Goal: Task Accomplishment & Management: Use online tool/utility

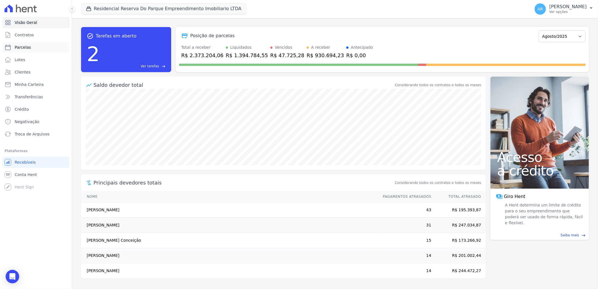
click at [34, 43] on link "Parcelas" at bounding box center [35, 47] width 67 height 11
select select
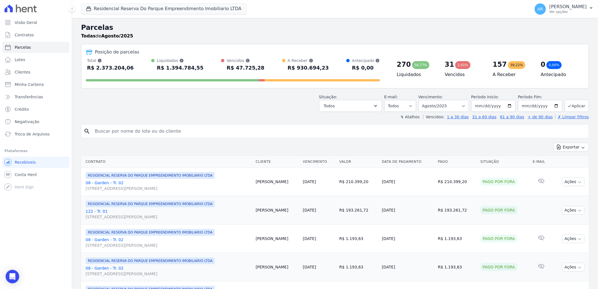
click at [189, 130] on input "search" at bounding box center [338, 130] width 495 height 11
type input "LUCAS FERR"
select select
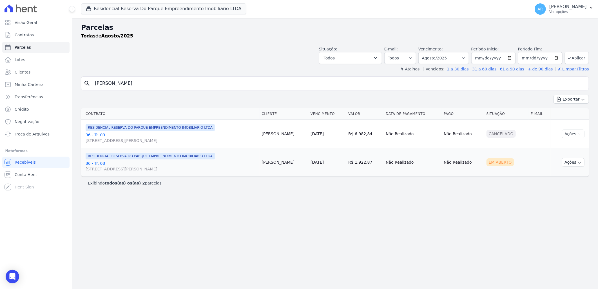
click at [104, 165] on link "36 - Tr. 03 [STREET_ADDRESS][PERSON_NAME]" at bounding box center [172, 165] width 172 height 11
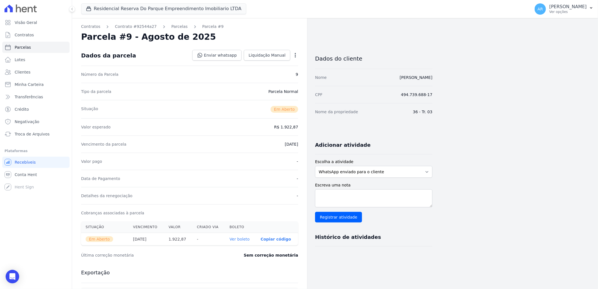
click at [288, 145] on dd "30/08/2025" at bounding box center [291, 144] width 13 height 6
drag, startPoint x: 288, startPoint y: 145, endPoint x: 284, endPoint y: 147, distance: 5.1
click at [285, 147] on dd "30/08/2025" at bounding box center [291, 144] width 13 height 6
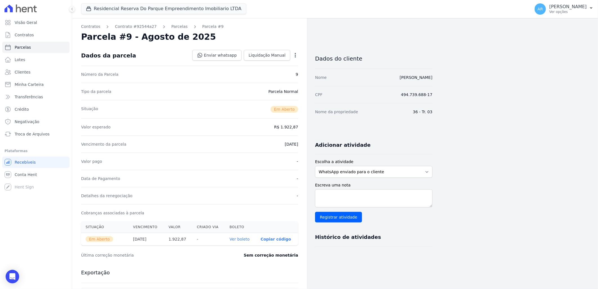
click at [295, 52] on div "Open options Alterar Cancelar Cobrança Cancelar boleto Você está prestes a canc…" at bounding box center [294, 56] width 8 height 10
click at [295, 54] on icon "button" at bounding box center [295, 55] width 6 height 6
click at [275, 64] on link "Alterar" at bounding box center [271, 63] width 50 height 10
click at [292, 145] on input "2025-08-30" at bounding box center [275, 144] width 44 height 12
click at [304, 141] on div "Contratos Contrato #92544a27 Parcelas Parcela #9 Parcela #9 - Agosto de 2025 Co…" at bounding box center [189, 199] width 235 height 362
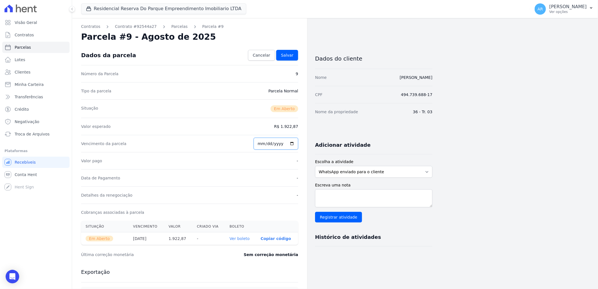
click at [293, 142] on input "2025-08-30" at bounding box center [275, 144] width 44 height 12
click at [264, 144] on input "2025-08-30" at bounding box center [275, 144] width 44 height 12
type input "2025-08-07"
type input "2025-09-07"
click at [67, 246] on div "Visão Geral Contratos Parcelas Lotes Clientes Minha Carteira Transferências Cré…" at bounding box center [36, 144] width 72 height 289
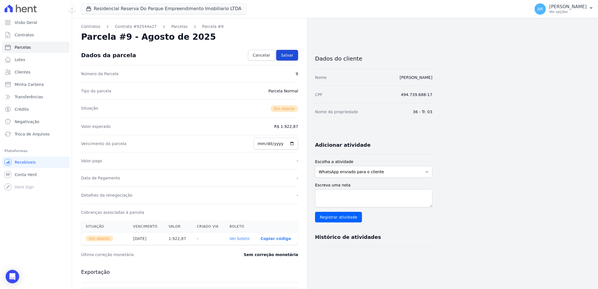
click at [289, 55] on span "Salvar" at bounding box center [287, 55] width 12 height 6
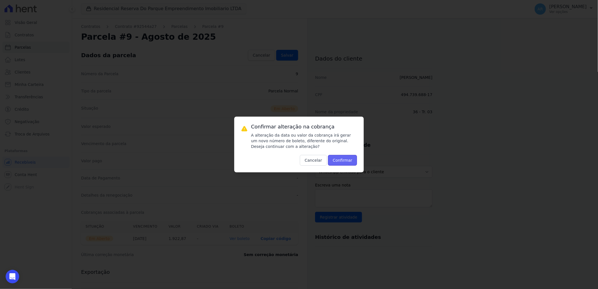
click at [342, 158] on button "Confirmar" at bounding box center [342, 160] width 29 height 11
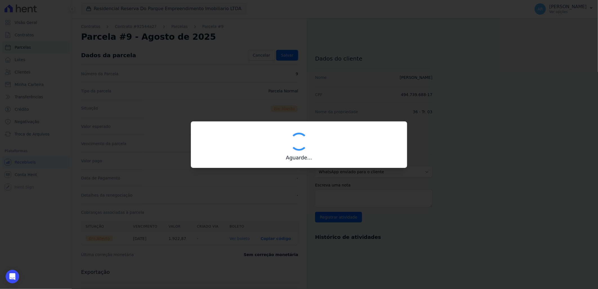
type input "00190000090335103300000626736177111890000192287"
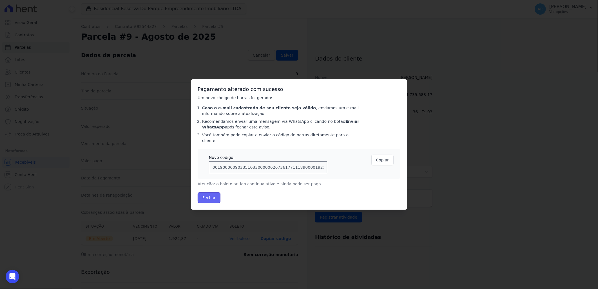
click at [210, 197] on button "Fechar" at bounding box center [208, 197] width 23 height 11
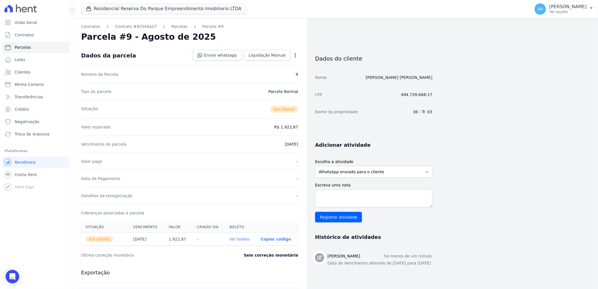
click at [241, 239] on link "Ver boleto" at bounding box center [239, 239] width 20 height 5
click at [38, 46] on link "Parcelas" at bounding box center [35, 47] width 67 height 11
select select
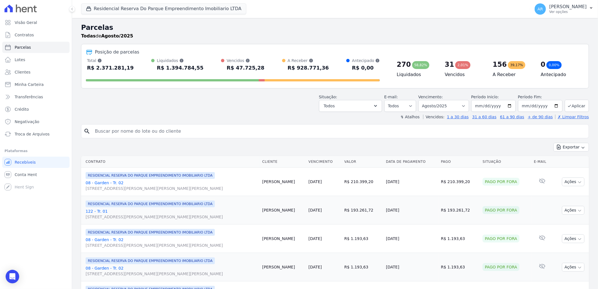
click at [141, 134] on input "search" at bounding box center [338, 130] width 495 height 11
type input "lucas fe"
select select
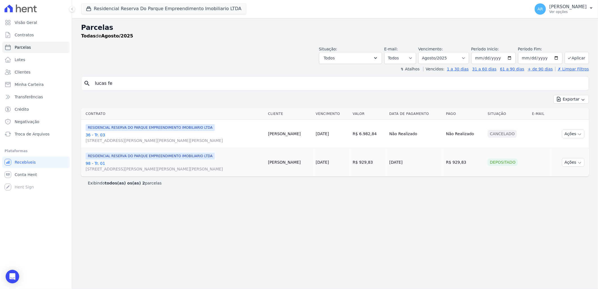
drag, startPoint x: 105, startPoint y: 83, endPoint x: 161, endPoint y: 84, distance: 56.6
click at [161, 84] on input "lucas fe" at bounding box center [338, 83] width 495 height 11
type input "[PERSON_NAME]"
select select
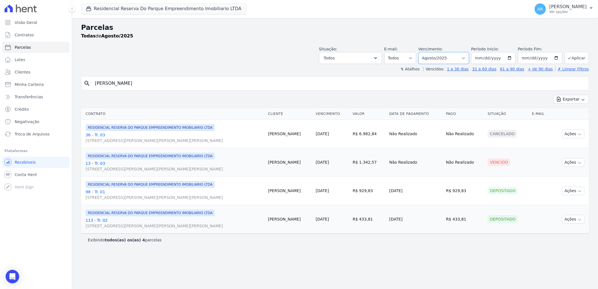
click at [462, 59] on select "Filtrar por período ──────── Todos os meses Dezembro/2023 Janeiro/2024 Fevereir…" at bounding box center [443, 58] width 51 height 12
select select "07/2025"
click at [426, 52] on select "Filtrar por período ──────── Todos os meses Dezembro/2023 Janeiro/2024 Fevereir…" at bounding box center [443, 58] width 51 height 12
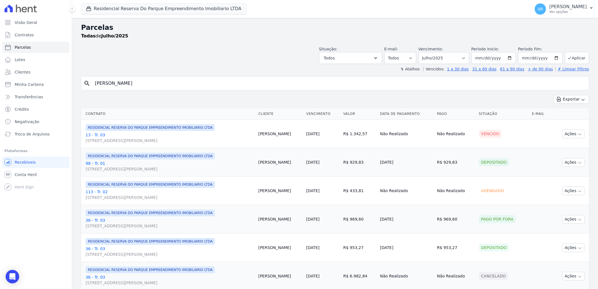
select select
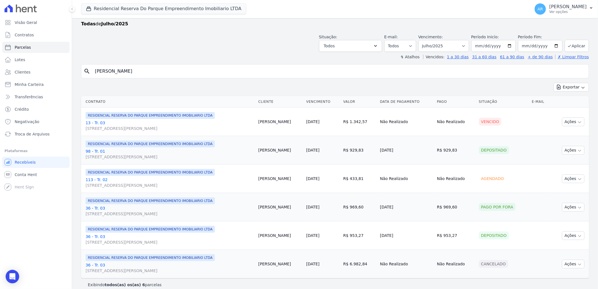
scroll to position [19, 0]
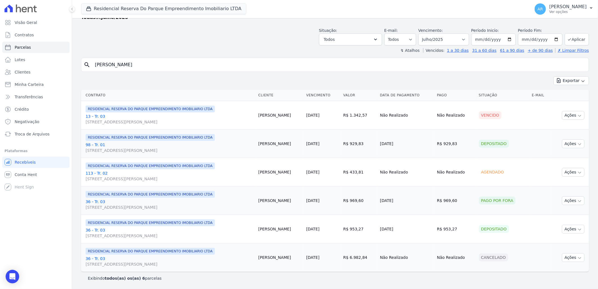
click at [100, 117] on link "13 - Tr. 03 Avenida Doutor José Bonifácio Coutinho Nogueira, 150, ANDAR 2 SALA …" at bounding box center [170, 118] width 168 height 11
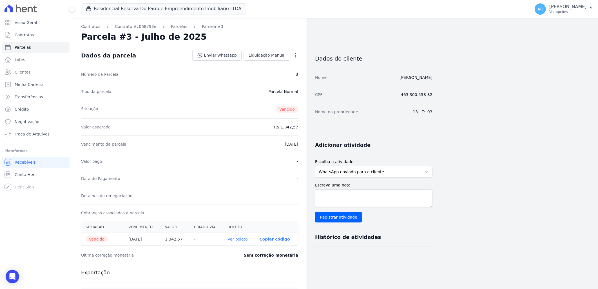
click at [243, 239] on link "Ver boleto" at bounding box center [238, 239] width 20 height 5
select select
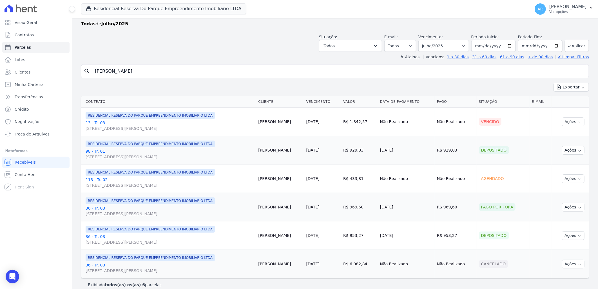
scroll to position [19, 0]
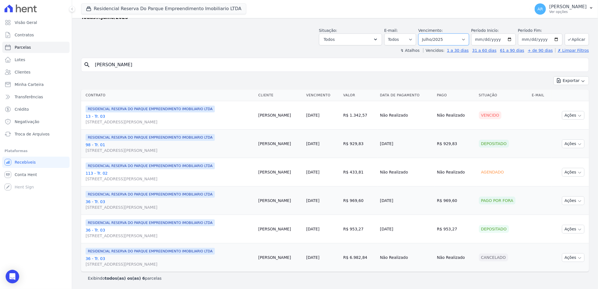
click at [448, 40] on select "Filtrar por período ──────── Todos os meses Dezembro/2023 Janeiro/2024 Fevereir…" at bounding box center [443, 39] width 51 height 12
select select "08/2025"
click at [421, 33] on select "Filtrar por período ──────── Todos os meses Dezembro/2023 Janeiro/2024 Fevereir…" at bounding box center [443, 39] width 51 height 12
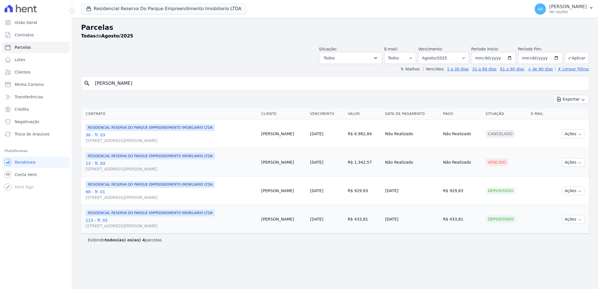
select select
click at [461, 60] on select "Filtrar por período ──────── Todos os meses Dezembro/2023 Janeiro/2024 Fevereir…" at bounding box center [443, 58] width 51 height 12
select select "09/2025"
click at [426, 52] on select "Filtrar por período ──────── Todos os meses Dezembro/2023 Janeiro/2024 Fevereir…" at bounding box center [443, 58] width 51 height 12
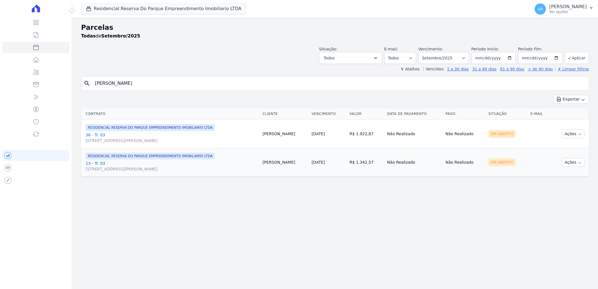
select select
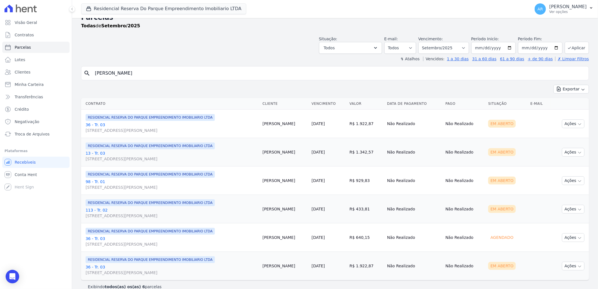
scroll to position [19, 0]
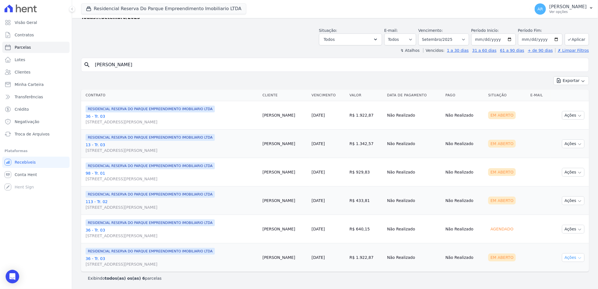
click at [571, 259] on button "Ações" at bounding box center [573, 257] width 23 height 9
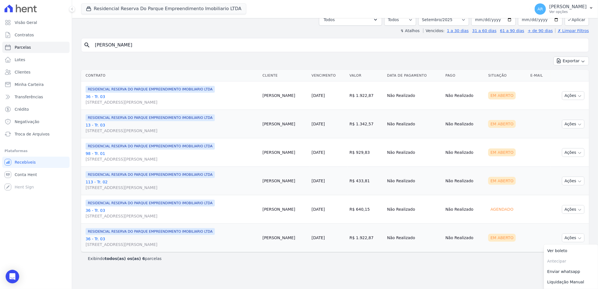
scroll to position [48, 0]
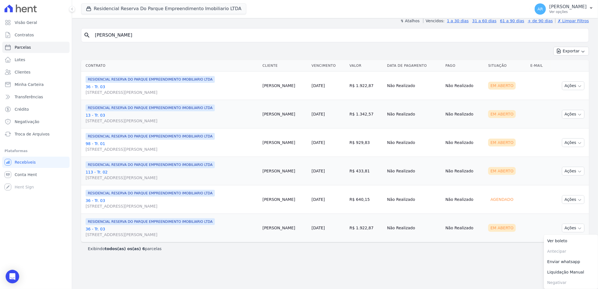
click at [93, 226] on link "36 - Tr. 03 [STREET_ADDRESS][PERSON_NAME]" at bounding box center [172, 231] width 172 height 11
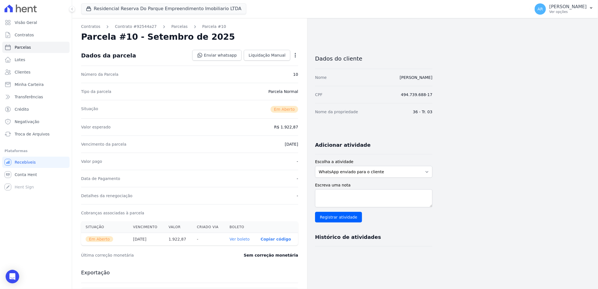
click at [294, 57] on icon "button" at bounding box center [295, 55] width 6 height 6
click at [270, 65] on link "Alterar" at bounding box center [271, 63] width 50 height 10
click at [293, 144] on input "2025-09-30" at bounding box center [275, 144] width 44 height 12
type input "2025-10-07"
click at [288, 56] on span "Salvar" at bounding box center [287, 55] width 12 height 6
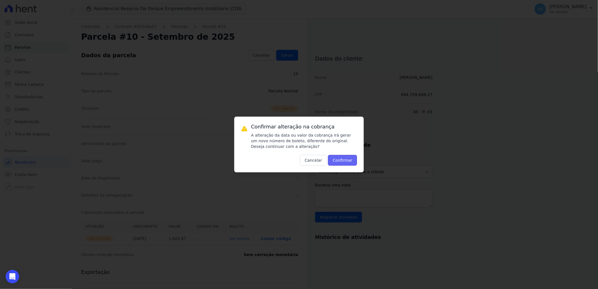
click at [344, 163] on button "Confirmar" at bounding box center [342, 160] width 29 height 11
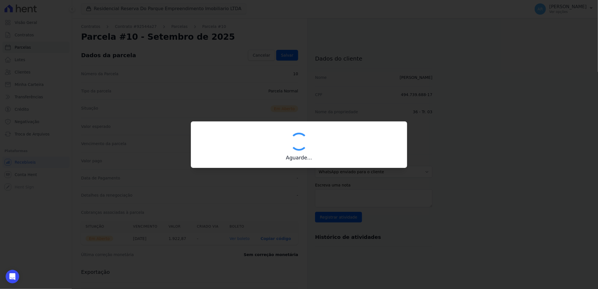
type input "00190000090335103300000626793178212200000192287"
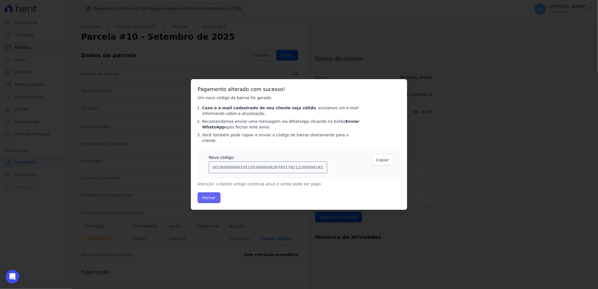
click at [214, 197] on button "Fechar" at bounding box center [208, 197] width 23 height 11
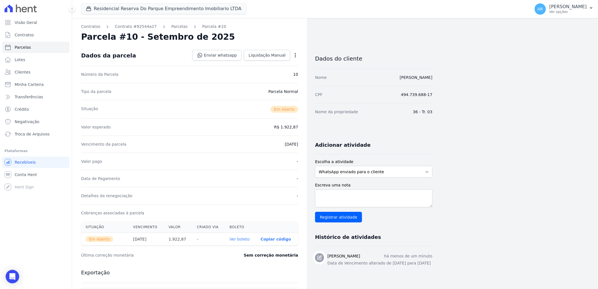
click at [242, 239] on link "Ver boleto" at bounding box center [239, 239] width 20 height 5
select select
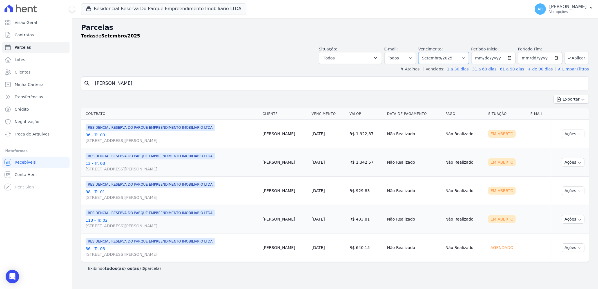
click at [456, 61] on select "Filtrar por período ──────── Todos os meses Dezembro/2023 Janeiro/2024 Fevereir…" at bounding box center [443, 58] width 51 height 12
select select "10/2025"
click at [426, 52] on select "Filtrar por período ──────── Todos os meses Dezembro/2023 Janeiro/2024 Fevereir…" at bounding box center [443, 58] width 51 height 12
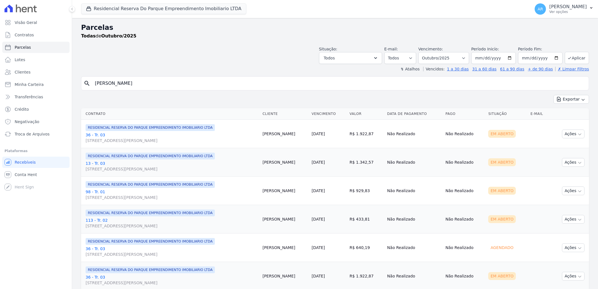
select select
click at [165, 82] on input "[PERSON_NAME]" at bounding box center [338, 83] width 495 height 11
type input "lucas oliveira"
select select
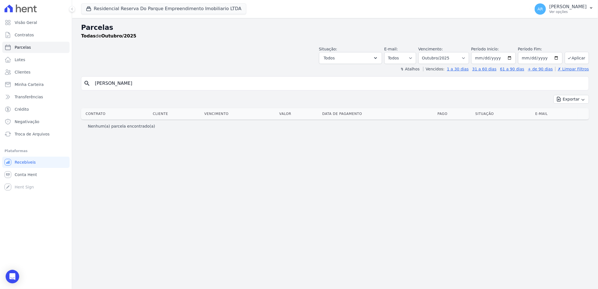
click at [114, 86] on input "lucas oliveira" at bounding box center [338, 83] width 495 height 11
type input "[PERSON_NAME]"
select select
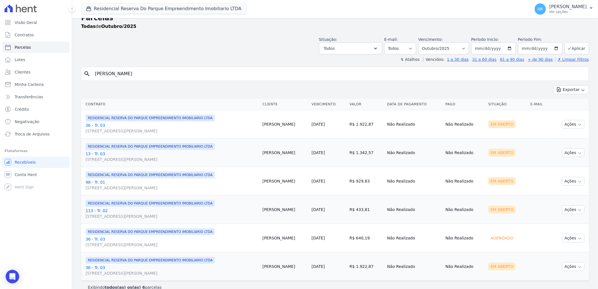
scroll to position [19, 0]
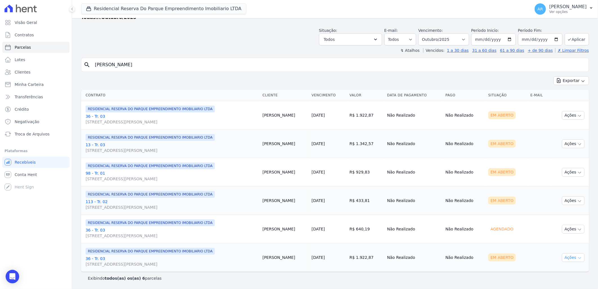
click at [568, 257] on button "Ações" at bounding box center [573, 257] width 23 height 9
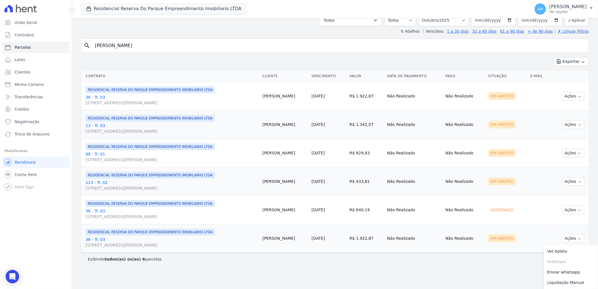
scroll to position [48, 0]
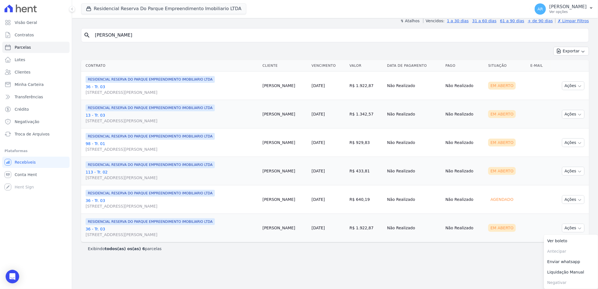
click at [95, 230] on link "36 - Tr. 03 Avenida Doutor José Bonifácio Coutinho Nogueira, 150, ANDAR 2 SALA …" at bounding box center [172, 231] width 172 height 11
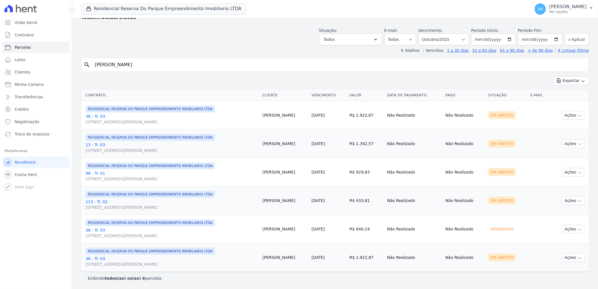
scroll to position [19, 0]
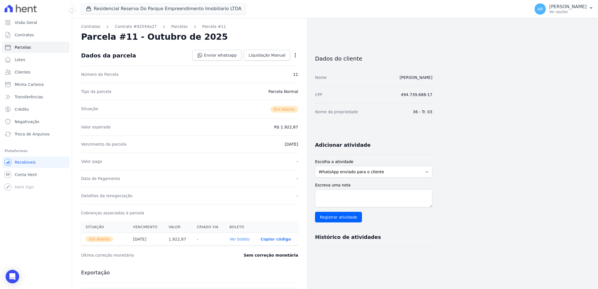
click at [285, 143] on dd "30/10/2025" at bounding box center [291, 144] width 13 height 6
click at [295, 56] on icon "button" at bounding box center [295, 55] width 6 height 6
click at [279, 63] on link "Alterar" at bounding box center [271, 63] width 50 height 10
click at [259, 144] on input "2025-10-30" at bounding box center [275, 144] width 44 height 12
type input "[DATE]"
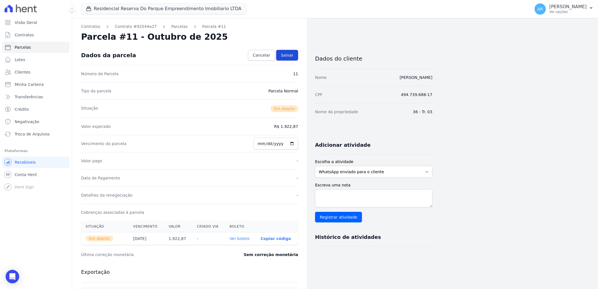
click at [281, 54] on link "Salvar" at bounding box center [287, 55] width 22 height 11
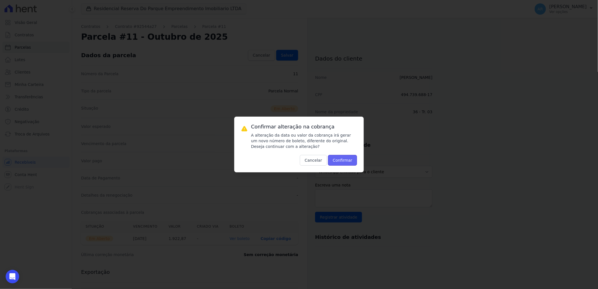
click at [344, 160] on button "Confirmar" at bounding box center [342, 160] width 29 height 11
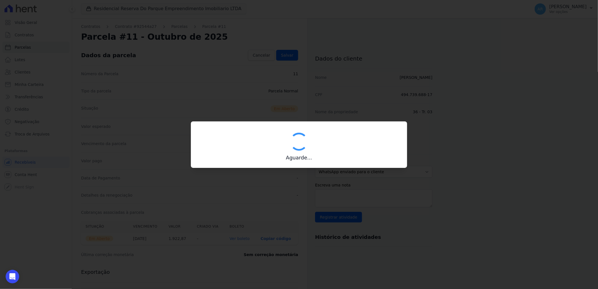
type input "00190000090335103300000626827174812500000192287"
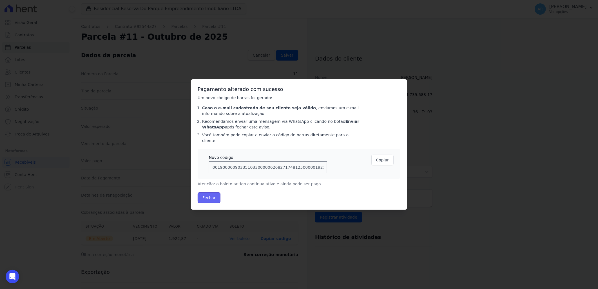
click at [203, 195] on button "Fechar" at bounding box center [208, 197] width 23 height 11
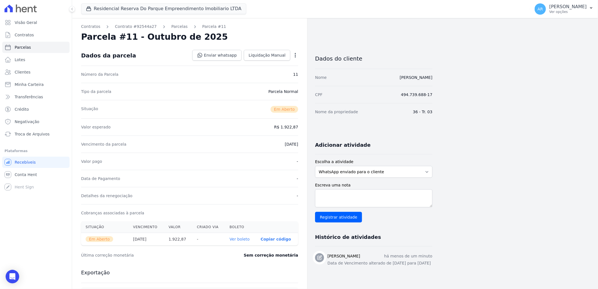
click at [243, 240] on link "Ver boleto" at bounding box center [239, 239] width 20 height 5
select select
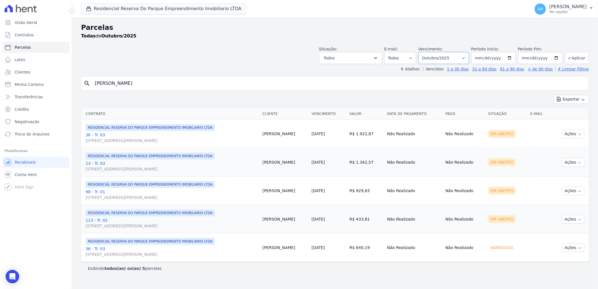
click at [437, 61] on select "Filtrar por período ──────── Todos os meses Dezembro/[GEOGRAPHIC_DATA]/2024 Fev…" at bounding box center [443, 58] width 51 height 12
select select "11/2025"
click at [426, 52] on select "Filtrar por período ──────── Todos os meses Dezembro/[GEOGRAPHIC_DATA]/2024 Fev…" at bounding box center [443, 58] width 51 height 12
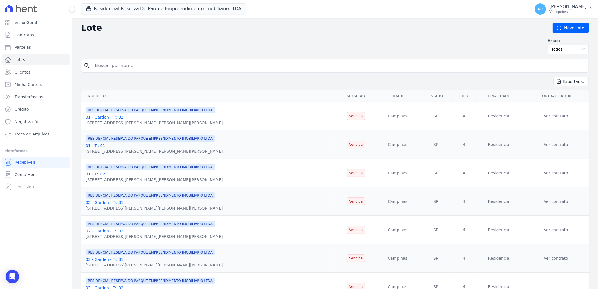
click at [123, 68] on input "search" at bounding box center [338, 65] width 495 height 11
type input "[PERSON_NAME]"
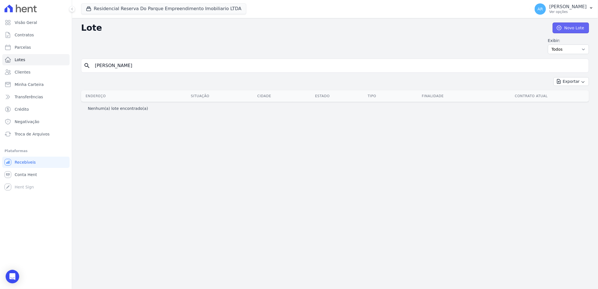
click at [567, 30] on link "Novo Lote" at bounding box center [570, 28] width 36 height 11
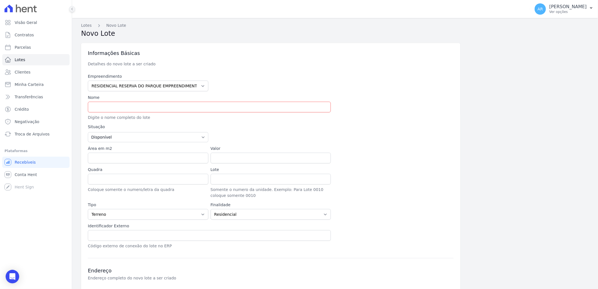
click at [72, 7] on icon at bounding box center [71, 8] width 3 height 3
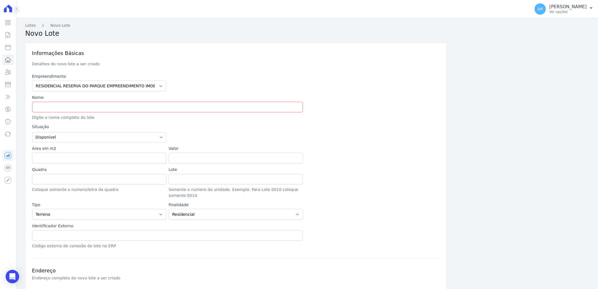
click at [16, 10] on icon at bounding box center [16, 8] width 3 height 3
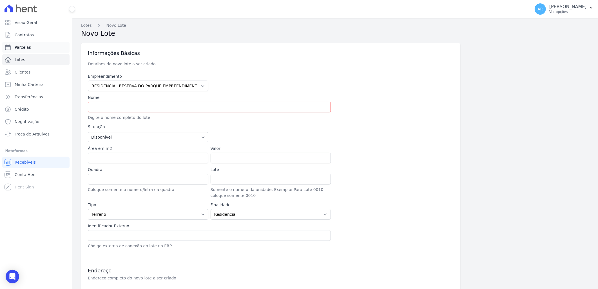
click at [36, 44] on link "Parcelas" at bounding box center [35, 47] width 67 height 11
select select
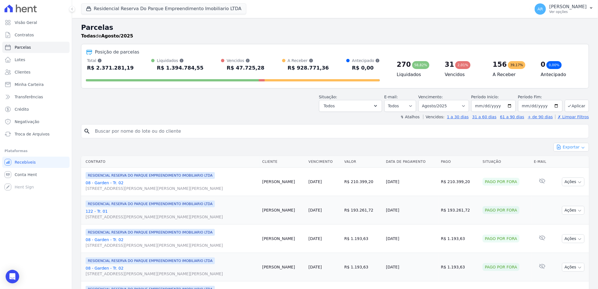
click at [567, 147] on button "Exportar" at bounding box center [570, 147] width 35 height 9
click at [483, 151] on div "Exportar Exportar PDF Exportar CSV" at bounding box center [335, 149] width 508 height 13
click at [570, 145] on button "Exportar" at bounding box center [570, 147] width 35 height 9
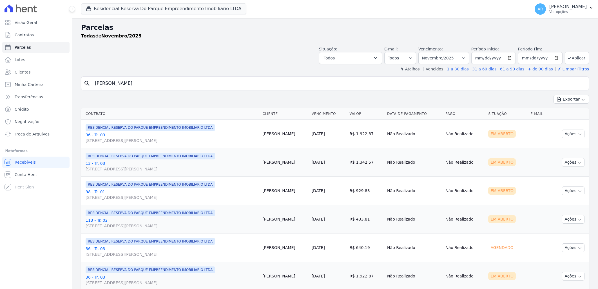
select select
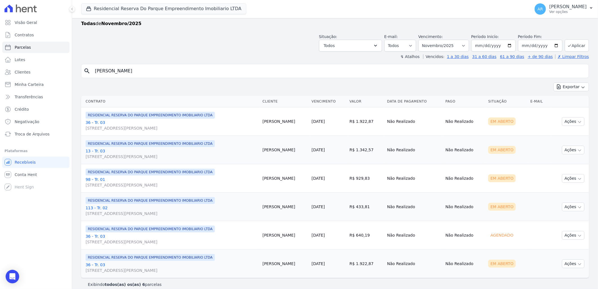
scroll to position [19, 0]
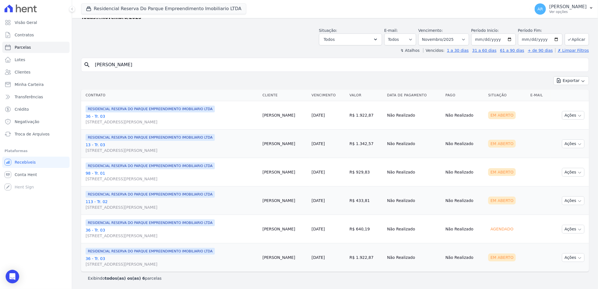
click at [104, 257] on link "36 - Tr. 03 [STREET_ADDRESS][PERSON_NAME]" at bounding box center [172, 260] width 172 height 11
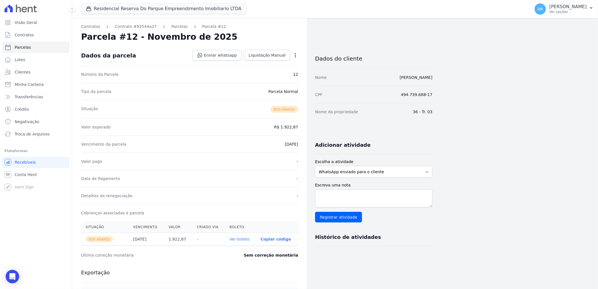
click at [296, 56] on icon "button" at bounding box center [295, 55] width 6 height 6
click at [273, 62] on link "Alterar" at bounding box center [271, 63] width 50 height 10
click at [263, 144] on input "[DATE]" at bounding box center [275, 144] width 44 height 12
type input "[DATE]"
click at [284, 58] on span "Salvar" at bounding box center [287, 55] width 12 height 6
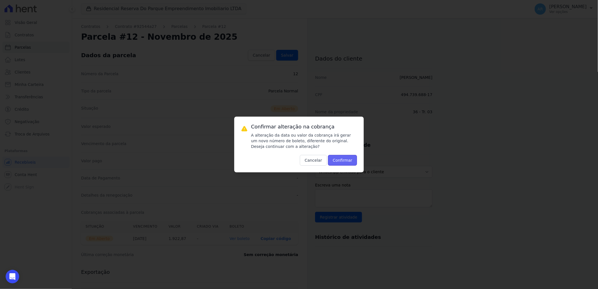
click at [342, 159] on button "Confirmar" at bounding box center [342, 160] width 29 height 11
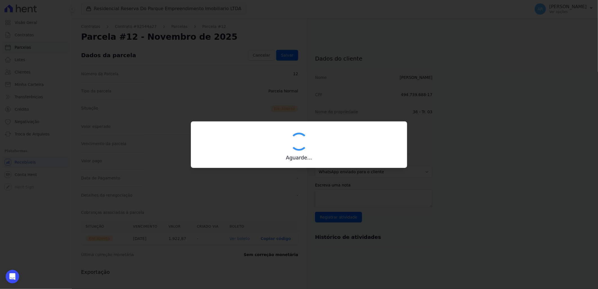
type input "00190000090335103300000626845176512810000192287"
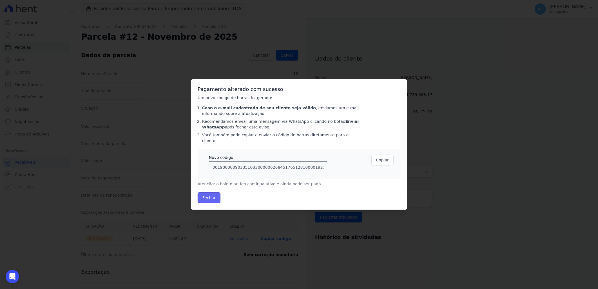
click at [215, 196] on button "Fechar" at bounding box center [208, 197] width 23 height 11
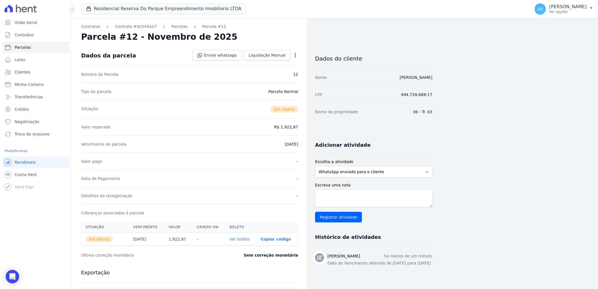
click at [246, 240] on link "Ver boleto" at bounding box center [239, 239] width 20 height 5
select select
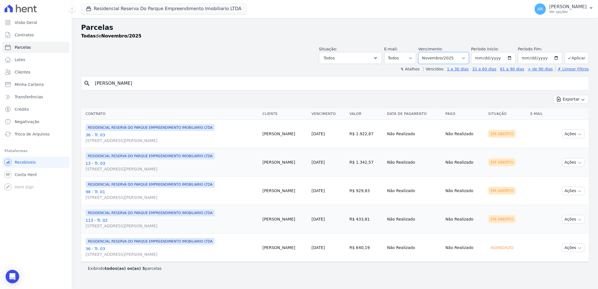
click at [464, 60] on select "Filtrar por período ──────── Todos os meses Dezembro/[GEOGRAPHIC_DATA]/2024 Fev…" at bounding box center [443, 58] width 51 height 12
select select "12/2025"
click at [426, 52] on select "Filtrar por período ──────── Todos os meses Dezembro/[GEOGRAPHIC_DATA]/2024 Fev…" at bounding box center [443, 58] width 51 height 12
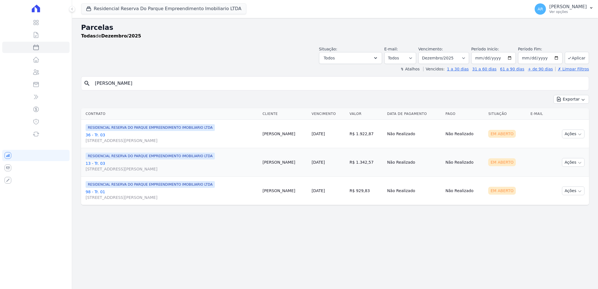
select select
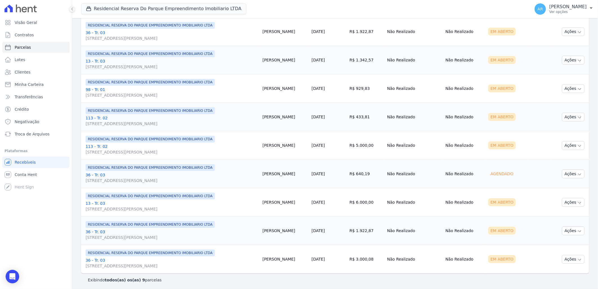
scroll to position [104, 0]
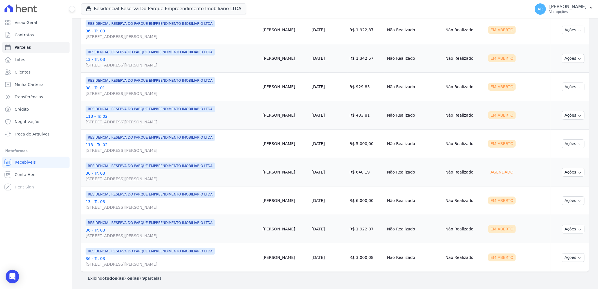
click at [98, 229] on link "36 - Tr. 03 [STREET_ADDRESS][PERSON_NAME]" at bounding box center [172, 232] width 172 height 11
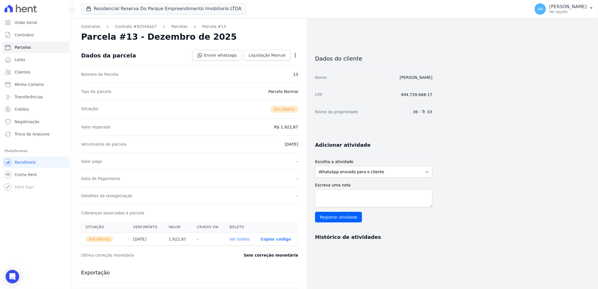
click at [296, 56] on icon "button" at bounding box center [295, 55] width 6 height 6
click at [277, 65] on link "Alterar" at bounding box center [271, 63] width 50 height 10
click at [263, 143] on input "[DATE]" at bounding box center [275, 144] width 44 height 12
type input "[DATE]"
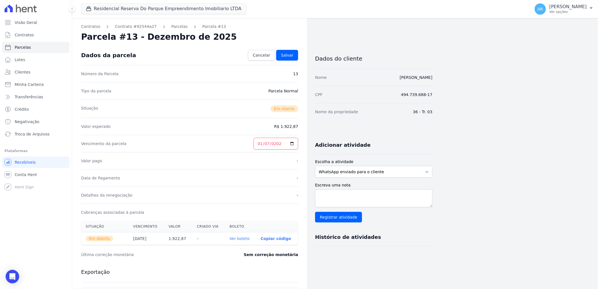
click at [66, 251] on div "Visão Geral Contratos [GEOGRAPHIC_DATA] Lotes Clientes Minha Carteira Transferê…" at bounding box center [36, 144] width 72 height 289
click at [288, 53] on span "Salvar" at bounding box center [287, 55] width 12 height 6
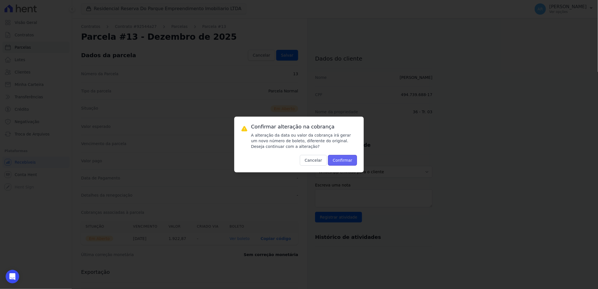
click at [347, 161] on button "Confirmar" at bounding box center [342, 160] width 29 height 11
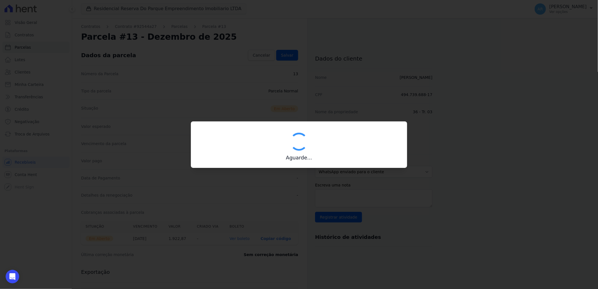
type input "00190000090335103300000627080179413110000192287"
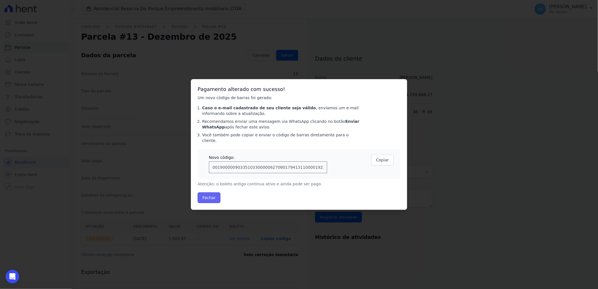
click at [205, 192] on button "Fechar" at bounding box center [208, 197] width 23 height 11
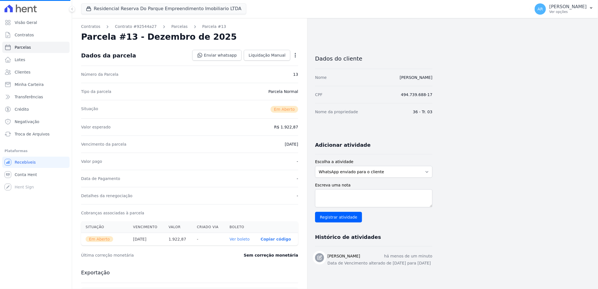
select select
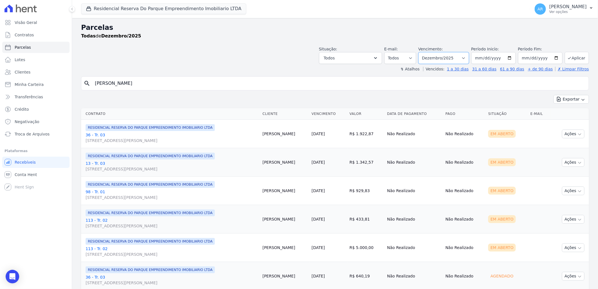
click at [460, 61] on select "Filtrar por período ──────── Todos os meses Dezembro/2023 Janeiro/2024 Fevereir…" at bounding box center [443, 58] width 51 height 12
select select "01/2026"
click at [421, 52] on select "Filtrar por período ──────── Todos os meses Dezembro/2023 Janeiro/2024 Fevereir…" at bounding box center [443, 58] width 51 height 12
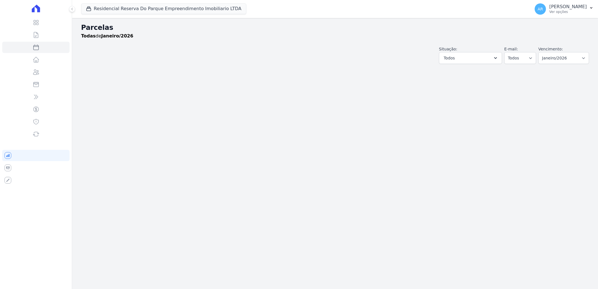
select select
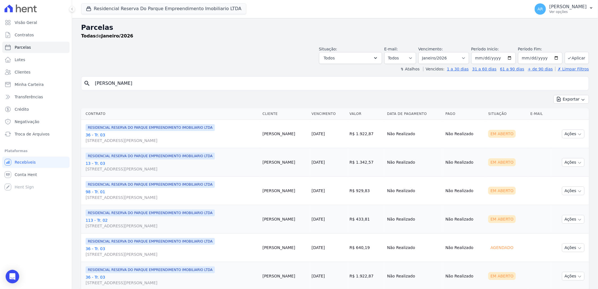
scroll to position [19, 0]
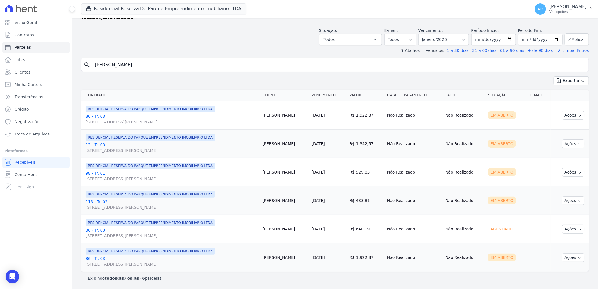
click at [99, 259] on link "36 - Tr. 03 [STREET_ADDRESS][PERSON_NAME]" at bounding box center [172, 260] width 172 height 11
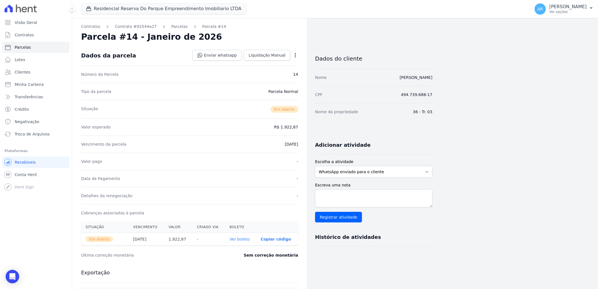
click at [295, 55] on icon "button" at bounding box center [295, 55] width 1 height 5
click at [279, 64] on link "Alterar" at bounding box center [271, 63] width 50 height 10
click at [294, 141] on input "2026-01-30" at bounding box center [275, 144] width 44 height 12
type input "2026-02-07"
click at [289, 52] on span "Salvar" at bounding box center [287, 55] width 12 height 6
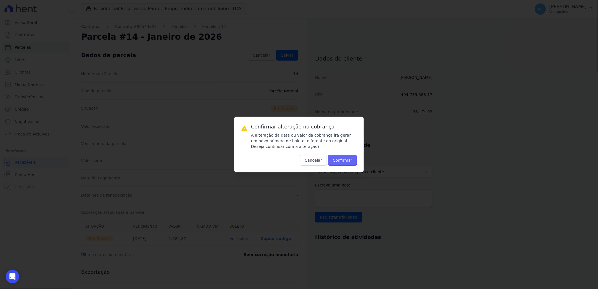
click at [341, 163] on button "Confirmar" at bounding box center [342, 160] width 29 height 11
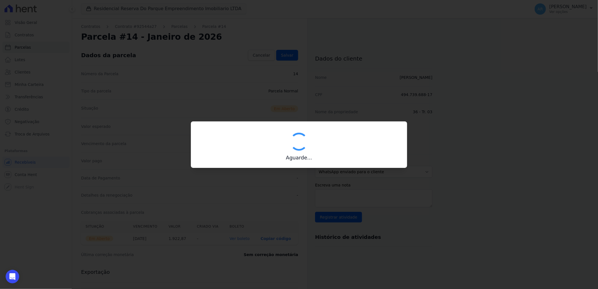
type input "00190000090335103300000627215171613420000192287"
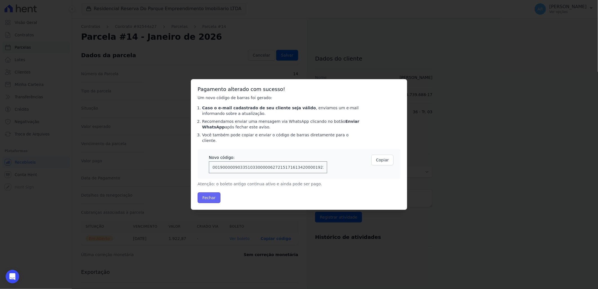
click at [217, 196] on button "Fechar" at bounding box center [208, 197] width 23 height 11
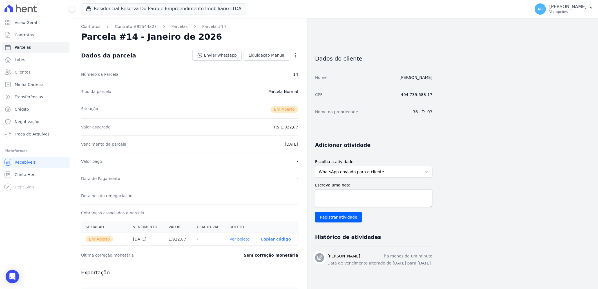
click at [243, 242] on th "Ver boleto" at bounding box center [240, 239] width 31 height 13
click at [241, 239] on link "Ver boleto" at bounding box center [239, 239] width 20 height 5
select select
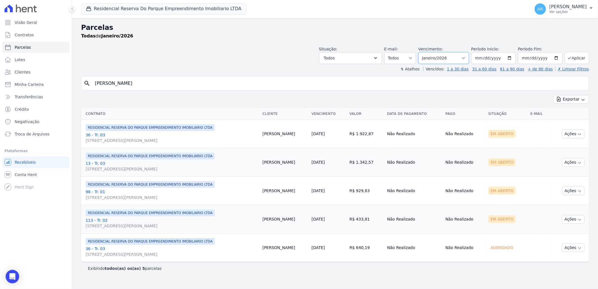
click at [443, 58] on select "Filtrar por período ──────── Todos os meses Dezembro/[GEOGRAPHIC_DATA]/2024 Fev…" at bounding box center [443, 58] width 51 height 12
click at [568, 135] on button "Ações" at bounding box center [573, 133] width 23 height 9
click at [97, 133] on link "36 - Tr. 03 [STREET_ADDRESS][PERSON_NAME]" at bounding box center [172, 137] width 172 height 11
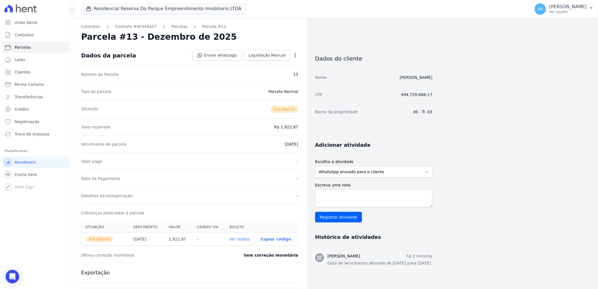
click at [240, 237] on link "Ver boleto" at bounding box center [239, 239] width 20 height 5
select select
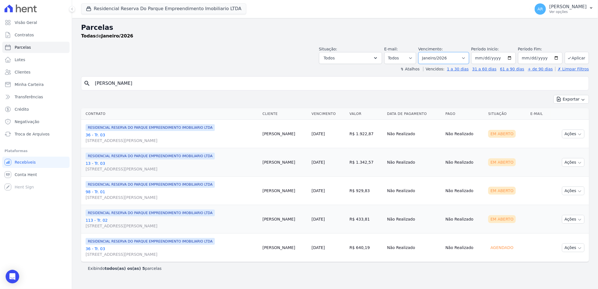
click at [452, 56] on select "Filtrar por período ──────── Todos os meses Dezembro/[GEOGRAPHIC_DATA]/2024 Fev…" at bounding box center [443, 58] width 51 height 12
select select "02/2026"
click at [426, 52] on select "Filtrar por período ──────── Todos os meses Dezembro/[GEOGRAPHIC_DATA]/2024 Fev…" at bounding box center [443, 58] width 51 height 12
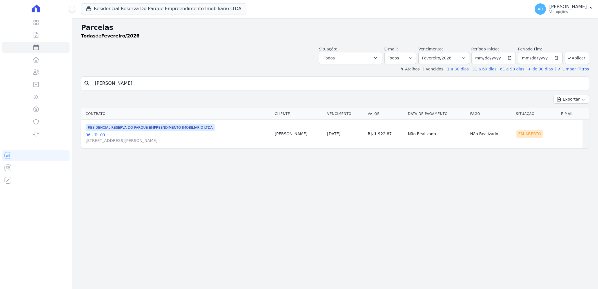
select select
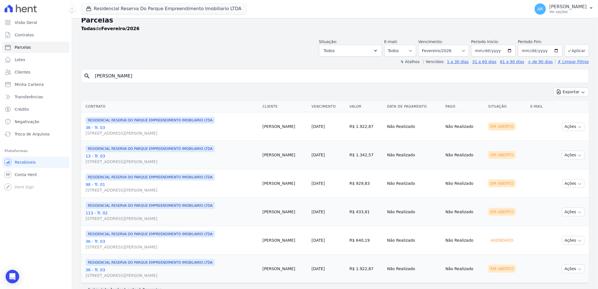
scroll to position [19, 0]
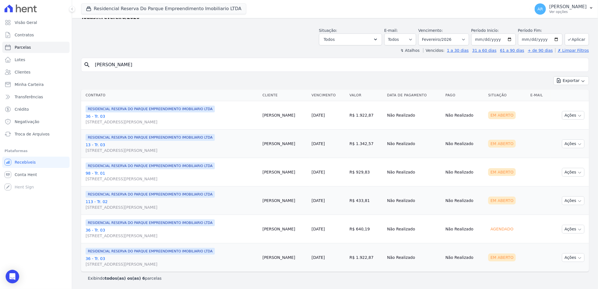
click at [90, 260] on link "36 - Tr. 03 Avenida Doutor José Bonifácio Coutinho Nogueira, 150, ANDAR 2 SALA …" at bounding box center [172, 260] width 172 height 11
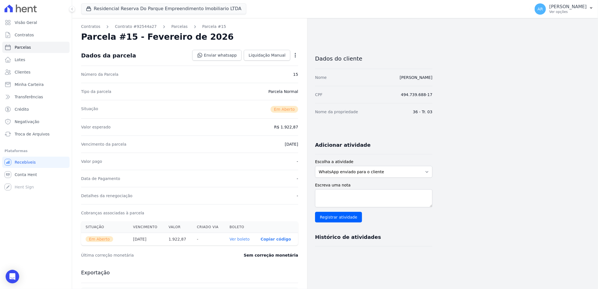
click at [294, 57] on icon "button" at bounding box center [295, 55] width 6 height 6
click at [271, 65] on link "Alterar" at bounding box center [271, 63] width 50 height 10
click at [264, 145] on input "2026-02-28" at bounding box center [275, 144] width 44 height 12
type input "[DATE]"
type input "2026-03-07"
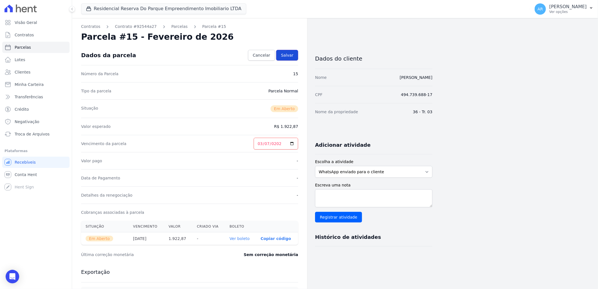
click at [289, 57] on span "Salvar" at bounding box center [287, 55] width 12 height 6
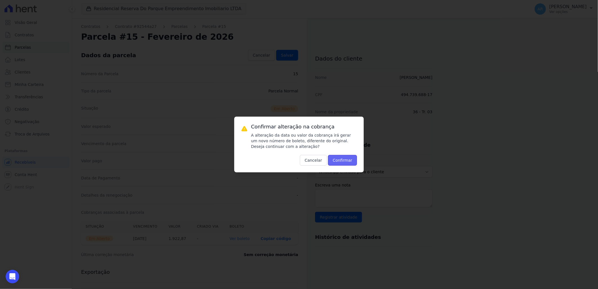
click at [343, 161] on button "Confirmar" at bounding box center [342, 160] width 29 height 11
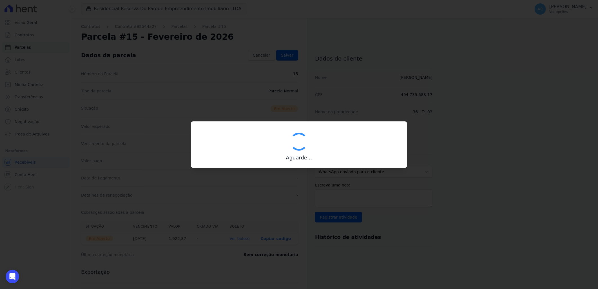
type input "00190000090335103300000627553175713710000192287"
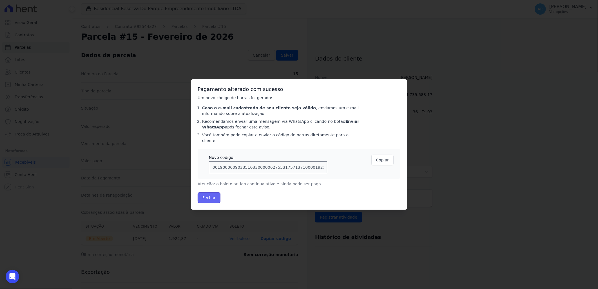
click at [210, 195] on button "Fechar" at bounding box center [208, 197] width 23 height 11
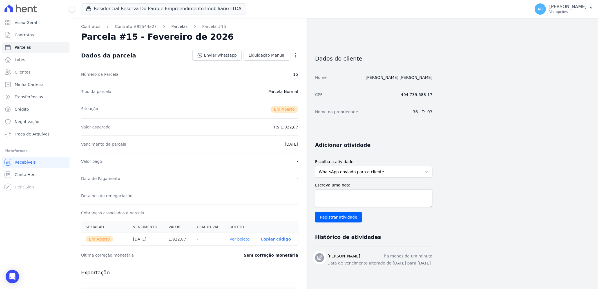
click at [172, 26] on link "Parcelas" at bounding box center [179, 27] width 16 height 6
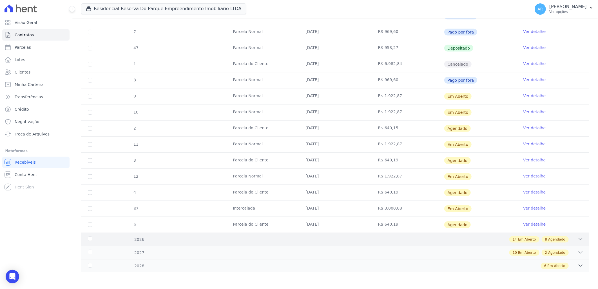
scroll to position [252, 0]
click at [578, 238] on icon at bounding box center [580, 239] width 4 height 2
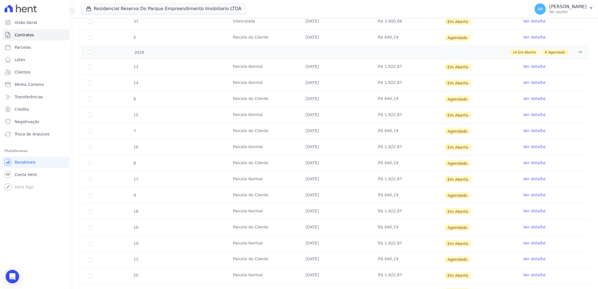
scroll to position [440, 0]
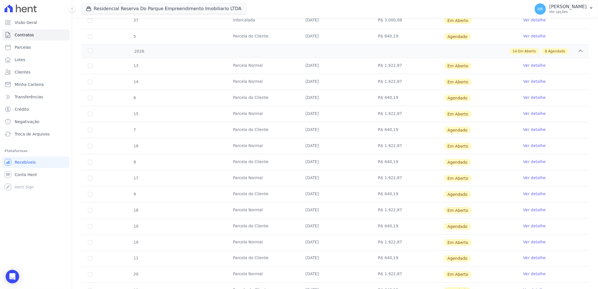
click at [524, 100] on link "Ver detalhe" at bounding box center [534, 98] width 23 height 6
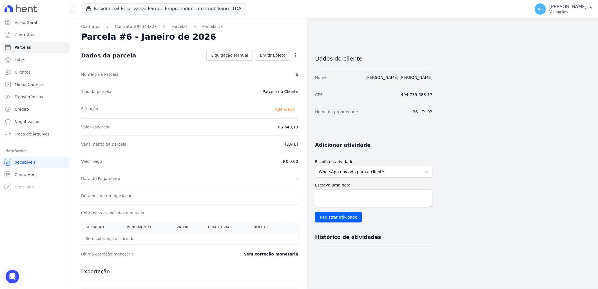
click at [294, 54] on icon "button" at bounding box center [295, 55] width 6 height 6
click at [273, 63] on link "Alterar" at bounding box center [271, 63] width 50 height 10
click at [263, 145] on input "[DATE]" at bounding box center [275, 144] width 44 height 12
type input "[DATE]"
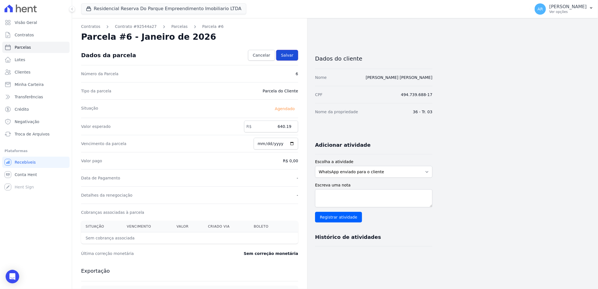
click at [284, 57] on span "Salvar" at bounding box center [287, 55] width 12 height 6
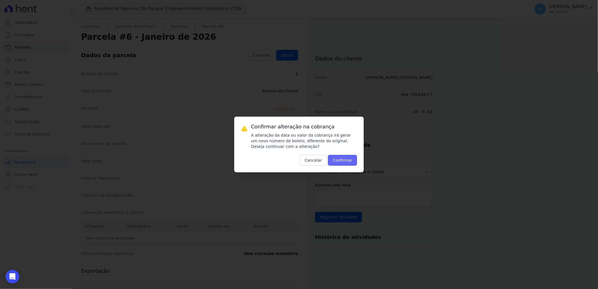
click at [345, 163] on button "Confirmar" at bounding box center [342, 160] width 29 height 11
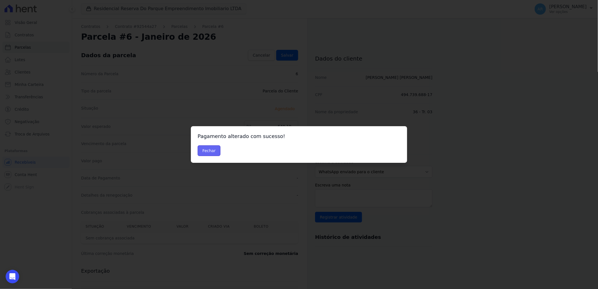
click at [215, 147] on button "Fechar" at bounding box center [208, 150] width 23 height 11
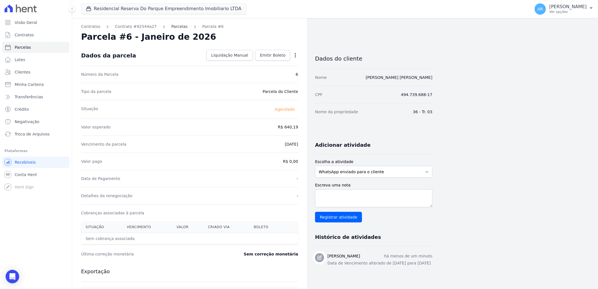
click at [172, 28] on link "Parcelas" at bounding box center [179, 27] width 16 height 6
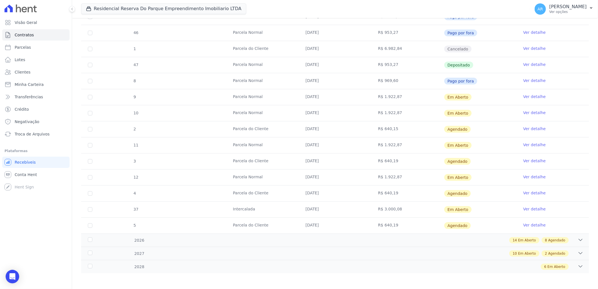
scroll to position [252, 0]
click at [567, 241] on div "14 Em Aberto 8 Agendado" at bounding box center [360, 239] width 446 height 6
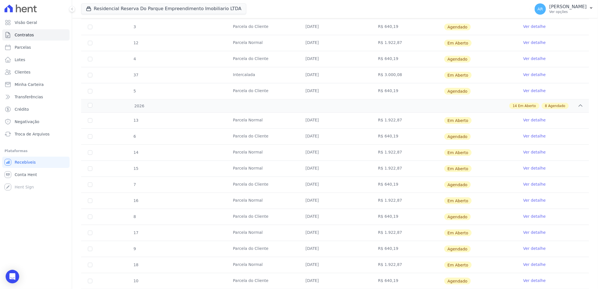
scroll to position [409, 0]
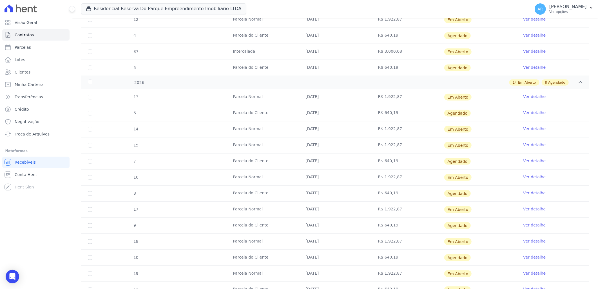
click at [526, 114] on link "Ver detalhe" at bounding box center [534, 113] width 23 height 6
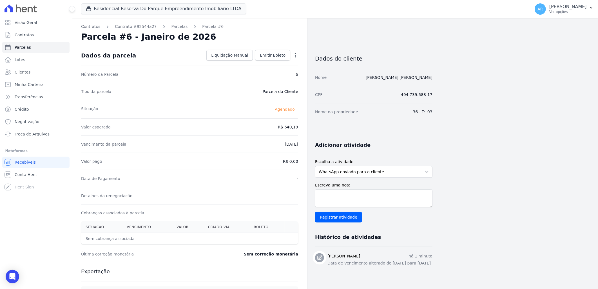
click at [295, 55] on icon "button" at bounding box center [295, 55] width 1 height 5
click at [276, 63] on link "Alterar" at bounding box center [271, 63] width 50 height 10
click at [263, 143] on input "2026-02-07" at bounding box center [275, 144] width 44 height 12
type input "2026-02-20"
type input "2026-01-20"
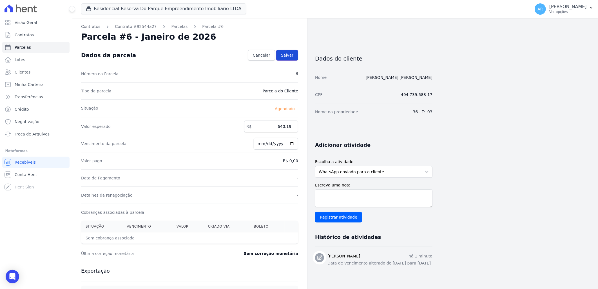
click at [283, 55] on span "Salvar" at bounding box center [287, 55] width 12 height 6
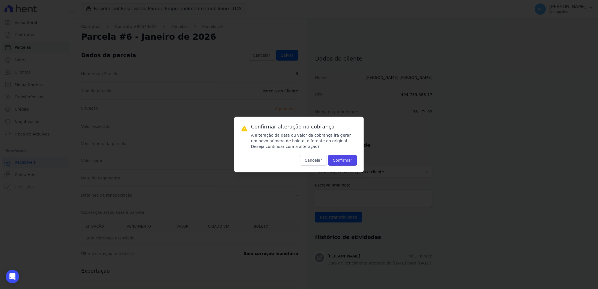
click at [334, 165] on button "Confirmar" at bounding box center [342, 160] width 29 height 11
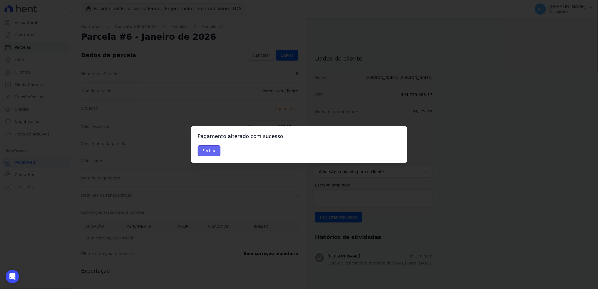
click at [210, 147] on button "Fechar" at bounding box center [208, 150] width 23 height 11
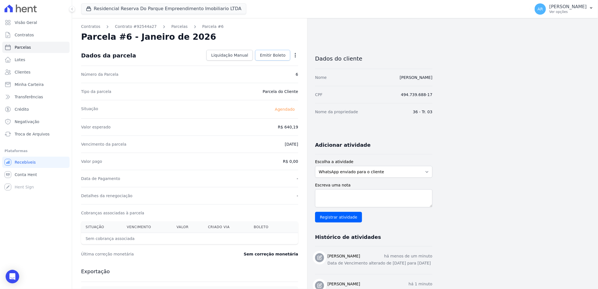
click at [274, 57] on span "Emitir Boleto" at bounding box center [273, 55] width 26 height 6
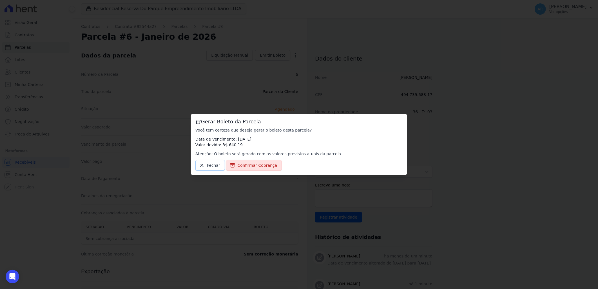
click at [210, 166] on span "Fechar" at bounding box center [213, 165] width 13 height 6
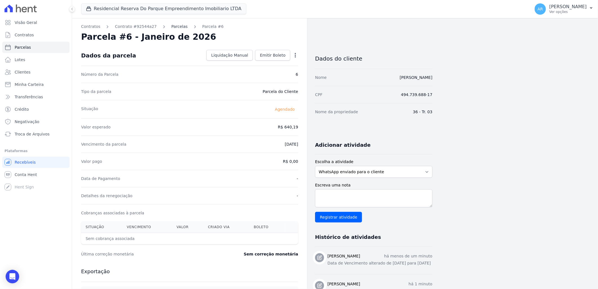
click at [171, 25] on link "Parcelas" at bounding box center [179, 27] width 16 height 6
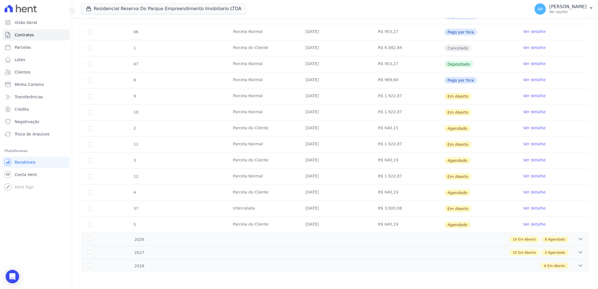
scroll to position [252, 0]
click at [560, 237] on div "8 Agendado" at bounding box center [554, 239] width 27 height 6
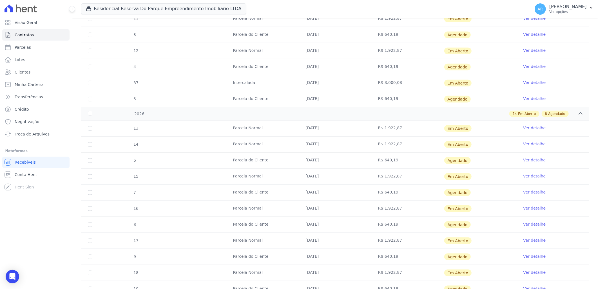
scroll to position [409, 0]
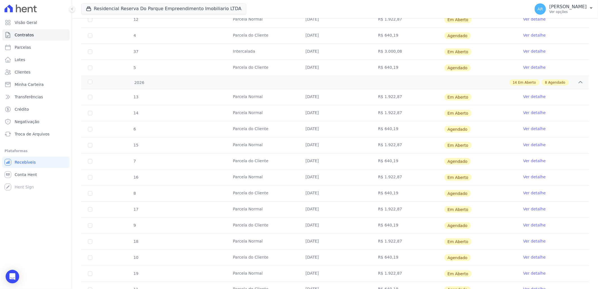
click at [532, 176] on link "Ver detalhe" at bounding box center [534, 177] width 23 height 6
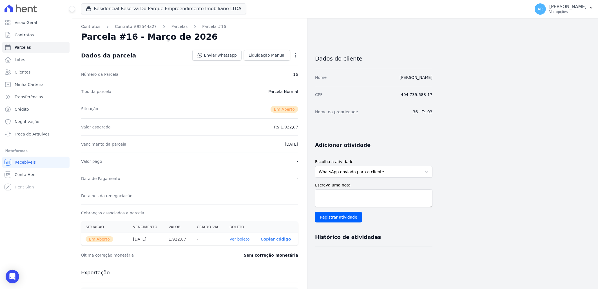
click at [285, 144] on dd "30/03/2026" at bounding box center [291, 144] width 13 height 6
click at [286, 144] on dd "30/03/2026" at bounding box center [291, 144] width 13 height 6
click at [294, 53] on icon "button" at bounding box center [295, 55] width 6 height 6
click at [272, 66] on link "Alterar" at bounding box center [271, 63] width 50 height 10
click at [265, 143] on input "2026-03-30" at bounding box center [275, 144] width 44 height 12
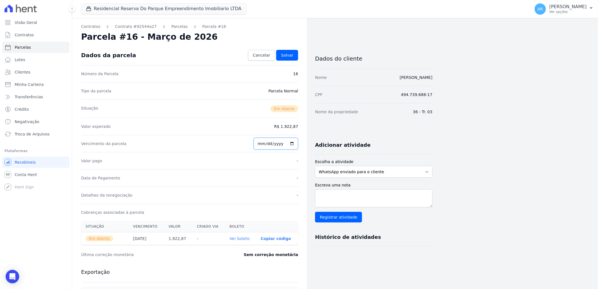
click at [266, 145] on input "2026-03-30" at bounding box center [275, 144] width 44 height 12
type input "2026-04-30"
click at [286, 52] on span "Salvar" at bounding box center [287, 55] width 12 height 6
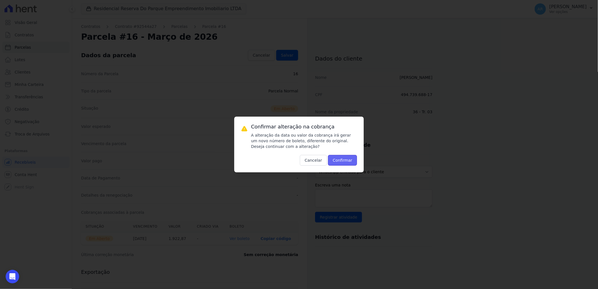
click at [344, 156] on button "Confirmar" at bounding box center [342, 160] width 29 height 11
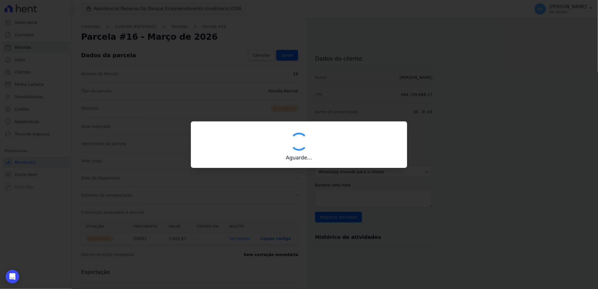
type input "00190000090335103300000627564172114010000192287"
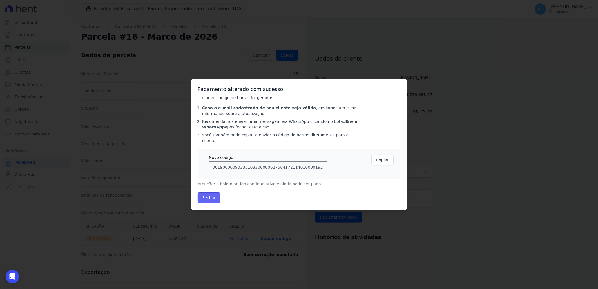
click at [203, 196] on button "Fechar" at bounding box center [208, 197] width 23 height 11
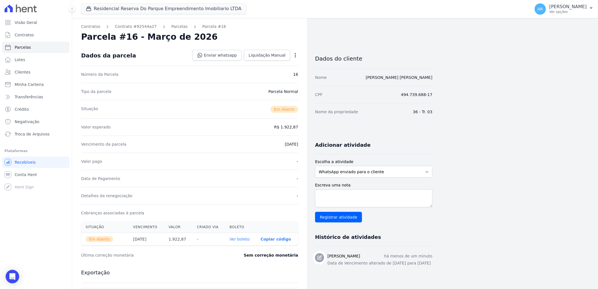
click at [241, 238] on link "Ver boleto" at bounding box center [239, 239] width 20 height 5
click at [174, 26] on link "Parcelas" at bounding box center [179, 27] width 16 height 6
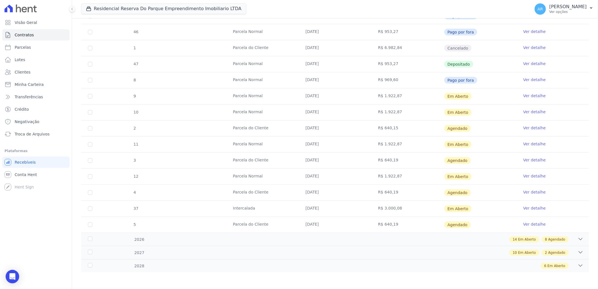
scroll to position [252, 0]
click at [572, 242] on div "14 Em Aberto 8 Agendado" at bounding box center [360, 239] width 446 height 6
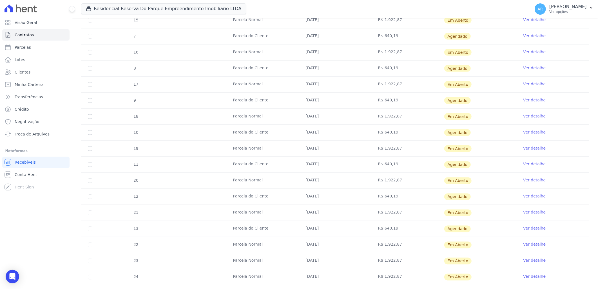
scroll to position [606, 0]
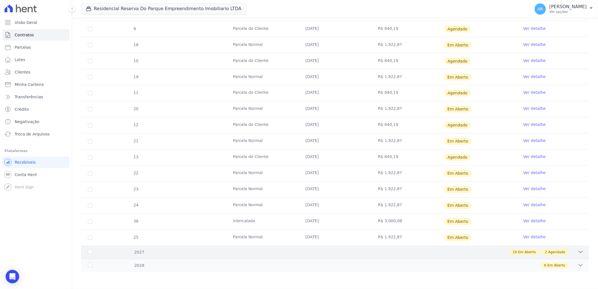
click at [569, 252] on div "10 Em Aberto 2 Agendado" at bounding box center [360, 252] width 446 height 6
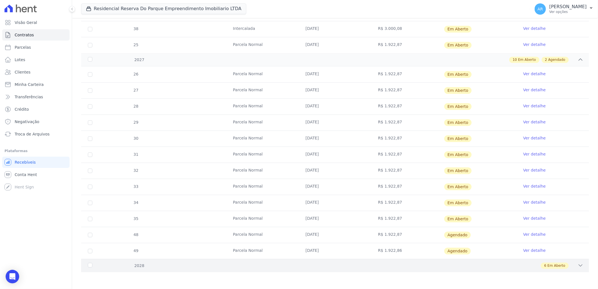
click at [566, 267] on div "6 Em Aberto" at bounding box center [360, 265] width 446 height 6
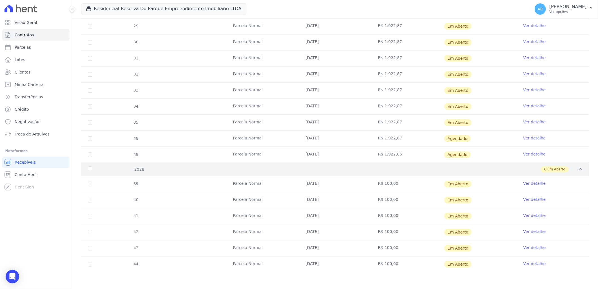
click at [569, 169] on div "6 Em Aberto" at bounding box center [360, 169] width 446 height 6
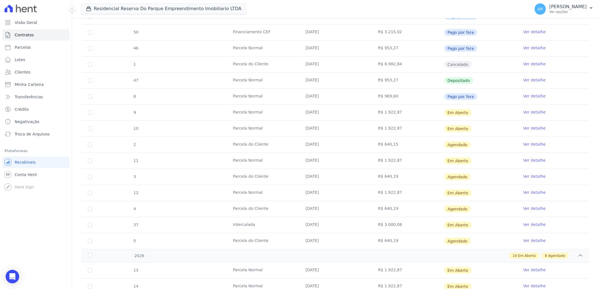
scroll to position [17, 0]
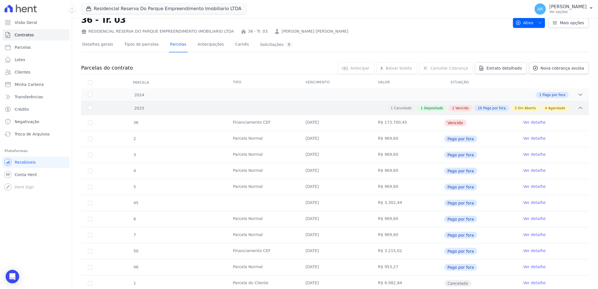
click at [577, 108] on icon at bounding box center [580, 108] width 6 height 6
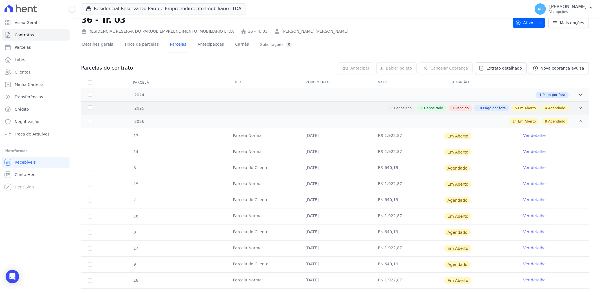
click at [577, 106] on icon at bounding box center [580, 108] width 6 height 6
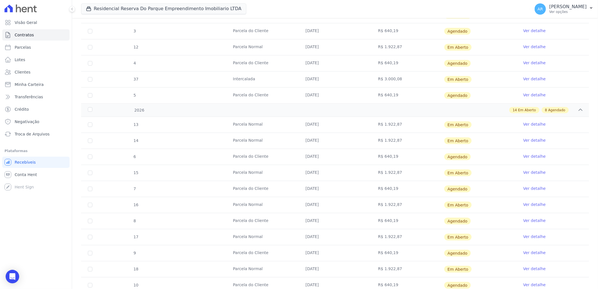
scroll to position [392, 0]
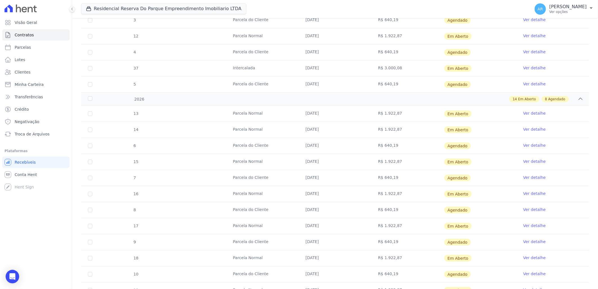
click at [531, 193] on link "Ver detalhe" at bounding box center [534, 193] width 23 height 6
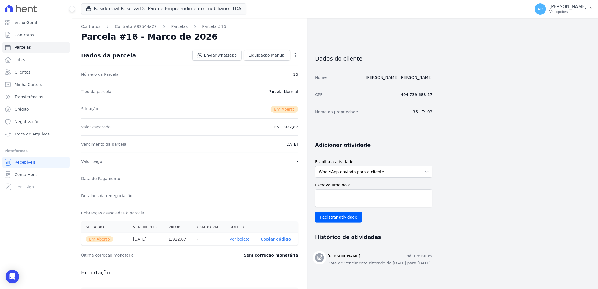
click at [285, 146] on dd "[DATE]" at bounding box center [291, 144] width 13 height 6
click at [293, 57] on icon "button" at bounding box center [295, 55] width 6 height 6
click at [273, 65] on link "Alterar" at bounding box center [271, 63] width 50 height 10
click at [260, 145] on input "[DATE]" at bounding box center [275, 144] width 44 height 12
type input "[DATE]"
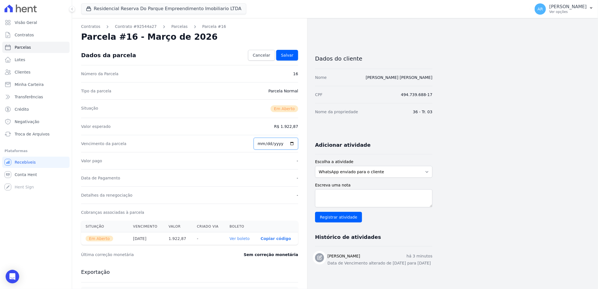
type input "[DATE]"
click at [288, 49] on div "Dados da parcela Cancelar [GEOGRAPHIC_DATA]" at bounding box center [189, 55] width 217 height 20
click at [289, 50] on link "Salvar" at bounding box center [287, 55] width 22 height 11
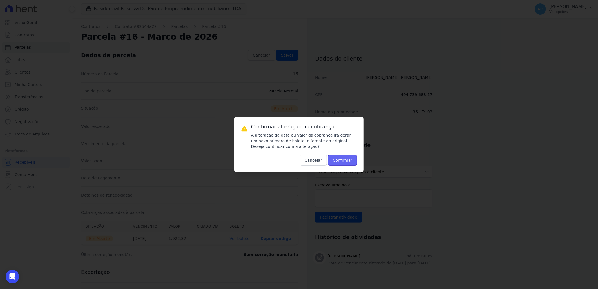
click at [343, 158] on button "Confirmar" at bounding box center [342, 160] width 29 height 11
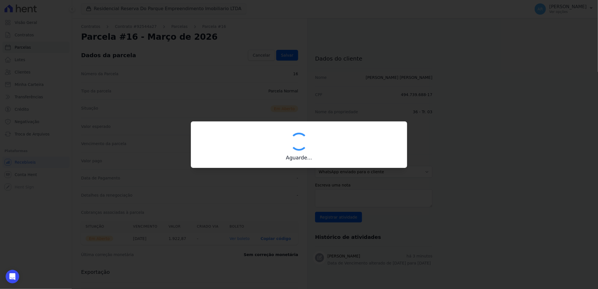
type input "00190000090335103300000627564172114010000192287"
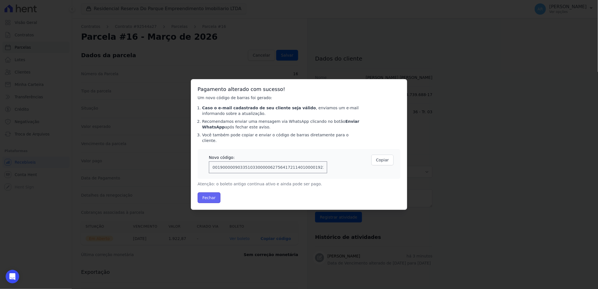
click at [214, 198] on button "Fechar" at bounding box center [208, 197] width 23 height 11
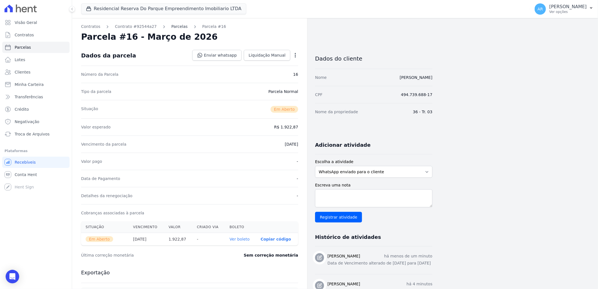
click at [171, 29] on link "Parcelas" at bounding box center [179, 27] width 16 height 6
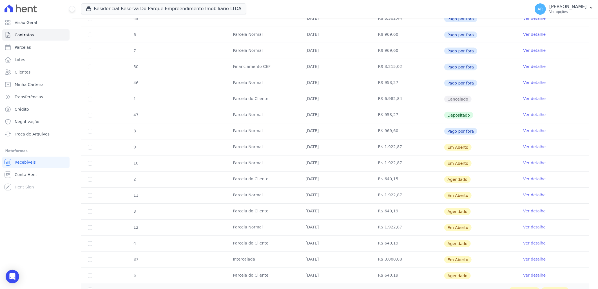
scroll to position [252, 0]
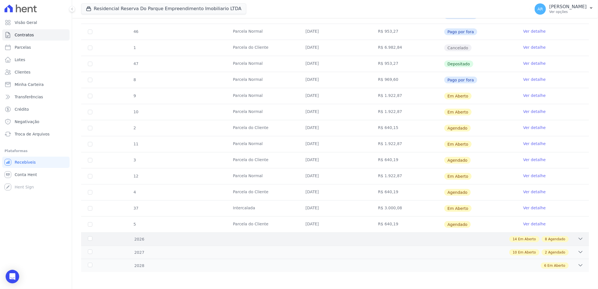
click at [563, 239] on div "8 Agendado" at bounding box center [554, 239] width 27 height 6
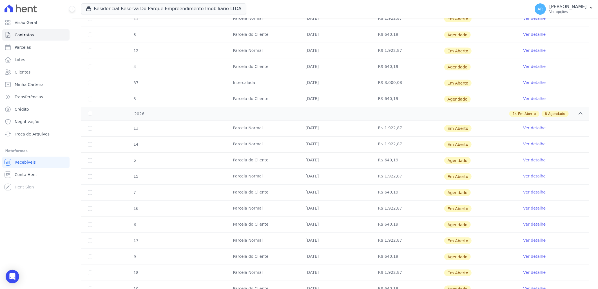
scroll to position [409, 0]
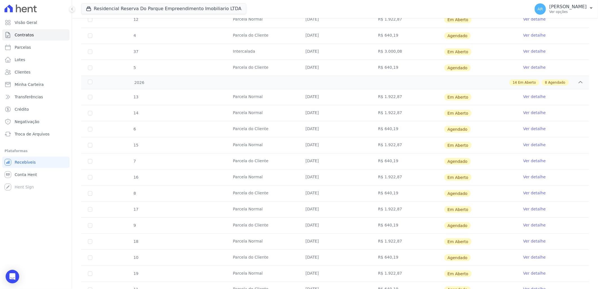
click at [533, 209] on link "Ver detalhe" at bounding box center [534, 209] width 23 height 6
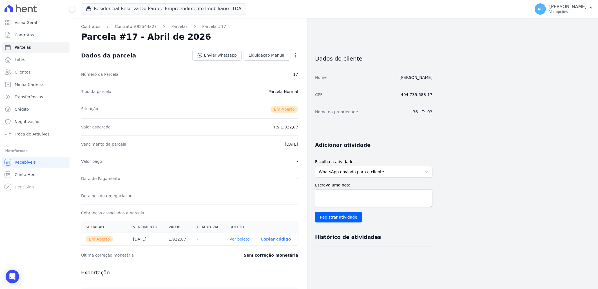
click at [292, 55] on div "Open options Alterar Cancelar Cobrança Cancelar boleto Você está prestes a canc…" at bounding box center [294, 56] width 8 height 10
click at [294, 55] on icon "button" at bounding box center [295, 55] width 6 height 6
click at [275, 65] on link "Alterar" at bounding box center [271, 63] width 50 height 10
click at [261, 145] on input "[DATE]" at bounding box center [275, 144] width 44 height 12
type input "[DATE]"
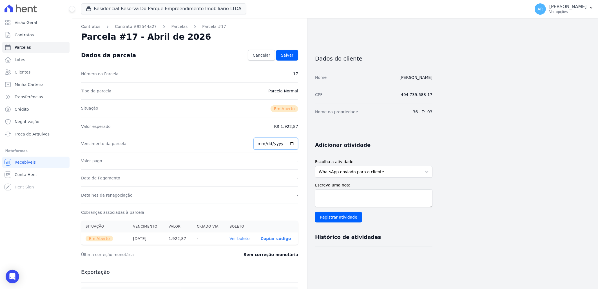
type input "[DATE]"
click at [286, 51] on link "Salvar" at bounding box center [287, 55] width 22 height 11
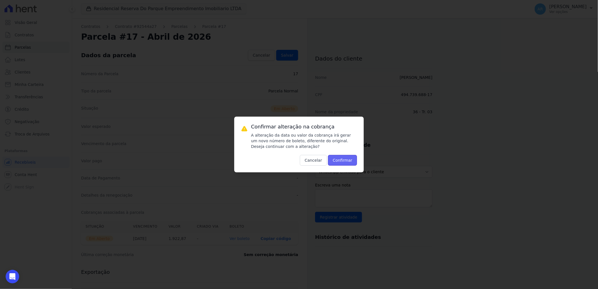
click at [349, 159] on button "Confirmar" at bounding box center [342, 160] width 29 height 11
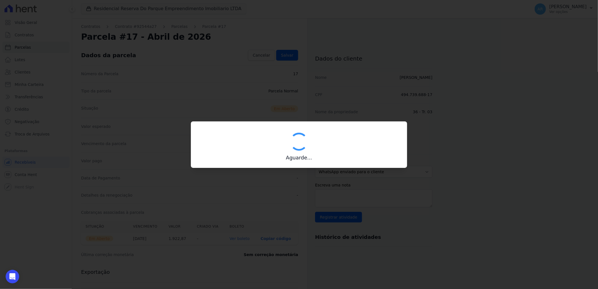
type input "00190000090335103300000627598170114320000192287"
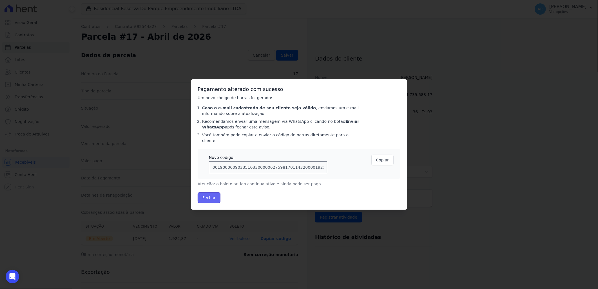
click at [214, 195] on button "Fechar" at bounding box center [208, 197] width 23 height 11
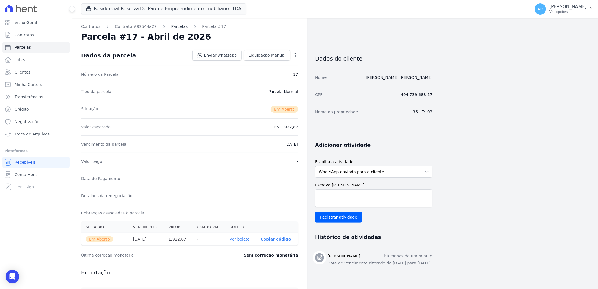
click at [171, 25] on link "Parcelas" at bounding box center [179, 27] width 16 height 6
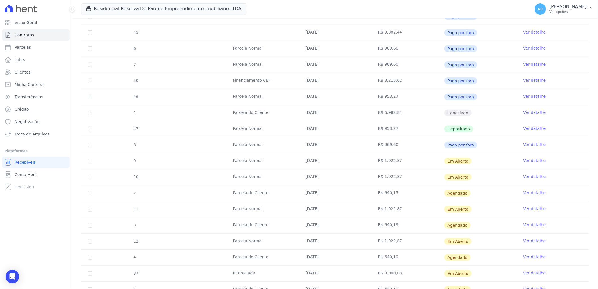
scroll to position [252, 0]
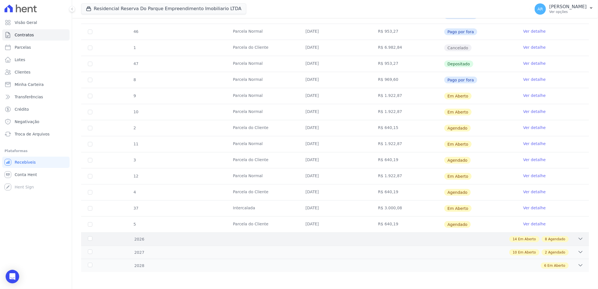
click at [577, 241] on icon at bounding box center [580, 239] width 6 height 6
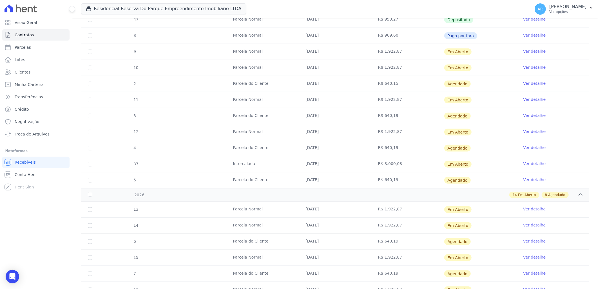
scroll to position [440, 0]
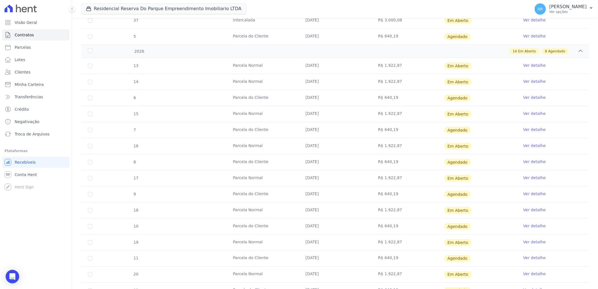
click at [535, 210] on link "Ver detalhe" at bounding box center [534, 210] width 23 height 6
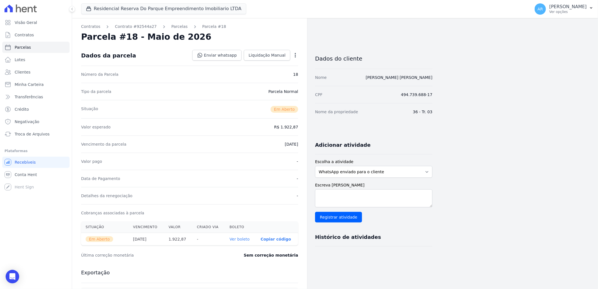
click at [292, 55] on icon "button" at bounding box center [295, 55] width 6 height 6
click at [264, 63] on link "Alterar" at bounding box center [271, 63] width 50 height 10
click at [261, 143] on input "[DATE]" at bounding box center [275, 144] width 44 height 12
type input "[DATE]"
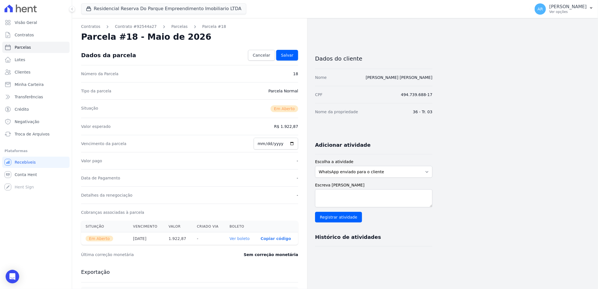
click at [254, 140] on div "Vencimento da parcela [DATE]" at bounding box center [189, 143] width 217 height 17
click at [262, 144] on input "[DATE]" at bounding box center [275, 144] width 44 height 12
type input "[DATE]"
click at [288, 50] on link "Salvar" at bounding box center [287, 55] width 22 height 11
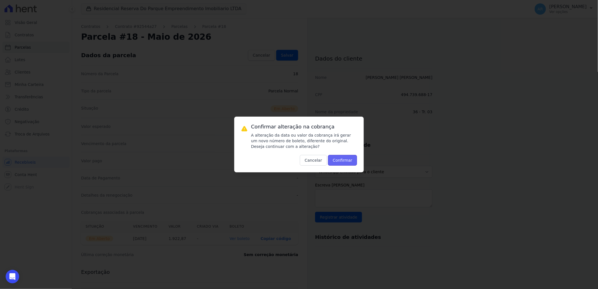
click at [342, 163] on button "Confirmar" at bounding box center [342, 160] width 29 height 11
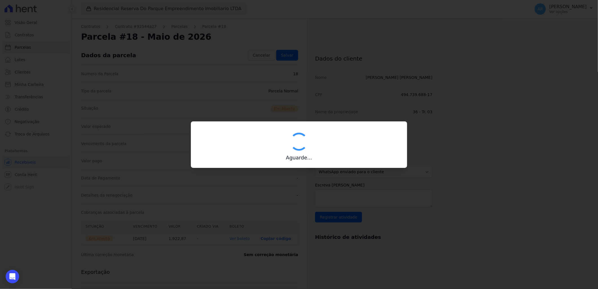
type input "00190000090335103300000628669178314620000192287"
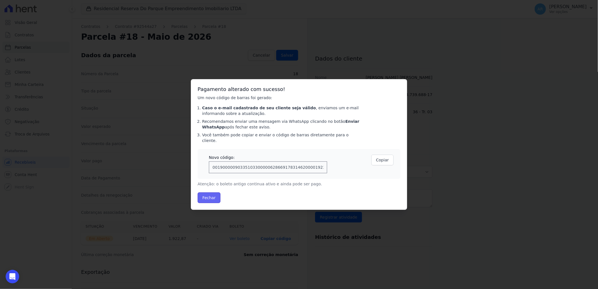
click at [214, 196] on button "Fechar" at bounding box center [208, 197] width 23 height 11
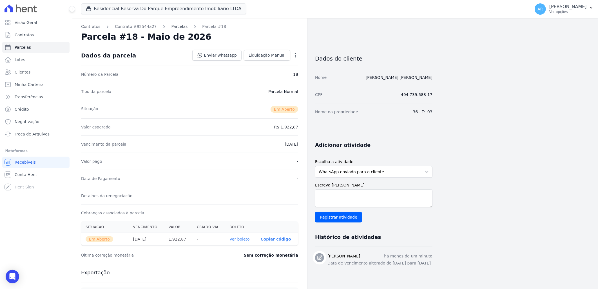
click at [172, 25] on link "Parcelas" at bounding box center [179, 27] width 16 height 6
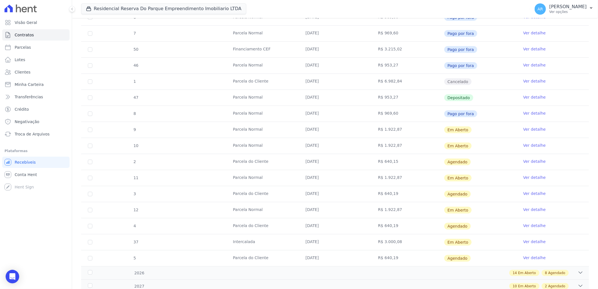
scroll to position [252, 0]
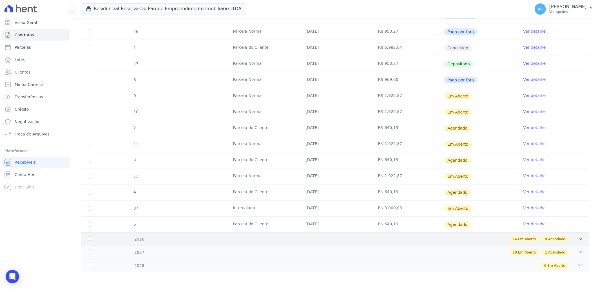
click at [562, 242] on div "14 Em Aberto 8 Agendado" at bounding box center [538, 239] width 59 height 6
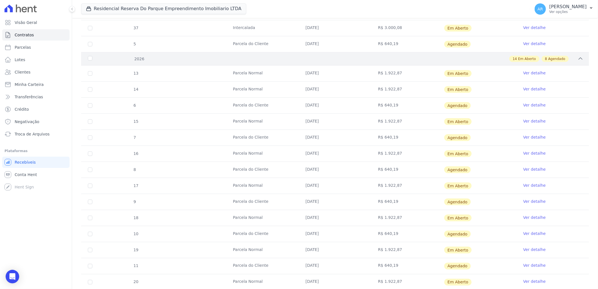
scroll to position [471, 0]
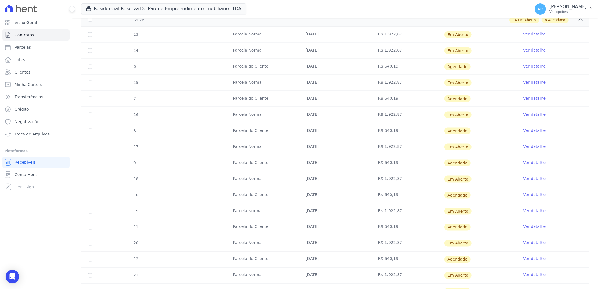
click at [532, 211] on link "Ver detalhe" at bounding box center [534, 211] width 23 height 6
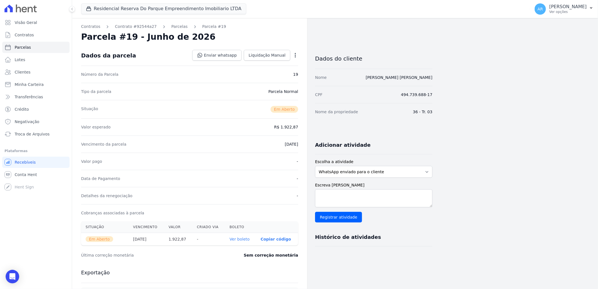
click at [294, 55] on icon "button" at bounding box center [295, 55] width 6 height 6
click at [278, 61] on link "Alterar" at bounding box center [271, 63] width 50 height 10
click at [262, 143] on input "[DATE]" at bounding box center [275, 144] width 44 height 12
type input "[DATE]"
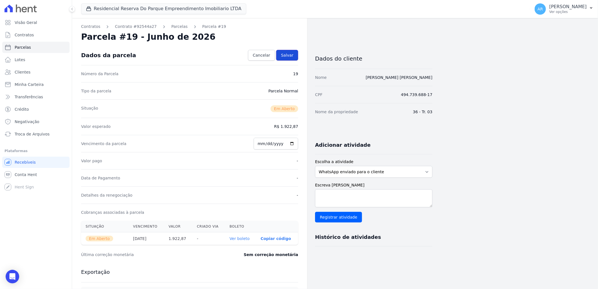
click at [288, 55] on span "Salvar" at bounding box center [287, 55] width 12 height 6
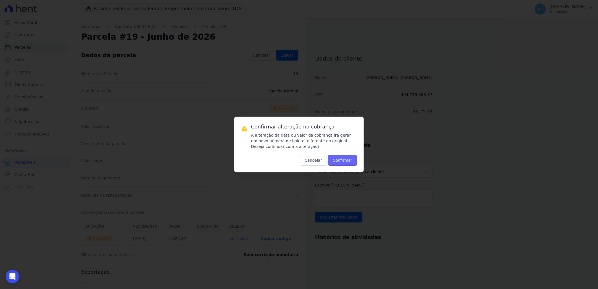
click at [345, 159] on button "Confirmar" at bounding box center [342, 160] width 29 height 11
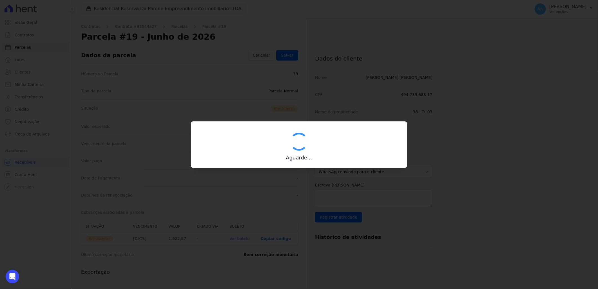
type input "00190000090335103300000630429173514930000192287"
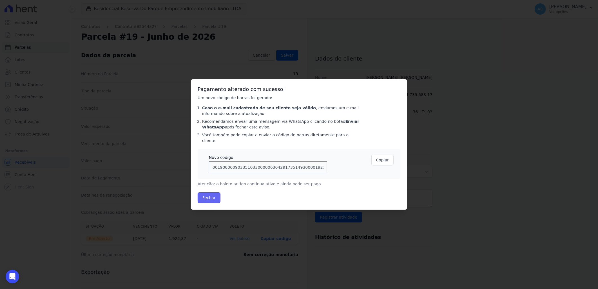
click at [203, 196] on button "Fechar" at bounding box center [208, 197] width 23 height 11
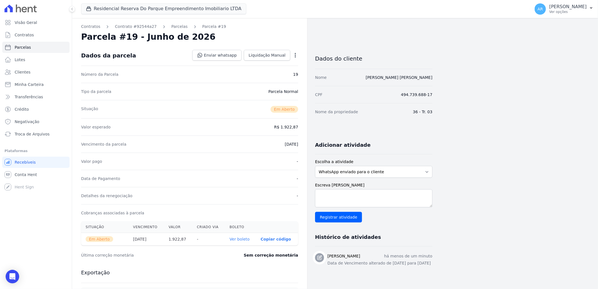
click at [173, 30] on div "Contratos Contrato #92544a27 [GEOGRAPHIC_DATA] Parcela #19 [GEOGRAPHIC_DATA] #1…" at bounding box center [189, 199] width 235 height 363
click at [171, 26] on link "Parcelas" at bounding box center [179, 27] width 16 height 6
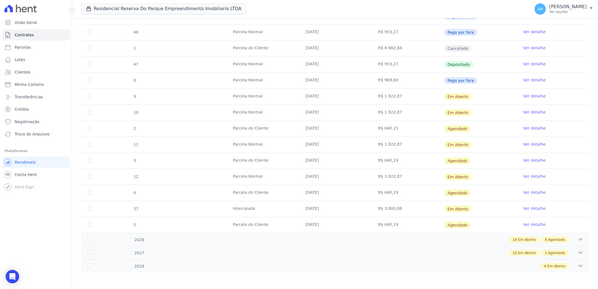
scroll to position [252, 0]
click at [555, 238] on span "Agendado" at bounding box center [556, 238] width 17 height 5
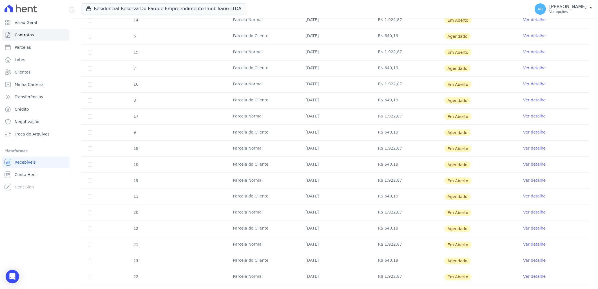
scroll to position [502, 0]
click at [528, 210] on link "Ver detalhe" at bounding box center [534, 211] width 23 height 6
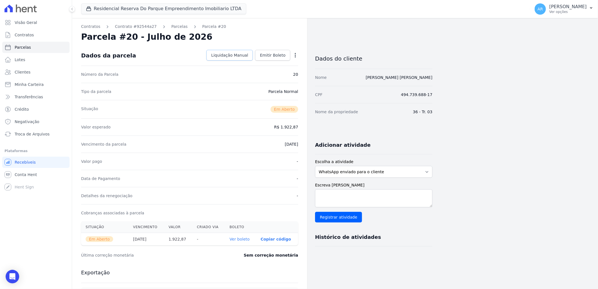
click at [231, 55] on span "Liquidação Manual" at bounding box center [229, 55] width 37 height 6
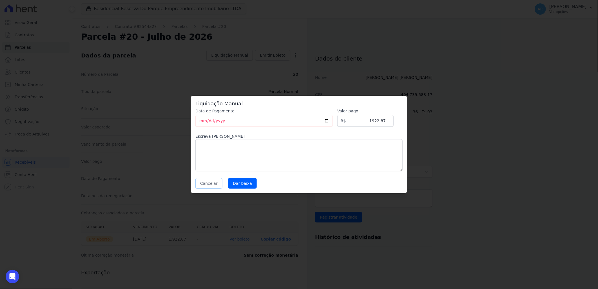
click at [214, 182] on button "Cancelar" at bounding box center [208, 183] width 27 height 11
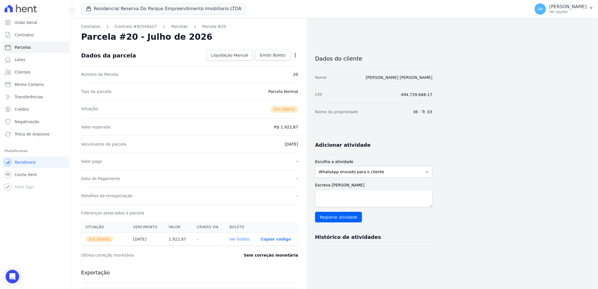
drag, startPoint x: 300, startPoint y: 56, endPoint x: 293, endPoint y: 56, distance: 6.8
click at [300, 56] on div "Contratos Contrato #92544a27 Parcelas Parcela #20 Parcela #20 - Julho de 2026 D…" at bounding box center [189, 199] width 235 height 363
click at [293, 56] on icon "button" at bounding box center [295, 55] width 6 height 6
click at [278, 65] on link "Alterar" at bounding box center [271, 63] width 50 height 10
click at [265, 143] on input "2026-07-30" at bounding box center [275, 144] width 44 height 12
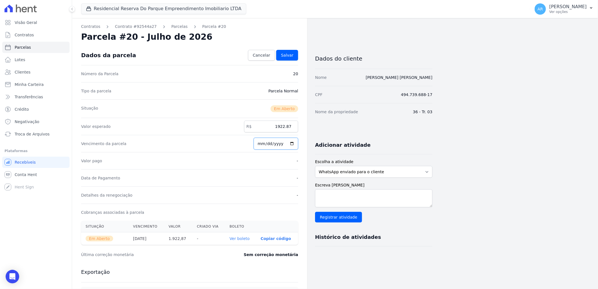
type input "2026-07-07"
type input "2026-08-07"
click at [288, 53] on span "Salvar" at bounding box center [287, 55] width 12 height 6
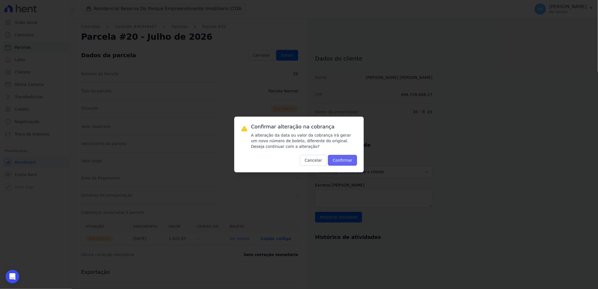
click at [340, 161] on button "Confirmar" at bounding box center [342, 160] width 29 height 11
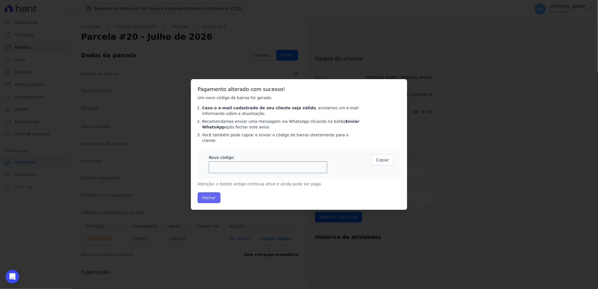
click at [218, 195] on button "Fechar" at bounding box center [208, 197] width 23 height 11
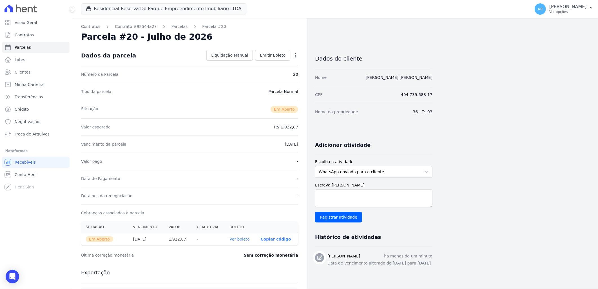
click at [169, 30] on div "Contratos Contrato #92544a27 [GEOGRAPHIC_DATA] Parcela #20 [GEOGRAPHIC_DATA] #2…" at bounding box center [189, 199] width 235 height 363
click at [171, 26] on link "Parcelas" at bounding box center [179, 27] width 16 height 6
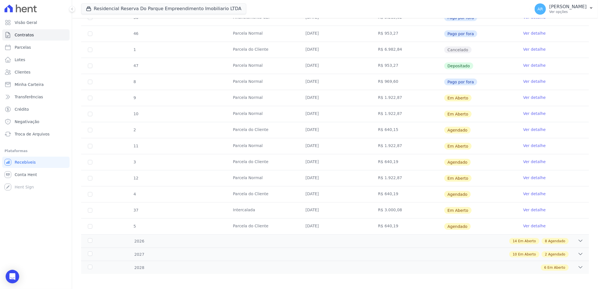
scroll to position [252, 0]
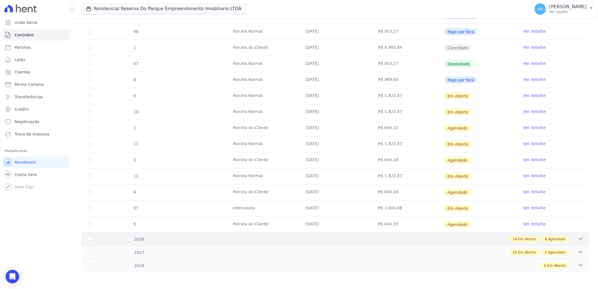
click at [544, 240] on div "8 Agendado" at bounding box center [554, 239] width 27 height 6
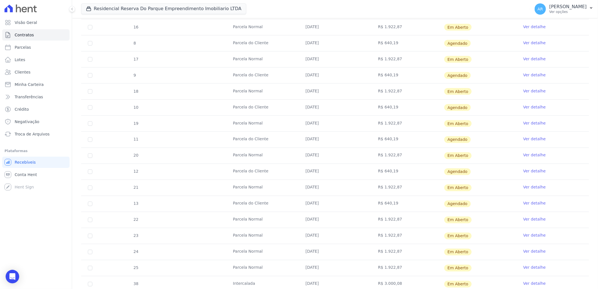
scroll to position [596, 0]
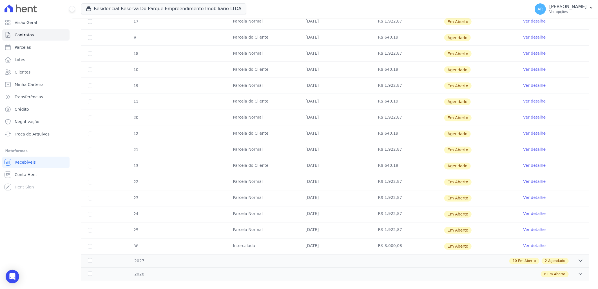
click at [527, 151] on link "Ver detalhe" at bounding box center [534, 150] width 23 height 6
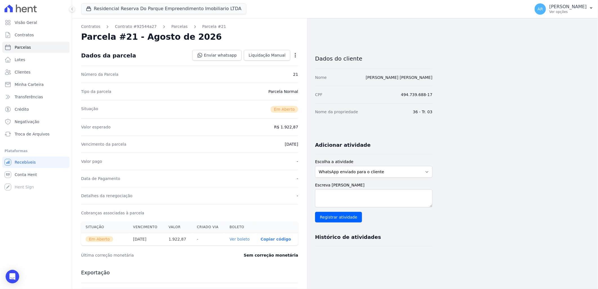
drag, startPoint x: 297, startPoint y: 54, endPoint x: 296, endPoint y: 58, distance: 4.1
click at [297, 54] on icon "button" at bounding box center [295, 55] width 6 height 6
click at [287, 66] on link "Alterar" at bounding box center [271, 63] width 50 height 10
click at [262, 143] on input "2026-08-30" at bounding box center [275, 144] width 44 height 12
type input "2026-08-07"
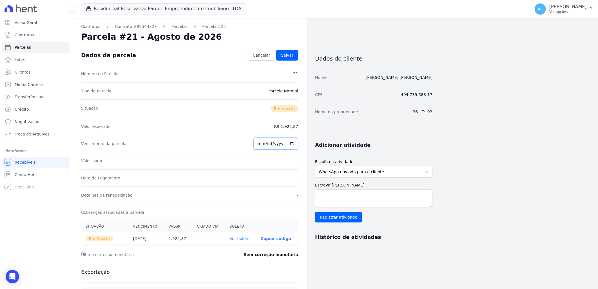
type input "[DATE]"
click at [284, 53] on span "Salvar" at bounding box center [287, 55] width 12 height 6
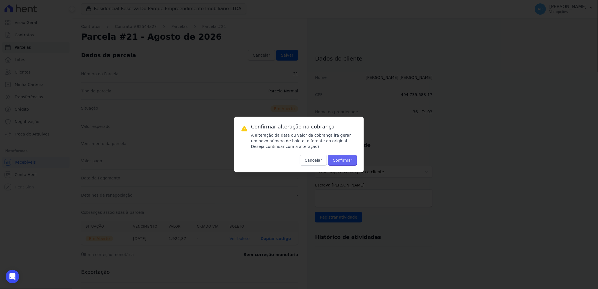
click at [339, 161] on button "Confirmar" at bounding box center [342, 160] width 29 height 11
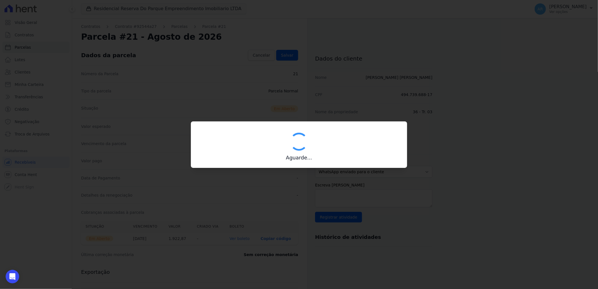
type input "00190000090335103300000630313179815540000192287"
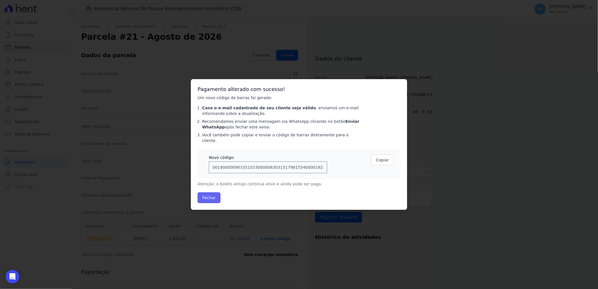
click at [205, 195] on button "Fechar" at bounding box center [208, 197] width 23 height 11
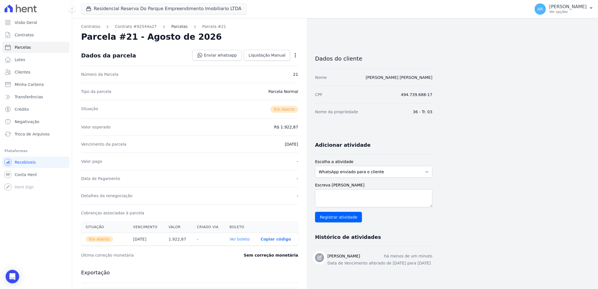
click at [171, 28] on link "Parcelas" at bounding box center [179, 27] width 16 height 6
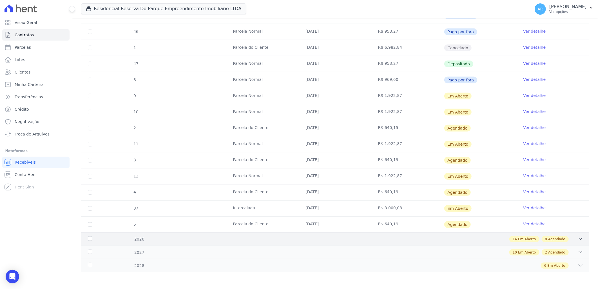
click at [522, 238] on span "Em Aberto" at bounding box center [527, 238] width 18 height 5
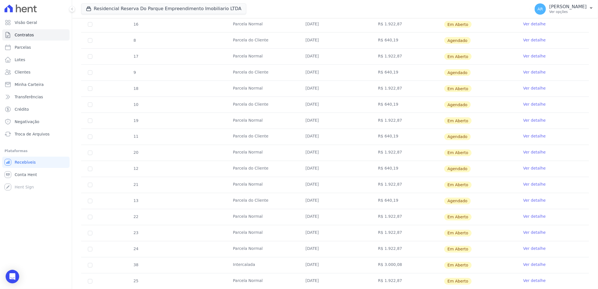
scroll to position [565, 0]
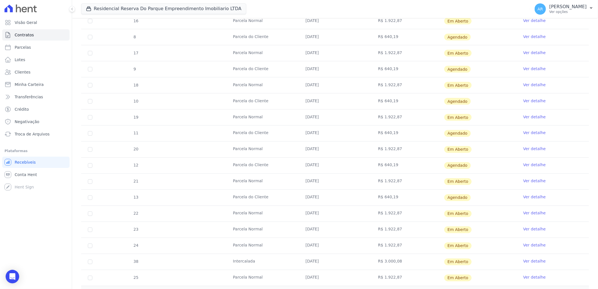
click at [535, 212] on link "Ver detalhe" at bounding box center [534, 213] width 23 height 6
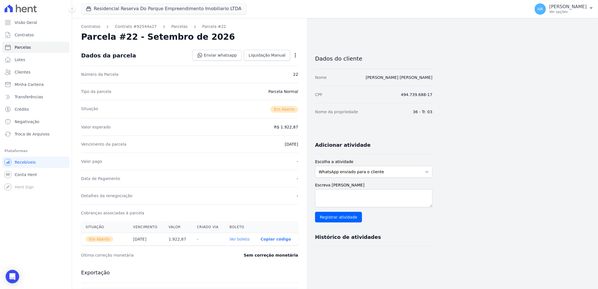
click at [293, 57] on icon "button" at bounding box center [295, 55] width 6 height 6
click at [279, 65] on link "Alterar" at bounding box center [271, 63] width 50 height 10
click at [262, 141] on input "[DATE]" at bounding box center [275, 144] width 44 height 12
type input "[DATE]"
click at [264, 146] on input "[DATE]" at bounding box center [275, 144] width 44 height 12
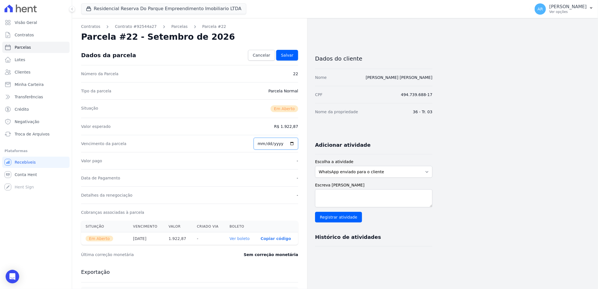
click at [262, 145] on input "[DATE]" at bounding box center [275, 144] width 44 height 12
type input "[DATE]"
click at [289, 57] on span "Salvar" at bounding box center [287, 55] width 12 height 6
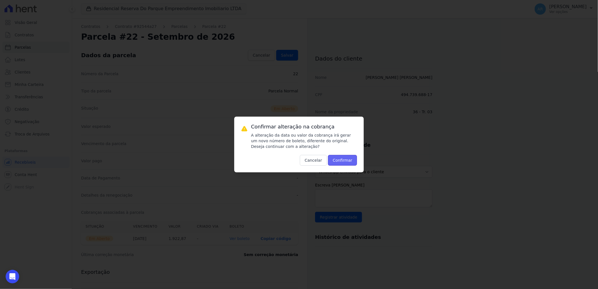
click at [340, 162] on button "Confirmar" at bounding box center [342, 160] width 29 height 11
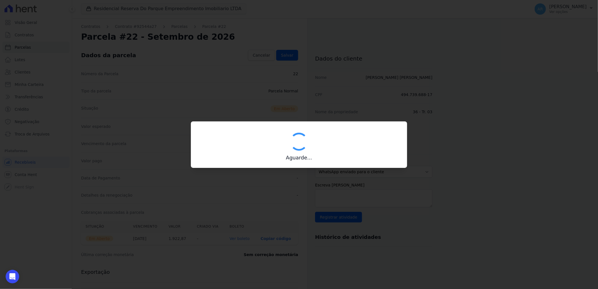
type input "00190000090335103300000629566175215850000192287"
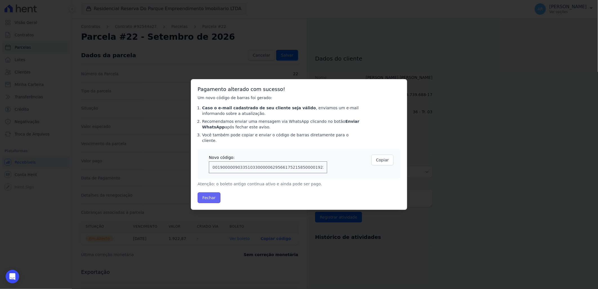
click at [214, 196] on button "Fechar" at bounding box center [208, 197] width 23 height 11
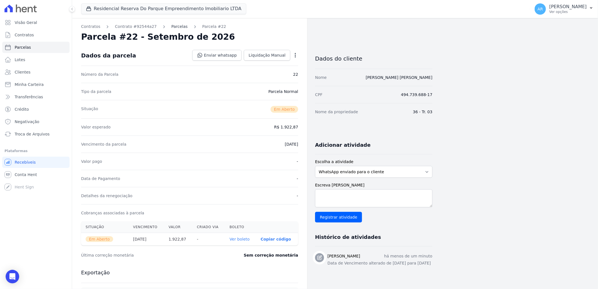
click at [171, 29] on link "Parcelas" at bounding box center [179, 27] width 16 height 6
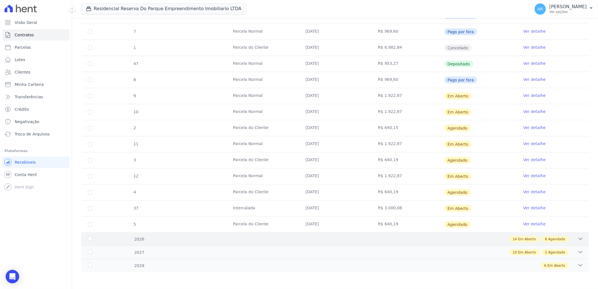
click at [541, 236] on div "8 Agendado" at bounding box center [554, 239] width 27 height 6
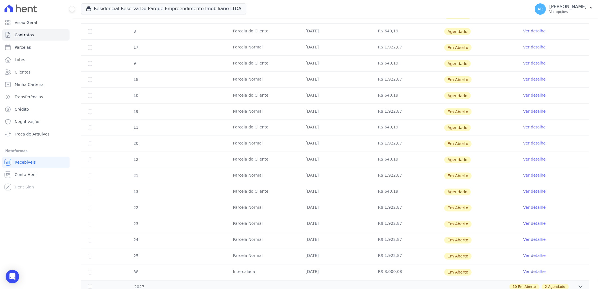
scroll to position [606, 0]
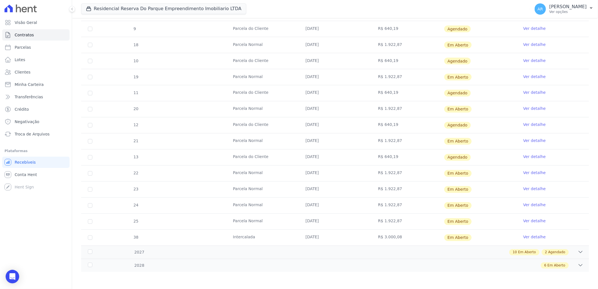
click at [537, 189] on link "Ver detalhe" at bounding box center [534, 189] width 23 height 6
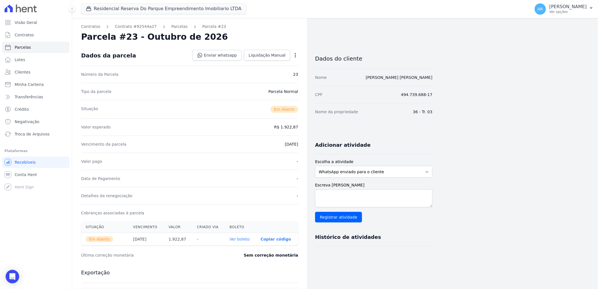
click at [293, 54] on icon "button" at bounding box center [295, 55] width 6 height 6
click at [282, 64] on link "Alterar" at bounding box center [271, 63] width 50 height 10
click at [262, 146] on input "2026-10-30" at bounding box center [275, 144] width 44 height 12
type input "2026-11-07"
click at [290, 54] on span "Salvar" at bounding box center [287, 55] width 12 height 6
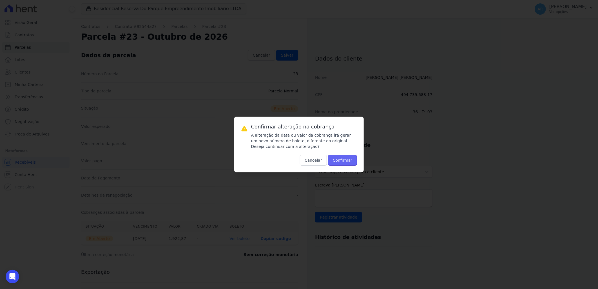
click at [344, 162] on button "Confirmar" at bounding box center [342, 160] width 29 height 11
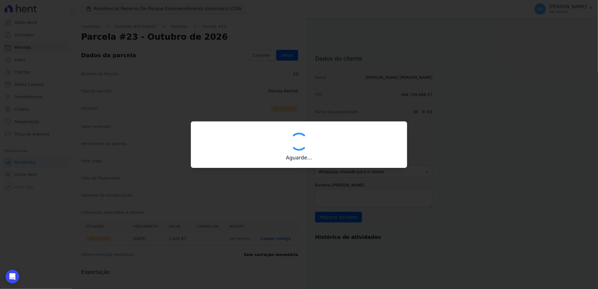
type input "00190000090335103300000629600172816150000192287"
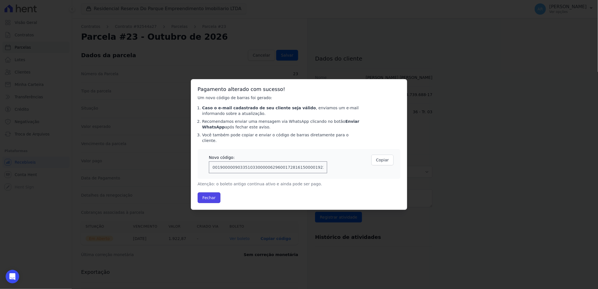
drag, startPoint x: 210, startPoint y: 194, endPoint x: 208, endPoint y: 187, distance: 6.7
click at [209, 194] on button "Fechar" at bounding box center [208, 197] width 23 height 11
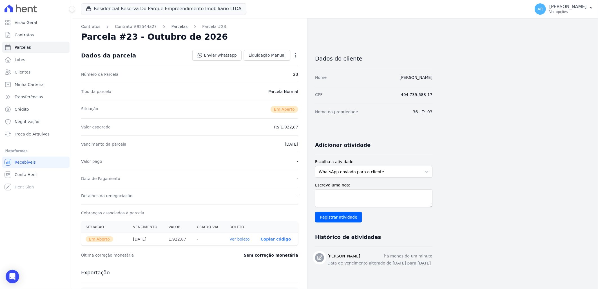
click at [178, 27] on link "Parcelas" at bounding box center [179, 27] width 16 height 6
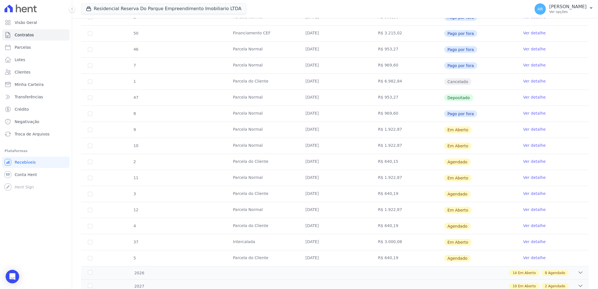
scroll to position [252, 0]
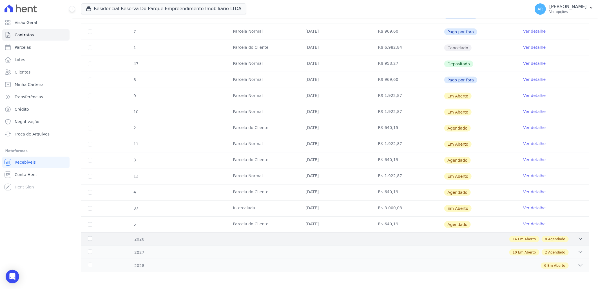
click at [549, 240] on span "Agendado" at bounding box center [556, 238] width 17 height 5
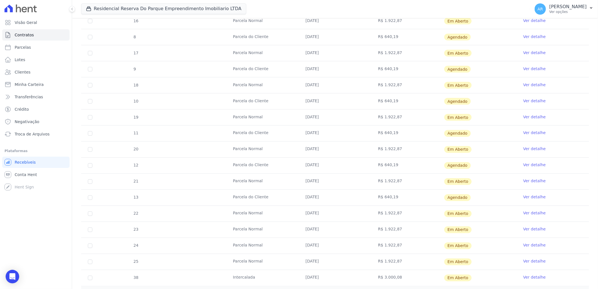
scroll to position [606, 0]
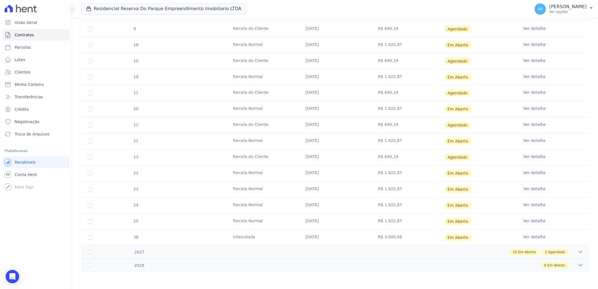
click at [532, 204] on link "Ver detalhe" at bounding box center [534, 205] width 23 height 6
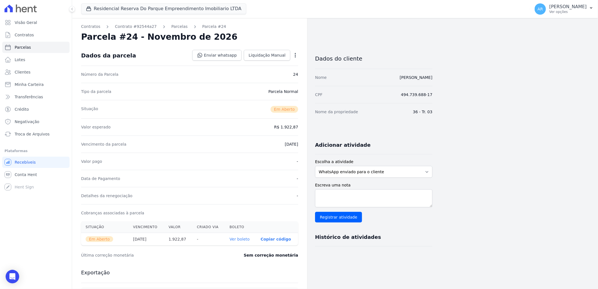
click at [296, 54] on icon "button" at bounding box center [295, 55] width 6 height 6
click at [272, 64] on link "Alterar" at bounding box center [271, 63] width 50 height 10
click at [258, 145] on input "2026-11-30" at bounding box center [275, 144] width 44 height 12
type input "2026-12-07"
click at [291, 59] on link "Salvar" at bounding box center [287, 55] width 22 height 11
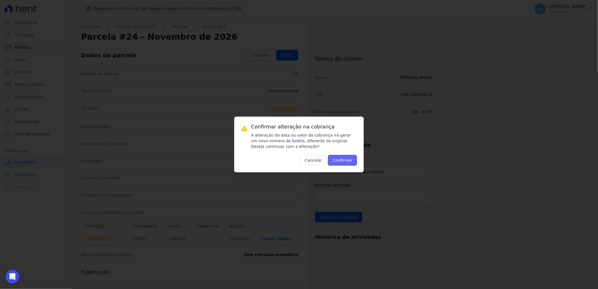
click at [340, 160] on button "Confirmar" at bounding box center [342, 160] width 29 height 11
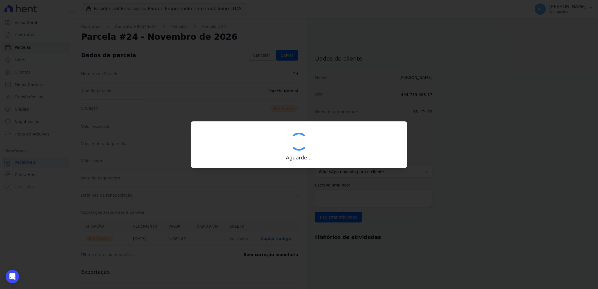
type input "00190000090335103300000629771171616460000192287"
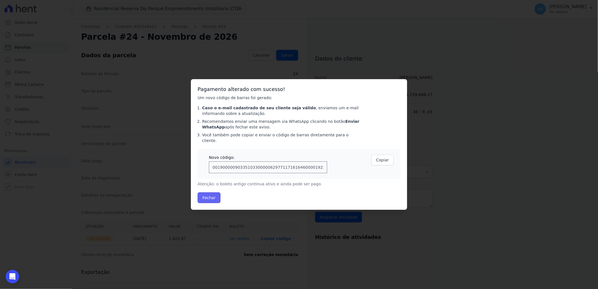
click at [212, 199] on button "Fechar" at bounding box center [208, 197] width 23 height 11
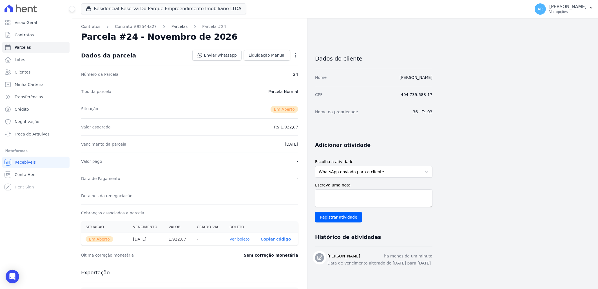
click at [171, 26] on link "Parcelas" at bounding box center [179, 27] width 16 height 6
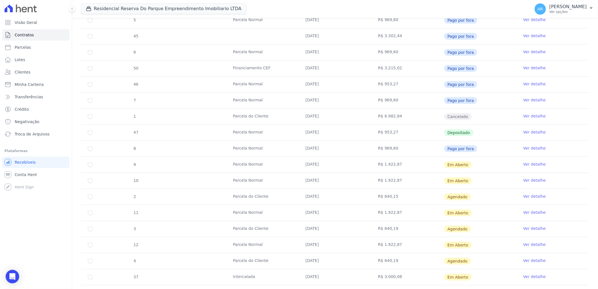
scroll to position [252, 0]
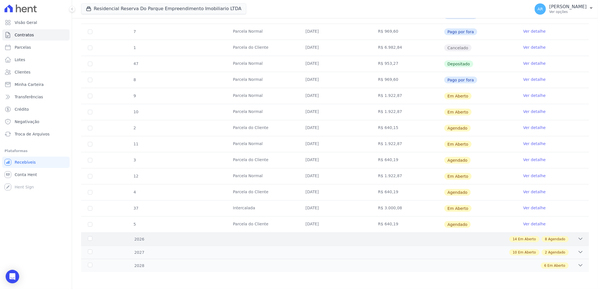
click at [512, 238] on span "14" at bounding box center [514, 238] width 4 height 5
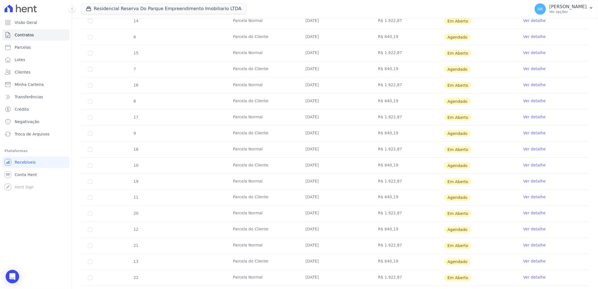
scroll to position [606, 0]
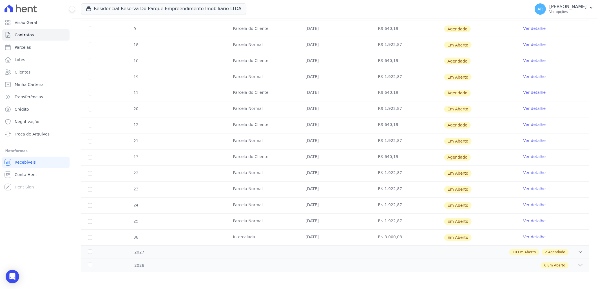
click at [535, 222] on link "Ver detalhe" at bounding box center [534, 221] width 23 height 6
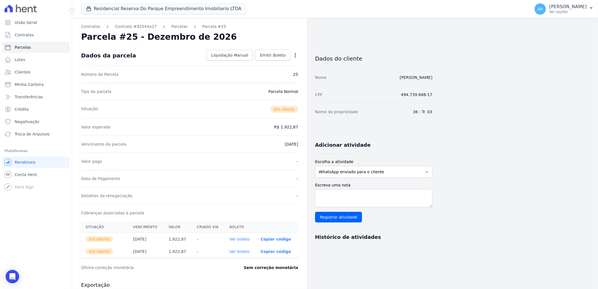
click at [295, 52] on div "Open options Alterar" at bounding box center [294, 56] width 8 height 10
click at [294, 54] on icon "button" at bounding box center [295, 55] width 6 height 6
click at [270, 60] on link "Alterar" at bounding box center [271, 63] width 50 height 10
click at [260, 147] on input "2026-12-30" at bounding box center [275, 144] width 44 height 12
type input "2026-12-07"
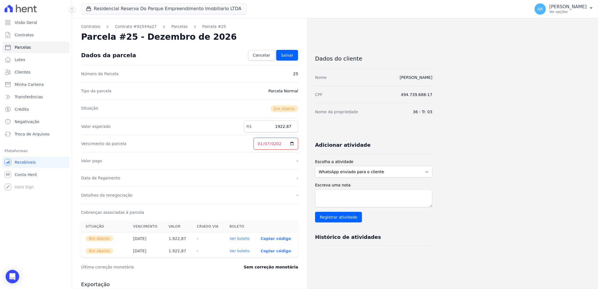
type input "[DATE]"
click at [286, 59] on link "Salvar" at bounding box center [287, 55] width 22 height 11
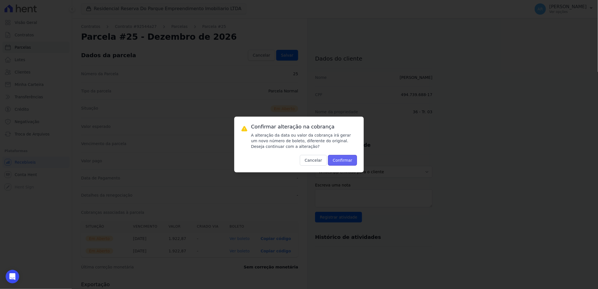
click at [352, 163] on button "Confirmar" at bounding box center [342, 160] width 29 height 11
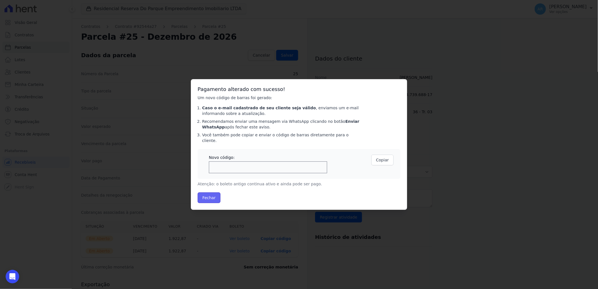
click at [213, 192] on button "Fechar" at bounding box center [208, 197] width 23 height 11
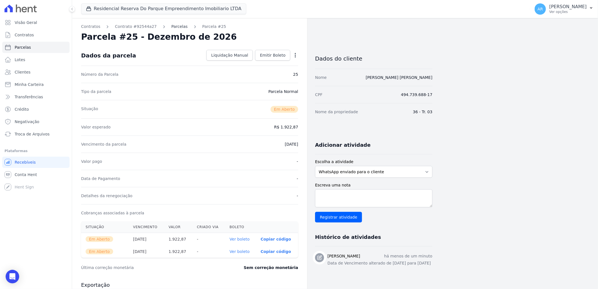
click at [171, 26] on link "Parcelas" at bounding box center [179, 27] width 16 height 6
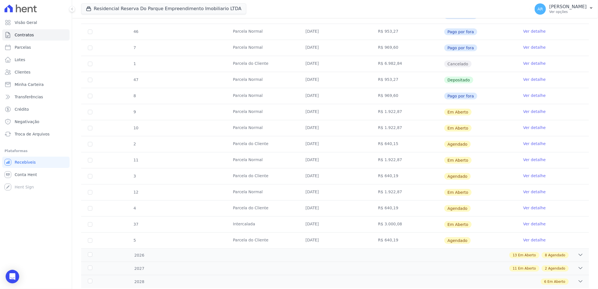
scroll to position [252, 0]
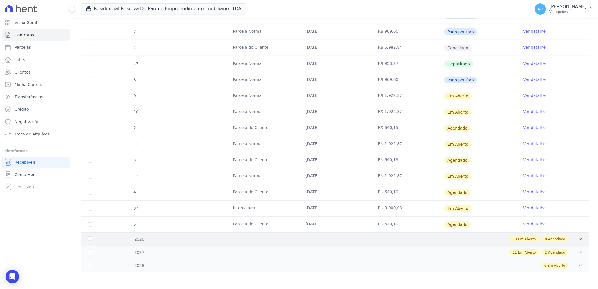
click at [536, 243] on div "2026 13 Em Aberto 8 Agendado" at bounding box center [335, 238] width 508 height 13
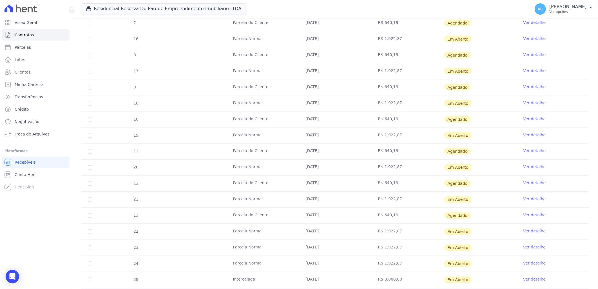
scroll to position [590, 0]
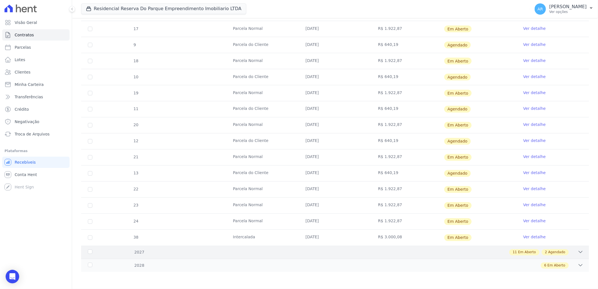
click at [498, 256] on div "2027 11 Em Aberto 2 Agendado" at bounding box center [335, 251] width 508 height 13
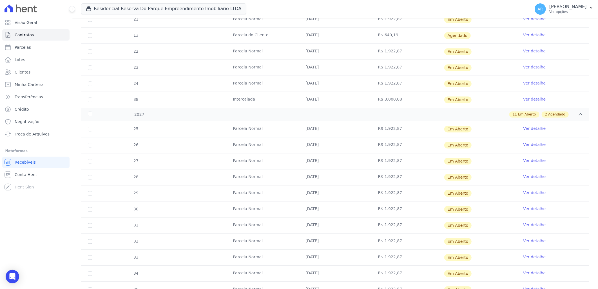
scroll to position [705, 0]
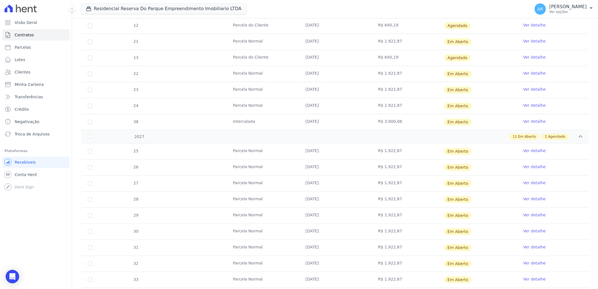
click at [528, 165] on link "Ver detalhe" at bounding box center [534, 167] width 23 height 6
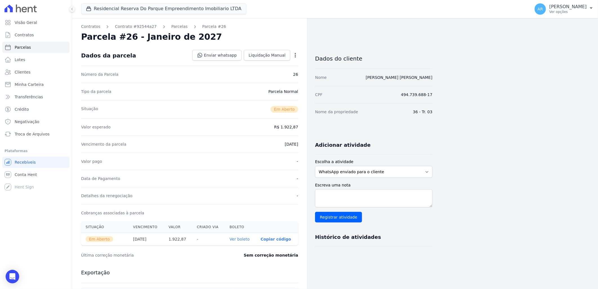
click at [296, 55] on icon "button" at bounding box center [295, 55] width 6 height 6
click at [282, 65] on link "Alterar" at bounding box center [271, 63] width 50 height 10
click at [262, 143] on input "[DATE]" at bounding box center [275, 144] width 44 height 12
type input "[DATE]"
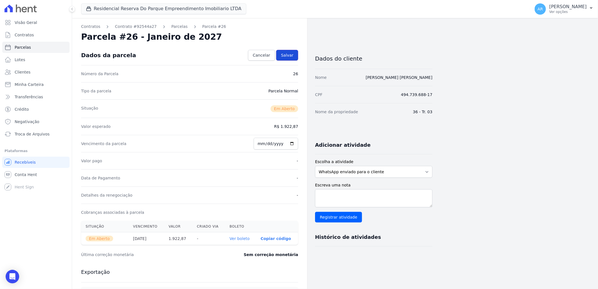
click at [286, 55] on span "Salvar" at bounding box center [287, 55] width 12 height 6
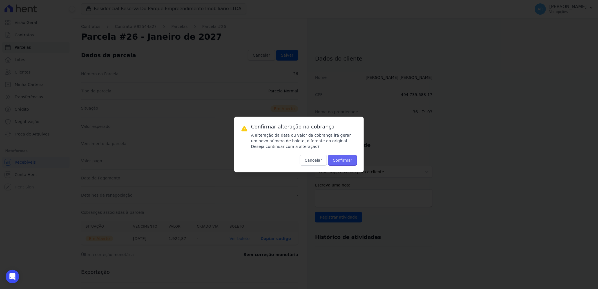
click at [345, 162] on button "Confirmar" at bounding box center [342, 160] width 29 height 11
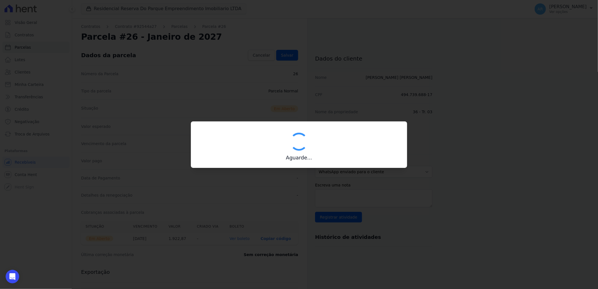
type input "00190000090335103300000629496175617070000192287"
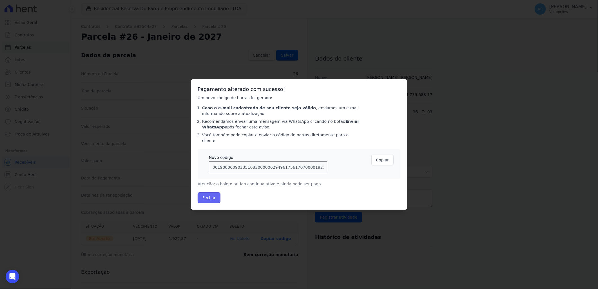
click at [199, 195] on button "Fechar" at bounding box center [208, 197] width 23 height 11
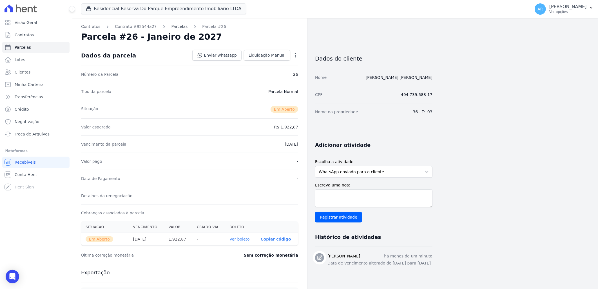
click at [175, 28] on link "Parcelas" at bounding box center [179, 27] width 16 height 6
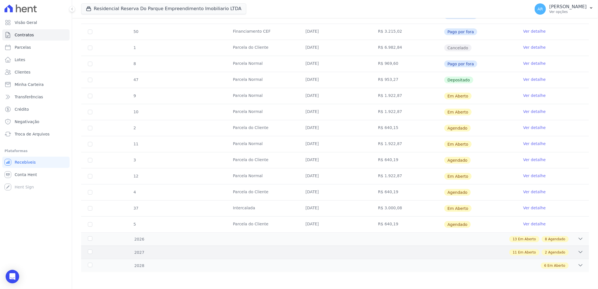
click at [552, 253] on span "Agendado" at bounding box center [556, 252] width 17 height 5
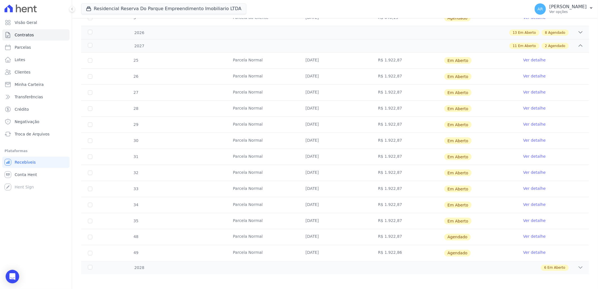
scroll to position [461, 0]
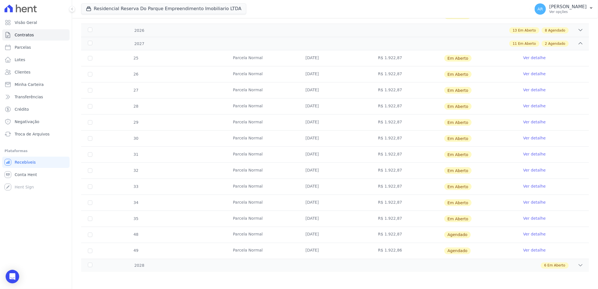
click at [524, 90] on link "Ver detalhe" at bounding box center [534, 90] width 23 height 6
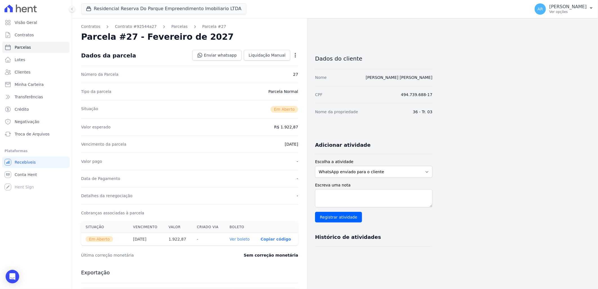
click at [297, 57] on div "Contratos Contrato #92544a27 Parcelas Parcela #27 Parcela #27 - Fevereiro de 20…" at bounding box center [189, 199] width 235 height 363
click at [296, 56] on icon "button" at bounding box center [295, 55] width 6 height 6
click at [288, 65] on link "Alterar" at bounding box center [271, 63] width 50 height 10
click at [260, 144] on input "2027-02-28" at bounding box center [275, 144] width 44 height 12
type input "2027-02-07"
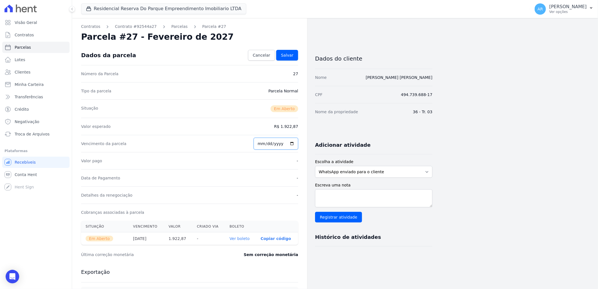
type input "252022-03-07"
type input "2026-03-07"
click at [292, 59] on link "Salvar" at bounding box center [287, 55] width 22 height 11
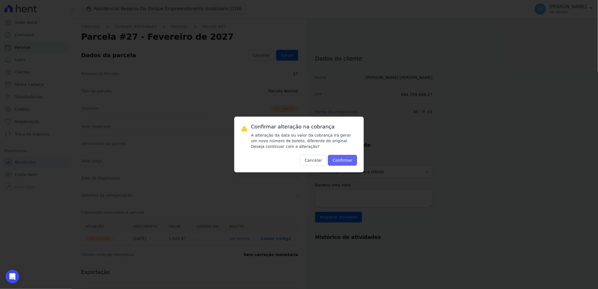
click at [346, 164] on button "Confirmar" at bounding box center [342, 160] width 29 height 11
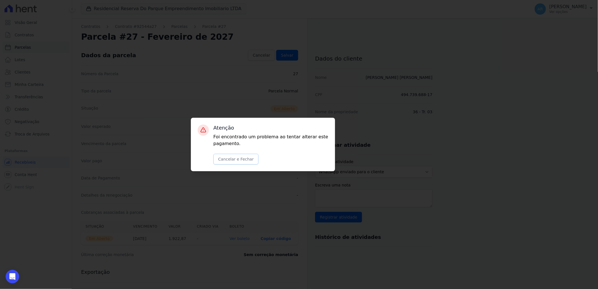
click at [242, 164] on button "Cancelar e Fechar" at bounding box center [235, 159] width 45 height 11
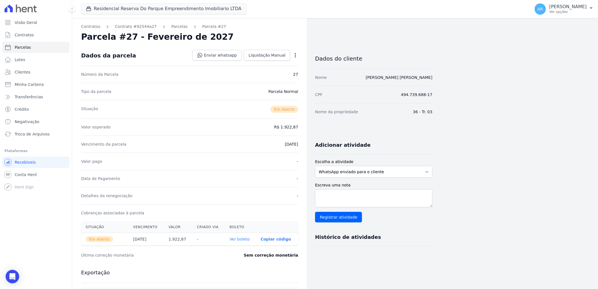
click at [297, 55] on icon "button" at bounding box center [295, 55] width 6 height 6
click at [286, 62] on link "Alterar" at bounding box center [271, 63] width 50 height 10
click at [264, 144] on input "2027-02-28" at bounding box center [275, 144] width 44 height 12
type input "2027-02-07"
type input "[DATE]"
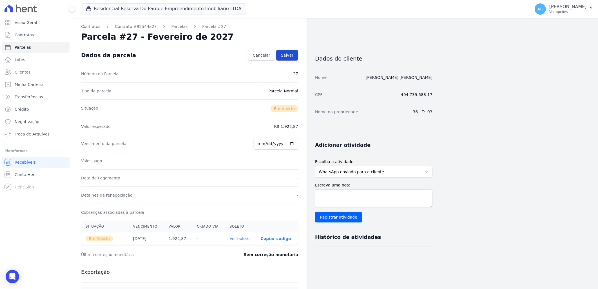
click at [288, 56] on span "Salvar" at bounding box center [287, 55] width 12 height 6
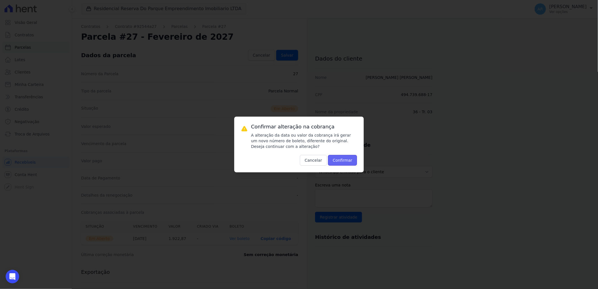
click at [344, 163] on button "Confirmar" at bounding box center [342, 160] width 29 height 11
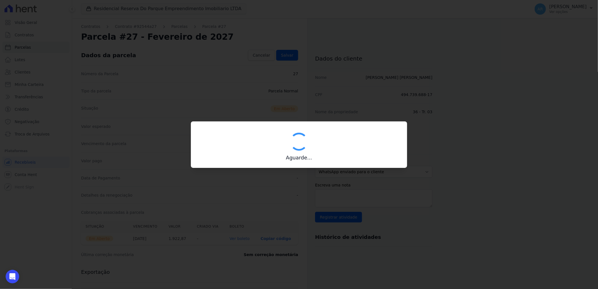
type input "00190000090335103300000629433178217360000192287"
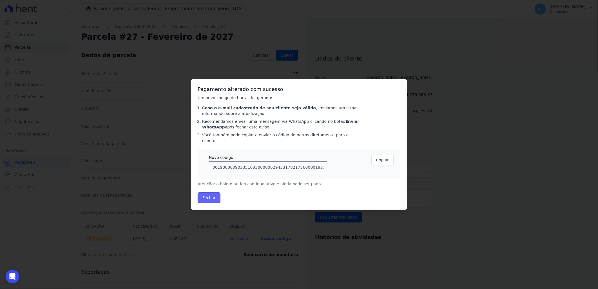
click at [213, 193] on button "Fechar" at bounding box center [208, 197] width 23 height 11
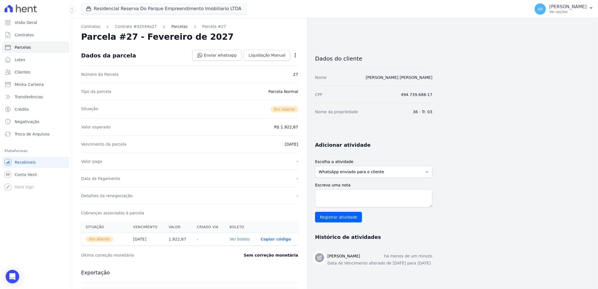
click at [172, 28] on link "Parcelas" at bounding box center [179, 27] width 16 height 6
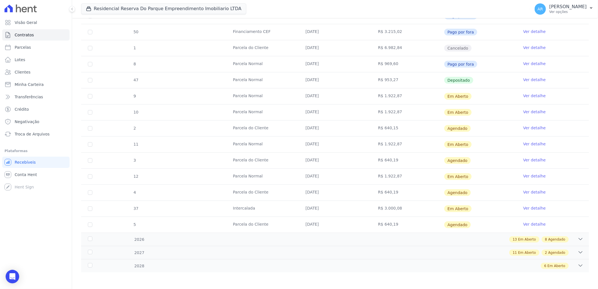
scroll to position [252, 0]
click at [570, 253] on div "11 Em Aberto 2 Agendado" at bounding box center [360, 252] width 446 height 6
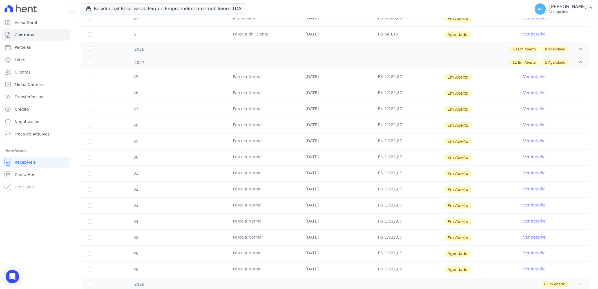
scroll to position [461, 0]
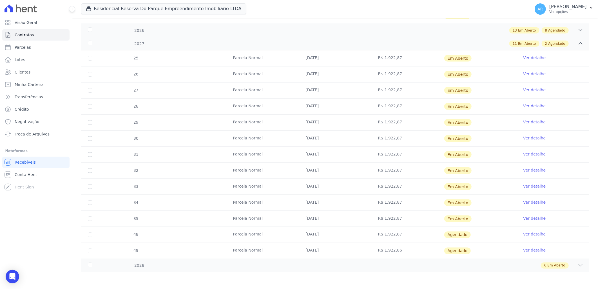
click at [538, 105] on link "Ver detalhe" at bounding box center [534, 106] width 23 height 6
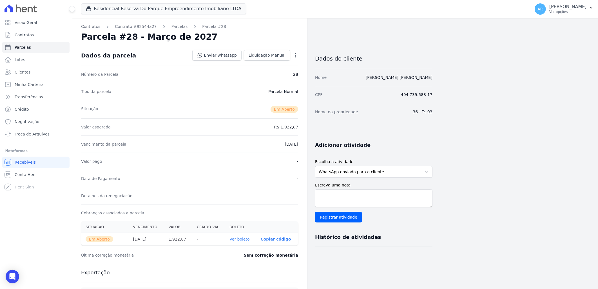
click at [293, 54] on icon "button" at bounding box center [295, 55] width 6 height 6
click at [284, 63] on link "Alterar" at bounding box center [271, 63] width 50 height 10
click at [262, 145] on input "2027-03-30" at bounding box center [275, 144] width 44 height 12
type input "2027-03-07"
type input "2027-04-07"
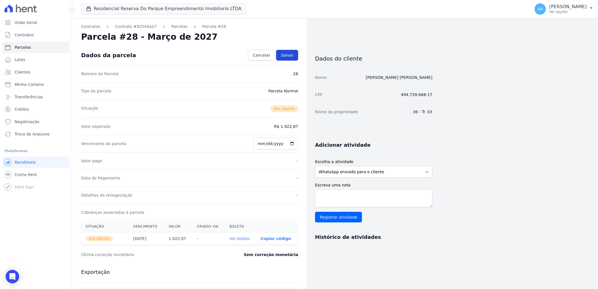
click at [291, 56] on span "Salvar" at bounding box center [287, 55] width 12 height 6
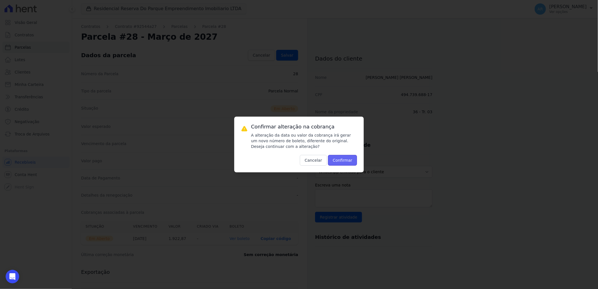
click at [348, 163] on button "Confirmar" at bounding box center [342, 160] width 29 height 11
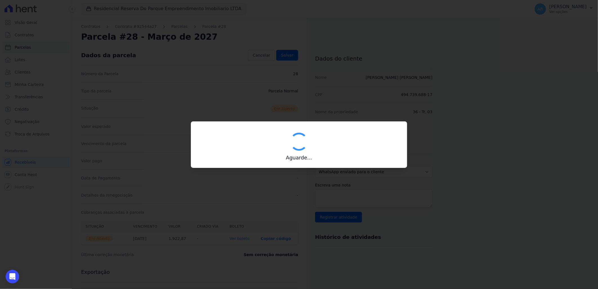
type input "00190000090335103300000629369174617660000192287"
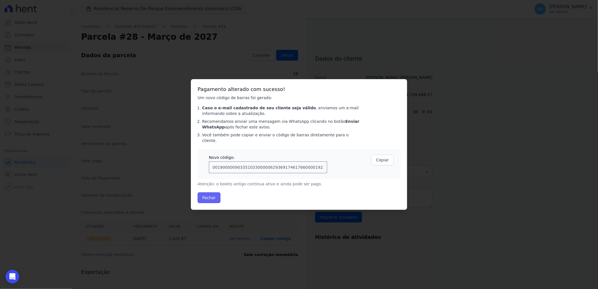
click at [201, 195] on button "Fechar" at bounding box center [208, 197] width 23 height 11
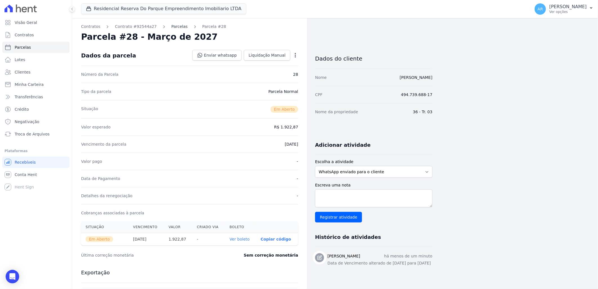
click at [176, 27] on link "Parcelas" at bounding box center [179, 27] width 16 height 6
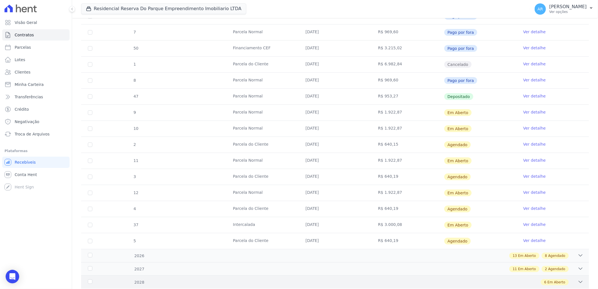
scroll to position [252, 0]
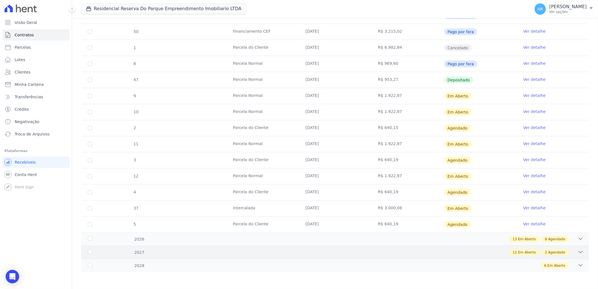
click at [560, 254] on span "Agendado" at bounding box center [556, 252] width 17 height 5
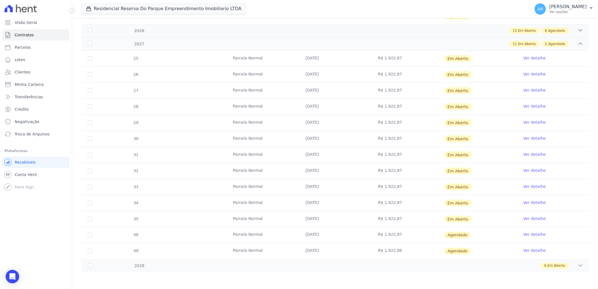
scroll to position [461, 0]
click at [530, 122] on link "Ver detalhe" at bounding box center [534, 122] width 23 height 6
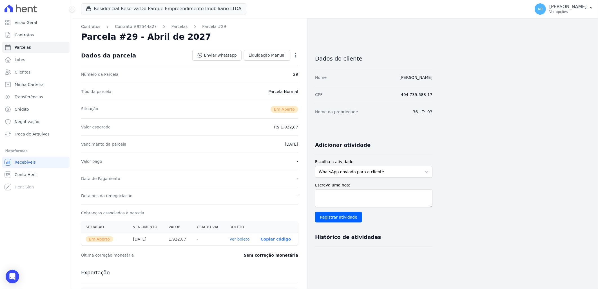
click at [297, 59] on div "Open options Alterar Cancelar Cobrança Cancelar boleto Você está prestes a canc…" at bounding box center [294, 56] width 8 height 10
click at [295, 56] on icon "button" at bounding box center [295, 55] width 1 height 5
click at [286, 60] on link "Alterar" at bounding box center [271, 63] width 50 height 10
click at [263, 144] on input "2027-04-30" at bounding box center [275, 144] width 44 height 12
type input "2027-04-07"
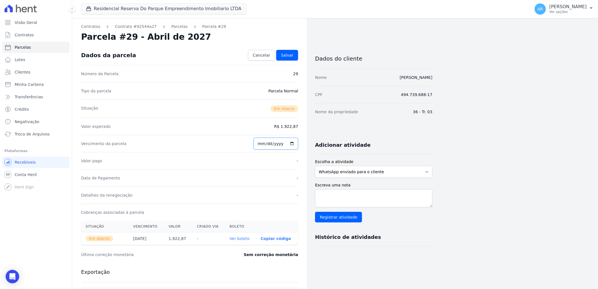
type input "[DATE]"
click at [289, 54] on span "Salvar" at bounding box center [287, 55] width 12 height 6
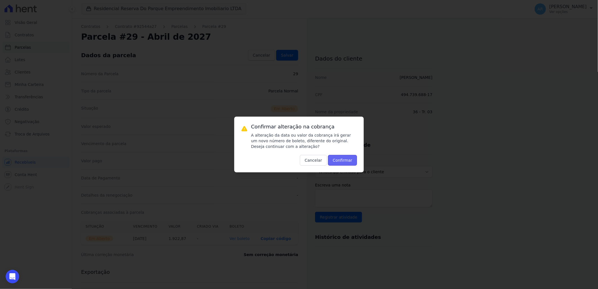
click at [348, 157] on button "Confirmar" at bounding box center [342, 160] width 29 height 11
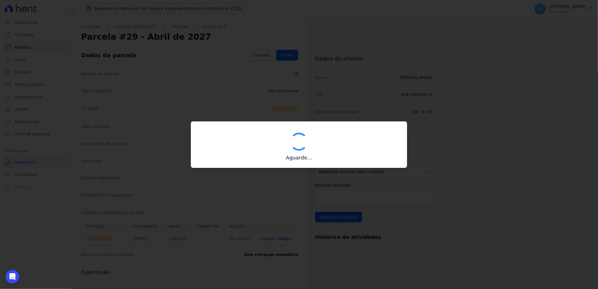
type input "00190000090335103300000629052176117970000192287"
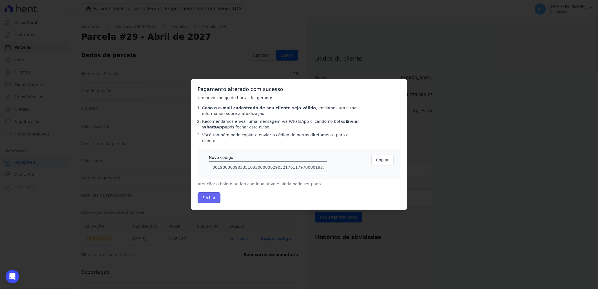
click at [206, 194] on button "Fechar" at bounding box center [208, 197] width 23 height 11
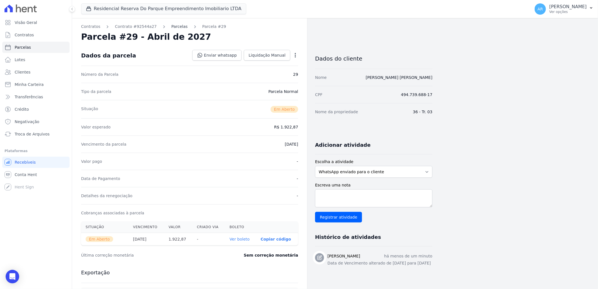
click at [173, 25] on link "Parcelas" at bounding box center [179, 27] width 16 height 6
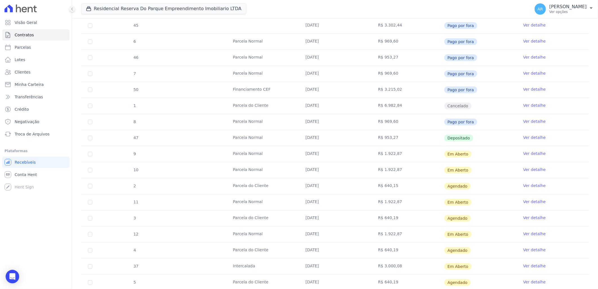
scroll to position [252, 0]
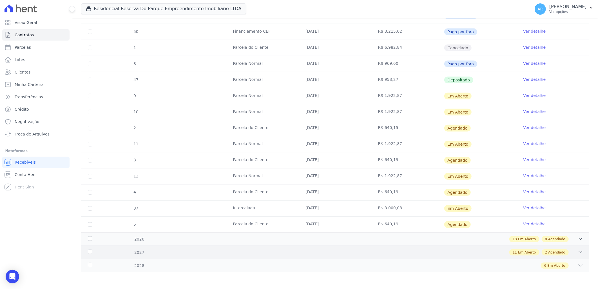
click at [562, 252] on div "2 Agendado" at bounding box center [554, 252] width 27 height 6
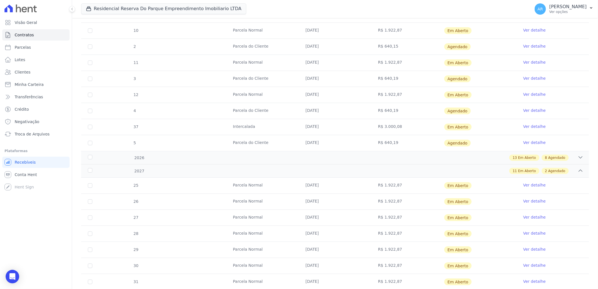
scroll to position [461, 0]
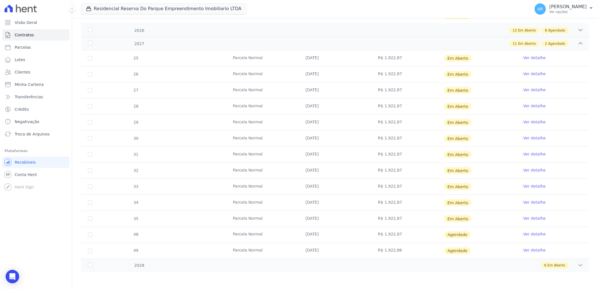
click at [534, 138] on link "Ver detalhe" at bounding box center [534, 138] width 23 height 6
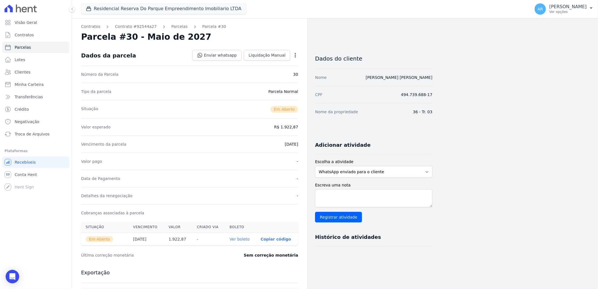
click at [295, 56] on icon "button" at bounding box center [295, 55] width 6 height 6
click at [283, 62] on link "Alterar" at bounding box center [271, 63] width 50 height 10
click at [270, 146] on input "2027-05-30" at bounding box center [275, 144] width 44 height 12
click at [268, 144] on input "2027-05-30" at bounding box center [275, 144] width 44 height 12
click at [262, 144] on input "2027-05-30" at bounding box center [275, 144] width 44 height 12
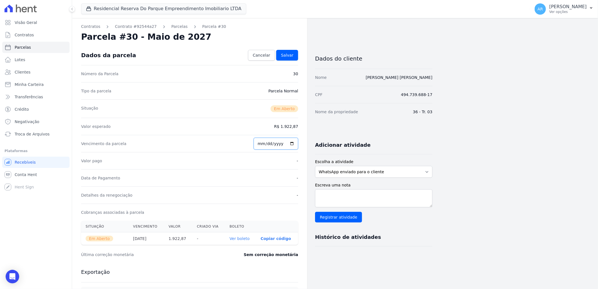
type input "2027-05-07"
type input "2027-06-07"
click at [290, 53] on span "Salvar" at bounding box center [287, 55] width 12 height 6
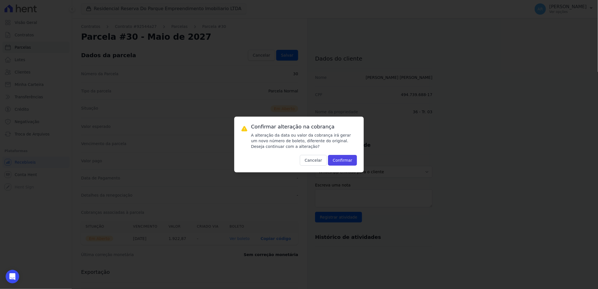
click at [345, 168] on div "Confirmar alteração na cobrança A alteração da data ou valor da cobrança irá ge…" at bounding box center [299, 144] width 130 height 56
click at [342, 164] on button "Confirmar" at bounding box center [342, 160] width 29 height 11
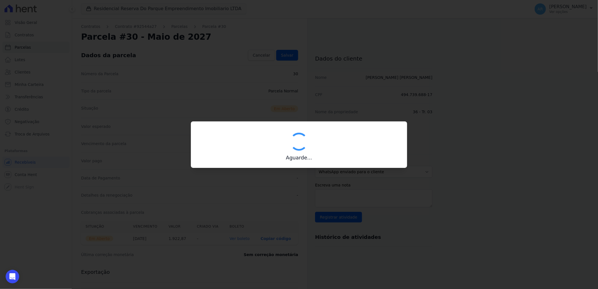
type input "00190000090335103300000628950172818270000192287"
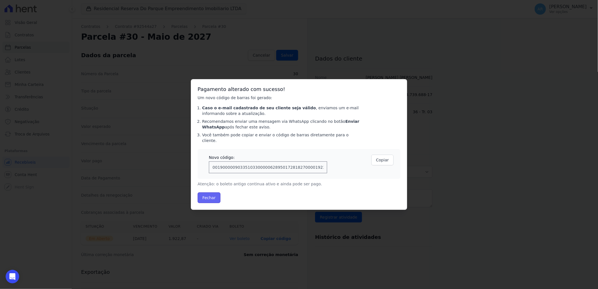
click at [203, 192] on button "Fechar" at bounding box center [208, 197] width 23 height 11
click at [208, 195] on button "Fechar" at bounding box center [208, 197] width 23 height 11
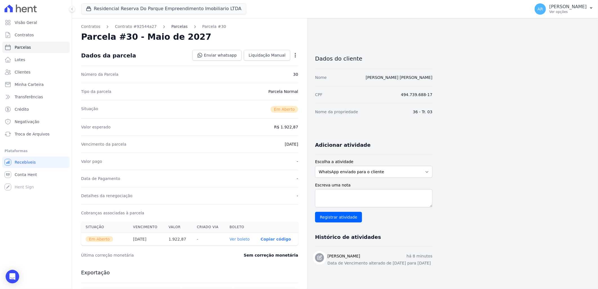
click at [174, 27] on link "Parcelas" at bounding box center [179, 27] width 16 height 6
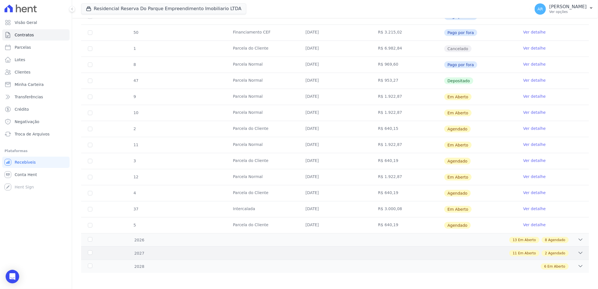
scroll to position [252, 0]
click at [552, 256] on div "2027 11 Em Aberto 2 Agendado" at bounding box center [335, 251] width 508 height 13
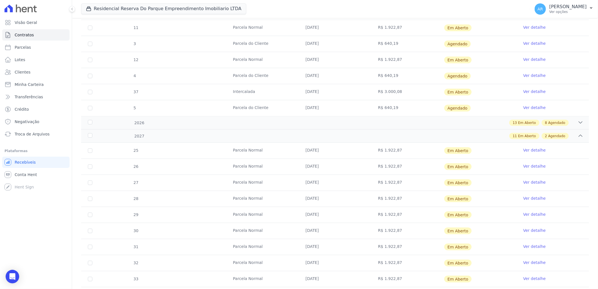
scroll to position [461, 0]
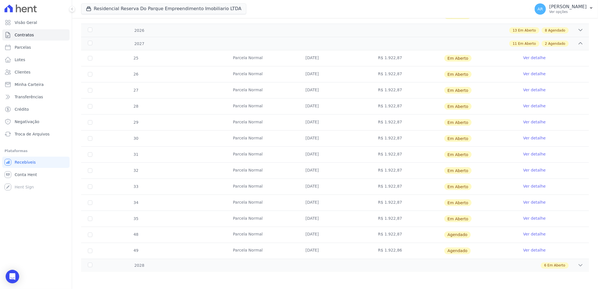
click at [533, 152] on link "Ver detalhe" at bounding box center [534, 154] width 23 height 6
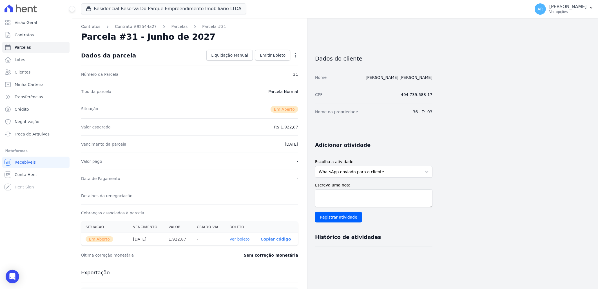
click at [295, 57] on icon "button" at bounding box center [295, 55] width 6 height 6
click at [279, 61] on link "Alterar" at bounding box center [271, 63] width 50 height 10
click at [265, 143] on input "2027-06-30" at bounding box center [275, 144] width 44 height 12
type input "2027-06-07"
type input "[DATE]"
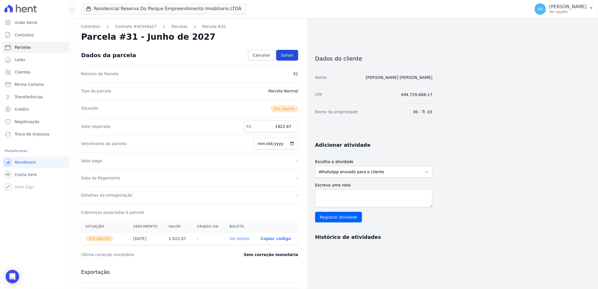
click at [288, 55] on span "Salvar" at bounding box center [287, 55] width 12 height 6
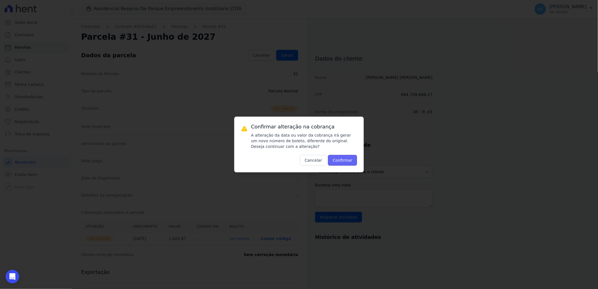
click at [340, 163] on button "Confirmar" at bounding box center [342, 160] width 29 height 11
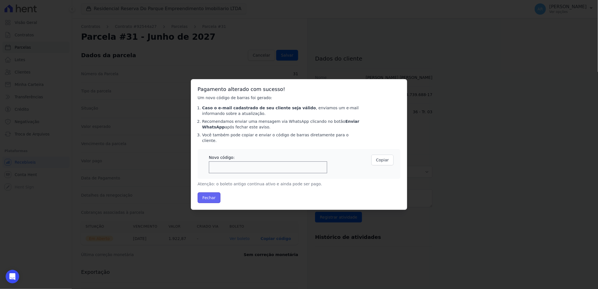
click at [212, 192] on button "Fechar" at bounding box center [208, 197] width 23 height 11
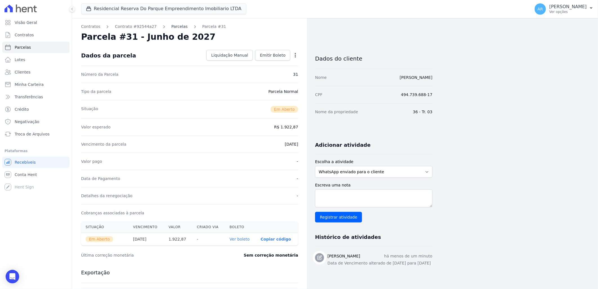
click at [172, 26] on link "Parcelas" at bounding box center [179, 27] width 16 height 6
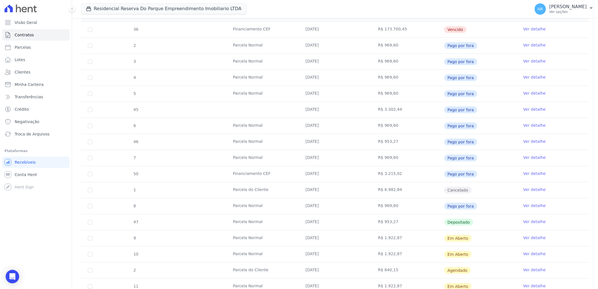
scroll to position [250, 0]
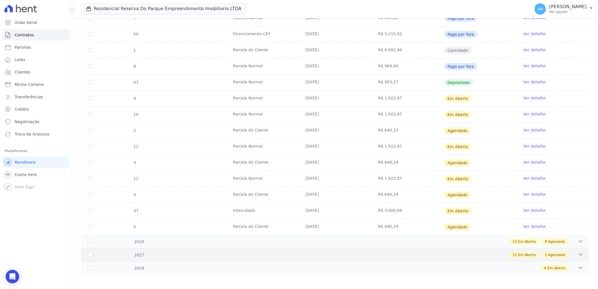
click at [551, 255] on span "Agendado" at bounding box center [556, 254] width 17 height 5
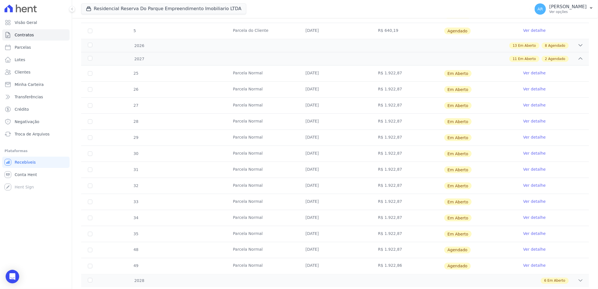
scroll to position [461, 0]
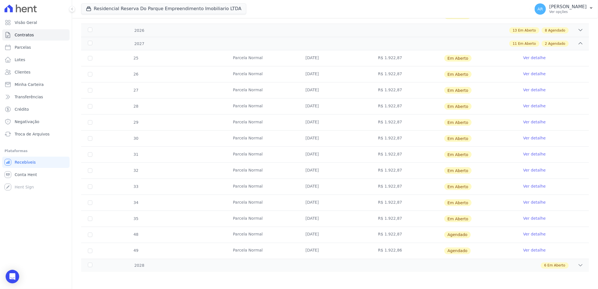
click at [524, 168] on link "Ver detalhe" at bounding box center [534, 170] width 23 height 6
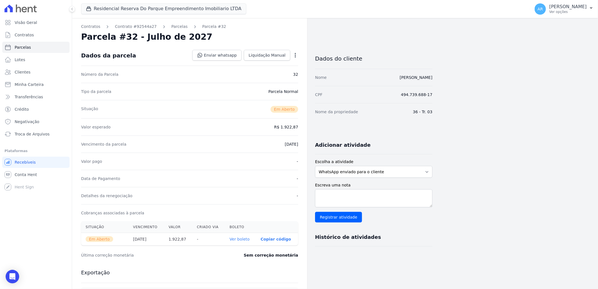
click at [291, 53] on div "Open options Alterar Cancelar Cobrança Cancelar boleto Você está prestes a canc…" at bounding box center [294, 56] width 8 height 10
click at [297, 56] on icon "button" at bounding box center [295, 55] width 6 height 6
click at [282, 63] on link "Alterar" at bounding box center [271, 63] width 50 height 10
click at [262, 141] on input "[DATE]" at bounding box center [275, 144] width 44 height 12
type input "[DATE]"
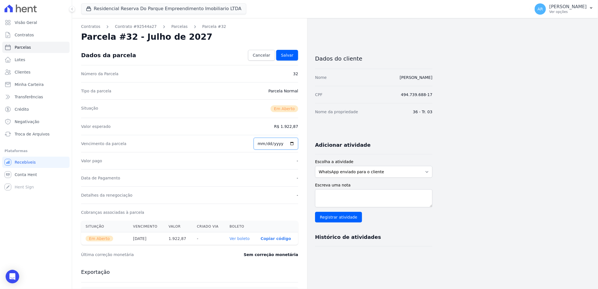
type input "[DATE]"
click at [289, 54] on span "Salvar" at bounding box center [287, 55] width 12 height 6
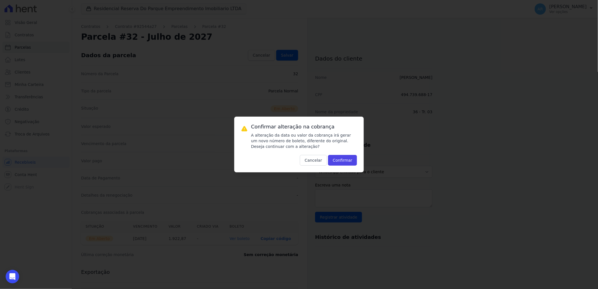
click at [344, 166] on div "Confirmar alteração na cobrança A alteração da data ou valor da cobrança irá ge…" at bounding box center [299, 144] width 130 height 56
click at [343, 161] on button "Confirmar" at bounding box center [342, 160] width 29 height 11
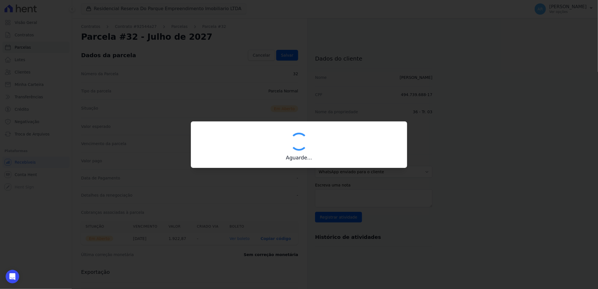
type input "00190000090335103300000628949174218880000192287"
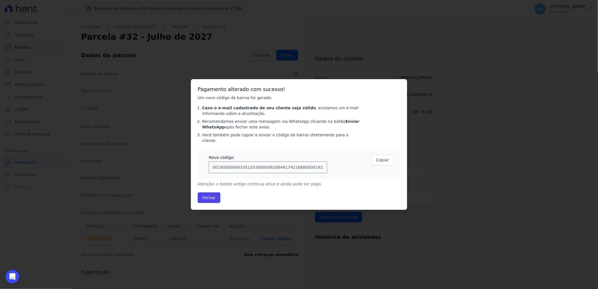
click at [193, 198] on div "Pagamento alterado com sucesso! Um novo código de barras foi gerado: Caso o e-m…" at bounding box center [299, 144] width 216 height 131
click at [200, 197] on button "Fechar" at bounding box center [208, 197] width 23 height 11
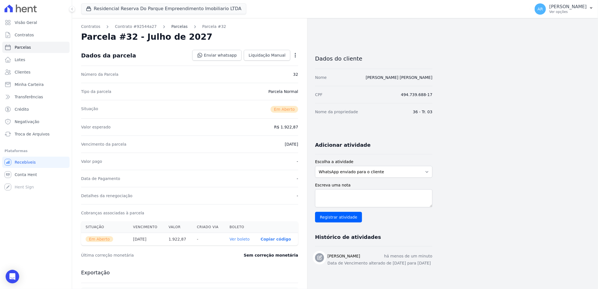
click at [171, 28] on link "Parcelas" at bounding box center [179, 27] width 16 height 6
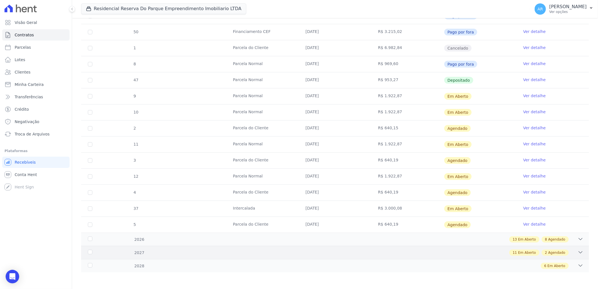
scroll to position [252, 0]
click at [548, 255] on span "Agendado" at bounding box center [556, 252] width 17 height 5
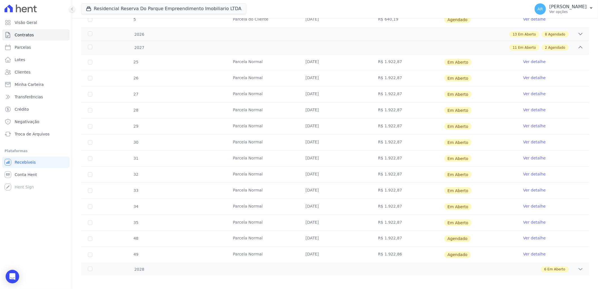
scroll to position [461, 0]
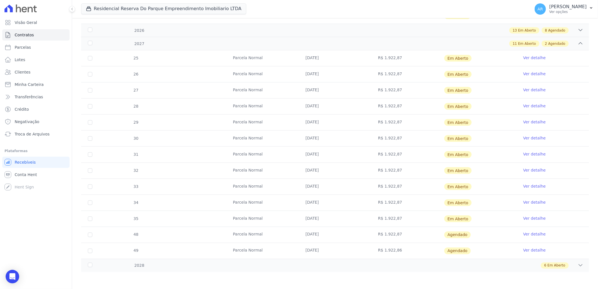
click at [536, 186] on link "Ver detalhe" at bounding box center [534, 186] width 23 height 6
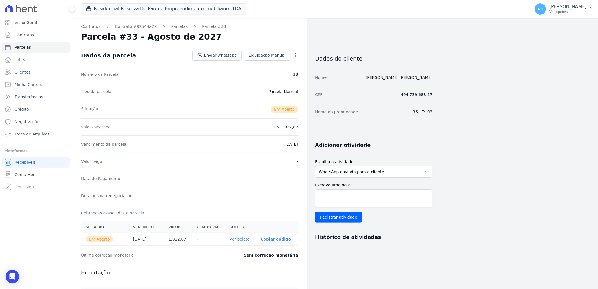
click at [295, 55] on icon "button" at bounding box center [295, 55] width 1 height 5
click at [283, 60] on link "Alterar" at bounding box center [271, 63] width 50 height 10
click at [260, 145] on input "2027-08-30" at bounding box center [275, 144] width 44 height 12
type input "2027-08-07"
type input "[DATE]"
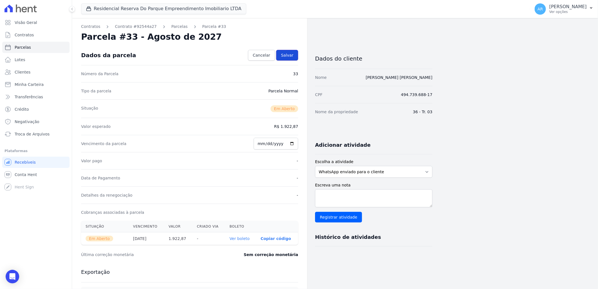
click at [284, 55] on span "Salvar" at bounding box center [287, 55] width 12 height 6
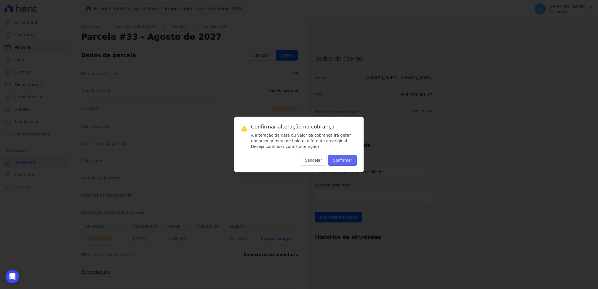
click at [342, 164] on button "Confirmar" at bounding box center [342, 160] width 29 height 11
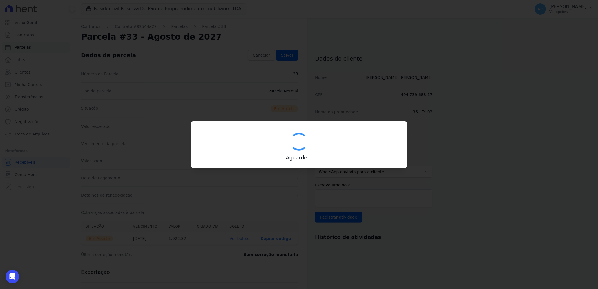
type input "00190000090335103300000628940173219190000192287"
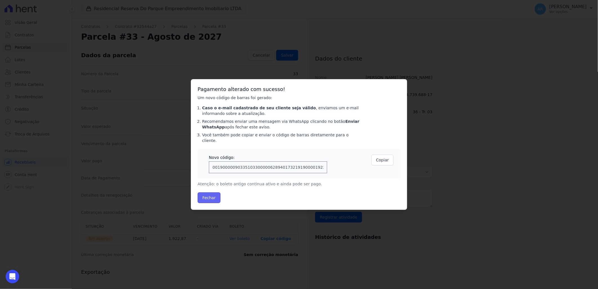
click at [203, 194] on button "Fechar" at bounding box center [208, 197] width 23 height 11
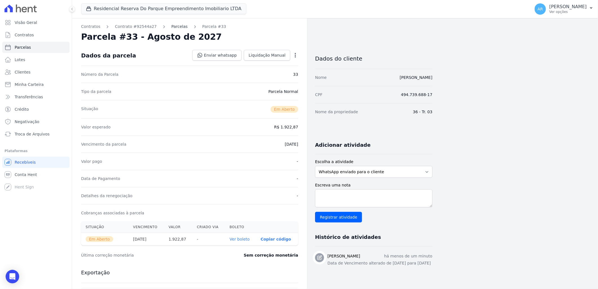
click at [171, 28] on link "Parcelas" at bounding box center [179, 27] width 16 height 6
click at [174, 28] on link "Parcelas" at bounding box center [179, 27] width 16 height 6
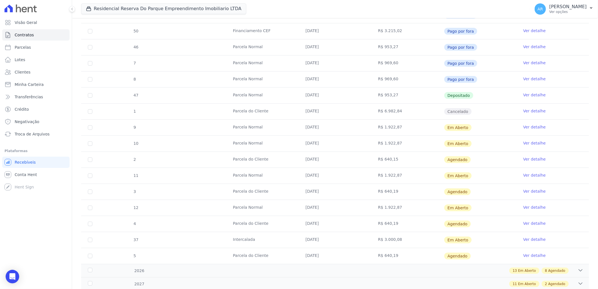
scroll to position [252, 0]
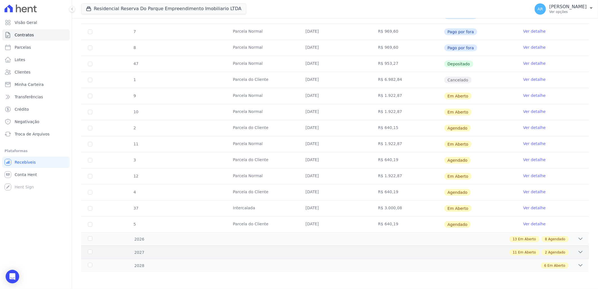
click at [553, 250] on span "Agendado" at bounding box center [556, 252] width 17 height 5
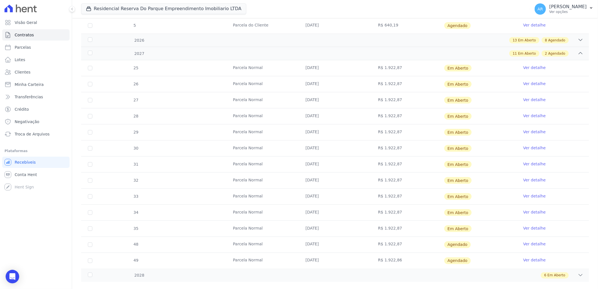
scroll to position [461, 0]
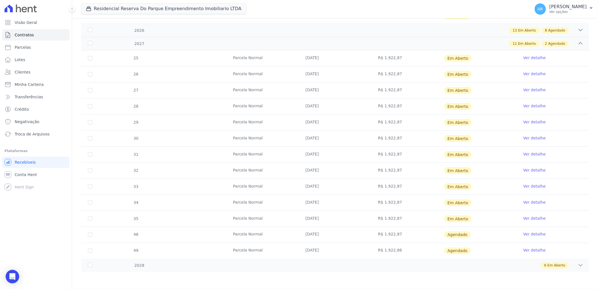
click at [529, 205] on td "Ver detalhe" at bounding box center [552, 203] width 73 height 16
click at [528, 203] on link "Ver detalhe" at bounding box center [534, 202] width 23 height 6
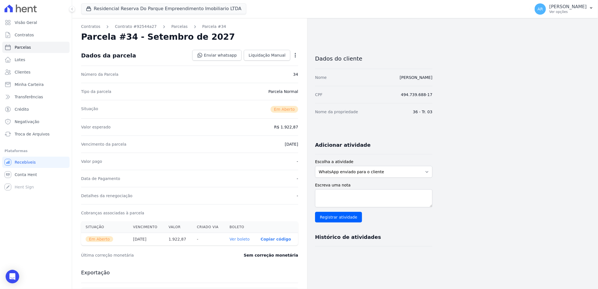
click at [296, 57] on icon "button" at bounding box center [295, 55] width 6 height 6
click at [276, 62] on link "Alterar" at bounding box center [271, 63] width 50 height 10
click at [263, 145] on input "2027-09-30" at bounding box center [275, 144] width 44 height 12
type input "[DATE]"
click at [288, 47] on div "Dados da parcela Cancelar Salvar" at bounding box center [189, 55] width 217 height 20
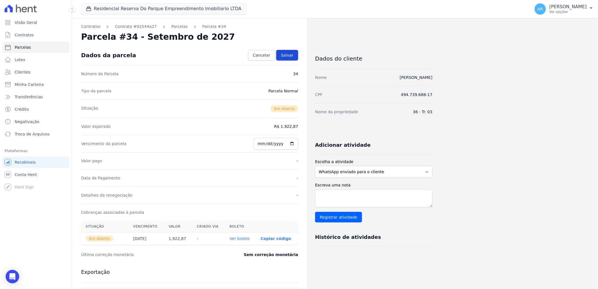
click at [288, 53] on span "Salvar" at bounding box center [287, 55] width 12 height 6
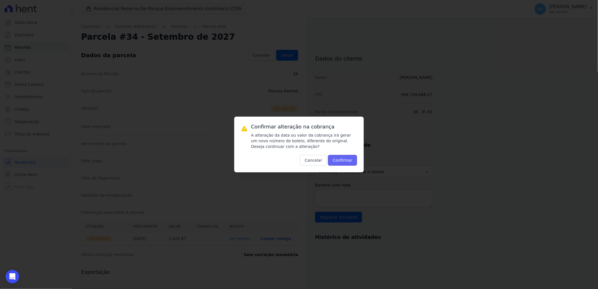
click at [345, 164] on button "Confirmar" at bounding box center [342, 160] width 29 height 11
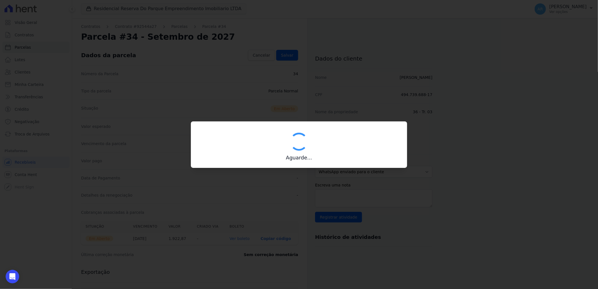
type input "00190000090335103300000628676173219500000192287"
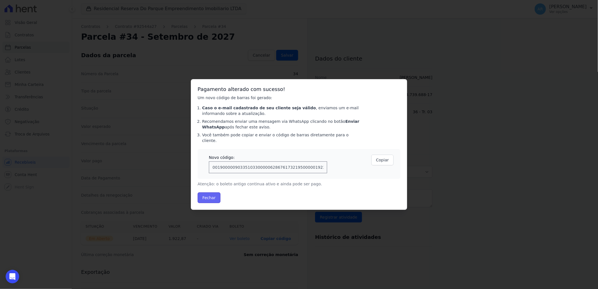
click at [206, 192] on button "Fechar" at bounding box center [208, 197] width 23 height 11
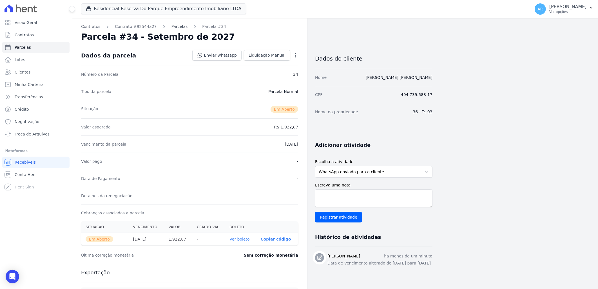
click at [175, 27] on link "Parcelas" at bounding box center [179, 27] width 16 height 6
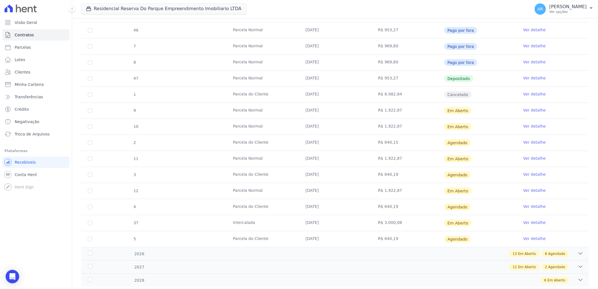
scroll to position [250, 0]
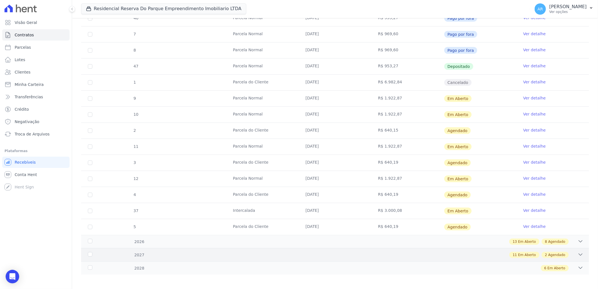
click at [523, 252] on span "Em Aberto" at bounding box center [527, 254] width 18 height 5
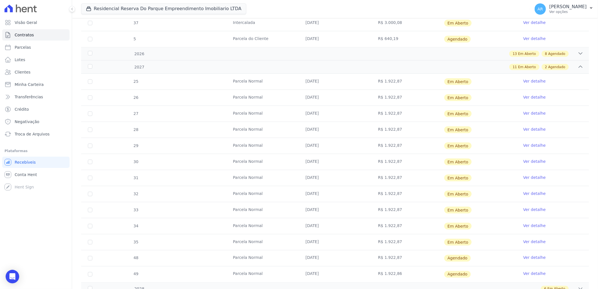
scroll to position [461, 0]
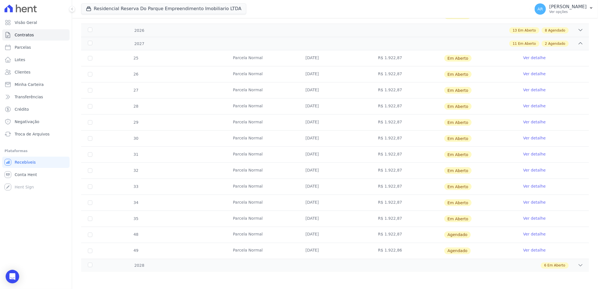
click at [535, 219] on link "Ver detalhe" at bounding box center [534, 218] width 23 height 6
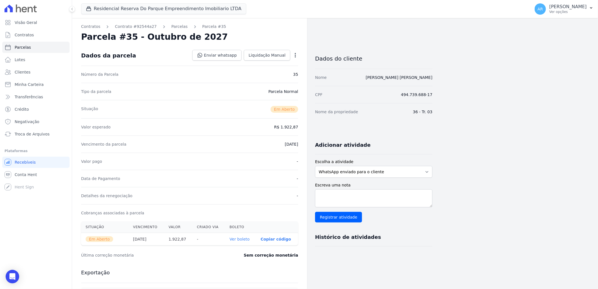
click at [292, 53] on icon "button" at bounding box center [295, 55] width 6 height 6
click at [284, 60] on link "Alterar" at bounding box center [271, 63] width 50 height 10
click at [265, 144] on input "2027-10-30" at bounding box center [275, 144] width 44 height 12
type input "2027-11-07"
click at [292, 53] on span "Salvar" at bounding box center [287, 55] width 12 height 6
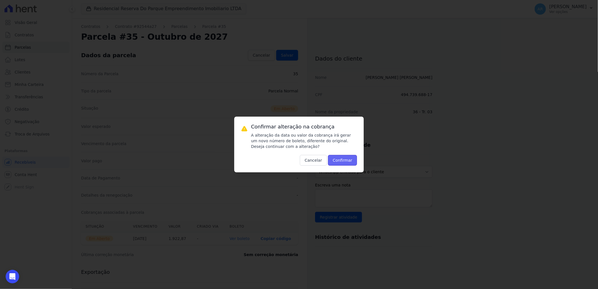
click at [345, 160] on button "Confirmar" at bounding box center [342, 160] width 29 height 11
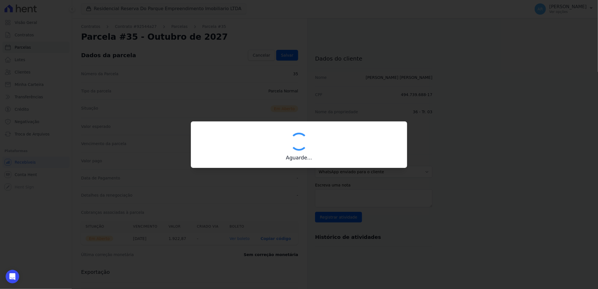
type input "00190000090335103300000628463176219800000192287"
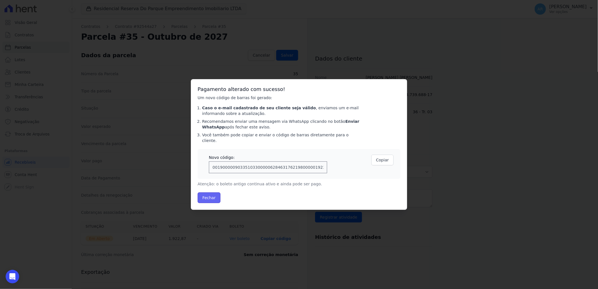
click at [210, 192] on button "Fechar" at bounding box center [208, 197] width 23 height 11
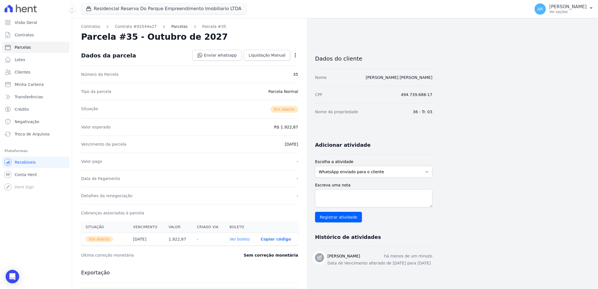
click at [176, 27] on link "Parcelas" at bounding box center [179, 27] width 16 height 6
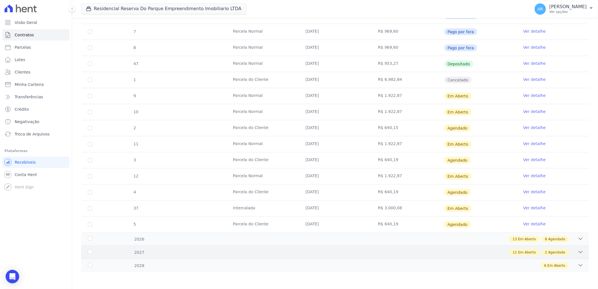
click at [548, 254] on span "Agendado" at bounding box center [556, 252] width 17 height 5
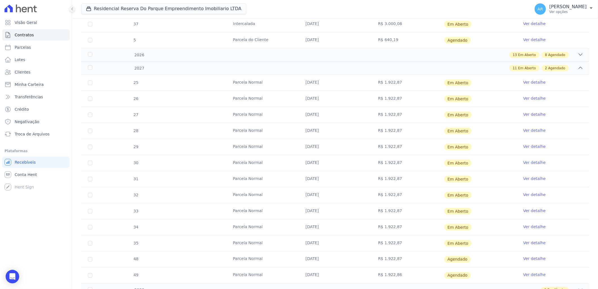
scroll to position [461, 0]
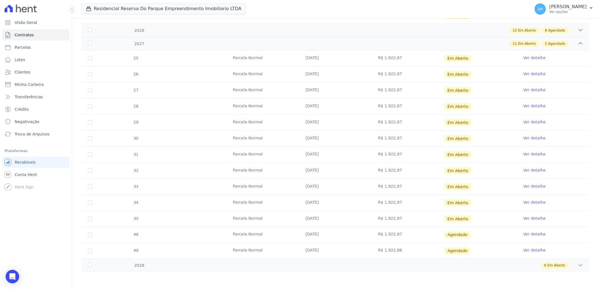
click at [530, 237] on link "Ver detalhe" at bounding box center [534, 234] width 23 height 6
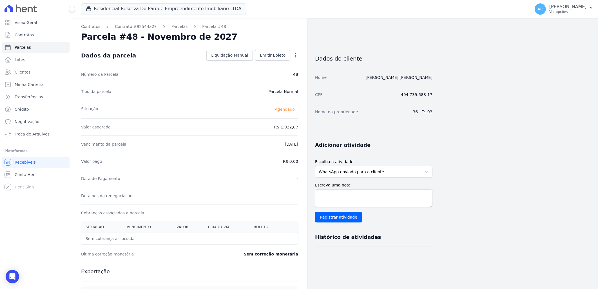
click at [293, 55] on icon "button" at bounding box center [295, 55] width 6 height 6
click at [285, 61] on link "Alterar" at bounding box center [271, 63] width 50 height 10
click at [262, 144] on input "2027-11-30" at bounding box center [275, 144] width 44 height 12
type input "2027-12-07"
click at [289, 53] on span "Salvar" at bounding box center [287, 55] width 12 height 6
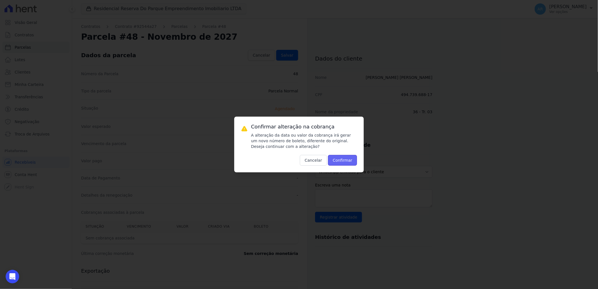
click at [343, 161] on button "Confirmar" at bounding box center [342, 160] width 29 height 11
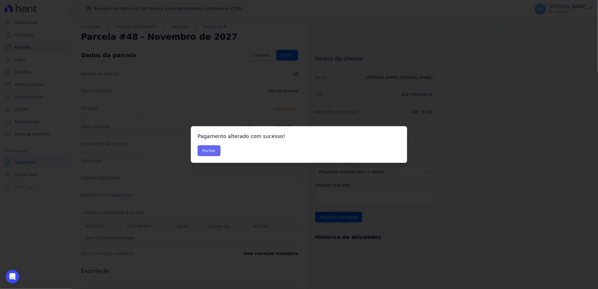
click at [210, 151] on button "Fechar" at bounding box center [208, 150] width 23 height 11
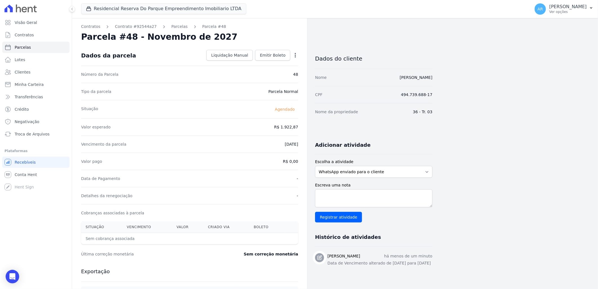
click at [171, 30] on div "Contratos Contrato #92544a27 [GEOGRAPHIC_DATA] Parcela #48 Parcela #48 - Novemb…" at bounding box center [189, 199] width 235 height 362
click at [171, 27] on link "Parcelas" at bounding box center [179, 27] width 16 height 6
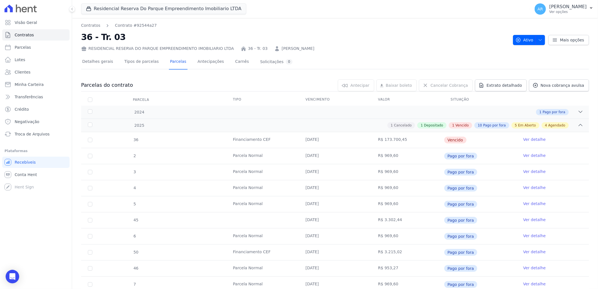
click at [305, 25] on nav "Contratos Contrato #92544a27" at bounding box center [294, 26] width 427 height 6
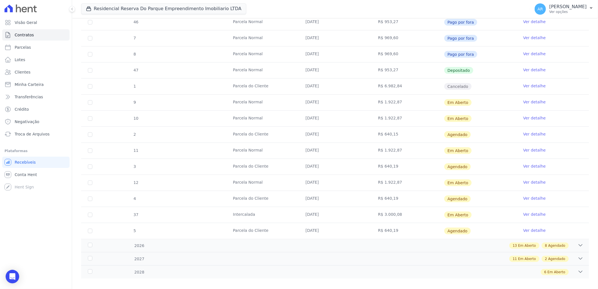
scroll to position [250, 0]
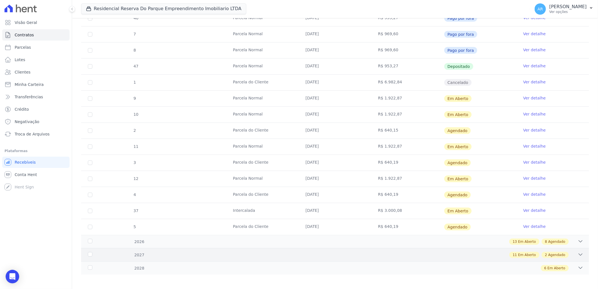
drag, startPoint x: 534, startPoint y: 255, endPoint x: 529, endPoint y: 247, distance: 8.9
click at [533, 255] on div "11 Em Aberto" at bounding box center [524, 255] width 30 height 6
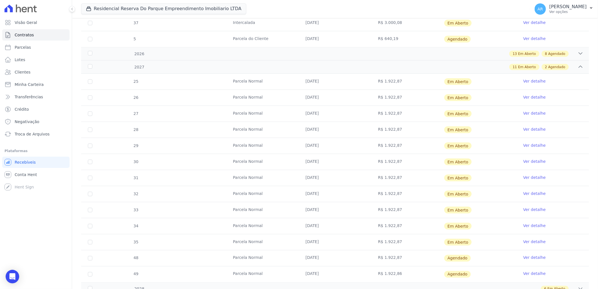
scroll to position [461, 0]
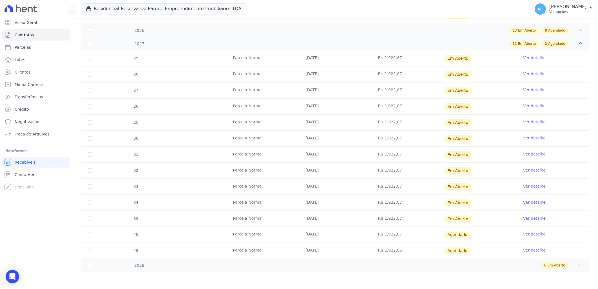
click at [533, 252] on link "Ver detalhe" at bounding box center [534, 250] width 23 height 6
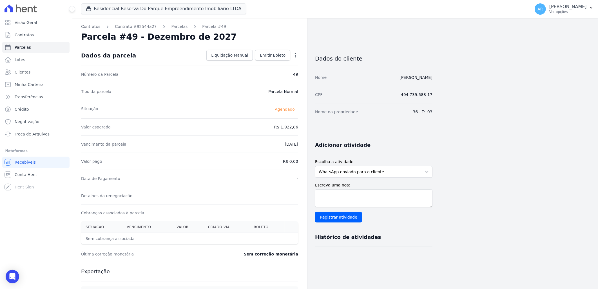
click at [294, 55] on icon "button" at bounding box center [295, 55] width 6 height 6
click at [285, 61] on link "Alterar" at bounding box center [271, 63] width 50 height 10
click at [260, 143] on input "2027-12-30" at bounding box center [275, 144] width 44 height 12
type input "2027-12-07"
type input "2028-01-07"
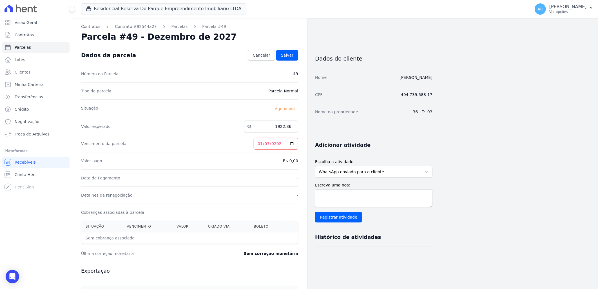
click at [296, 48] on div "Dados da parcela Cancelar Salvar" at bounding box center [189, 55] width 217 height 20
click at [291, 55] on span "Salvar" at bounding box center [287, 55] width 12 height 6
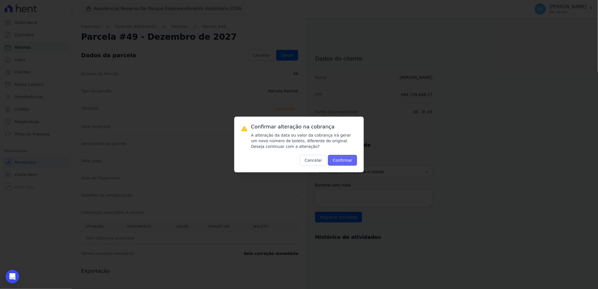
click at [348, 156] on button "Confirmar" at bounding box center [342, 160] width 29 height 11
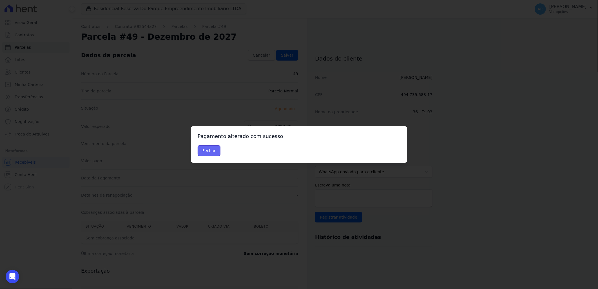
click at [206, 151] on button "Fechar" at bounding box center [208, 150] width 23 height 11
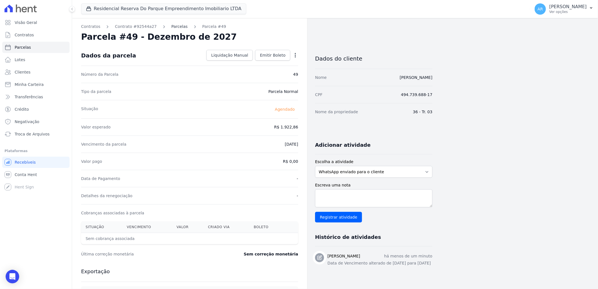
click at [171, 24] on link "Parcelas" at bounding box center [179, 27] width 16 height 6
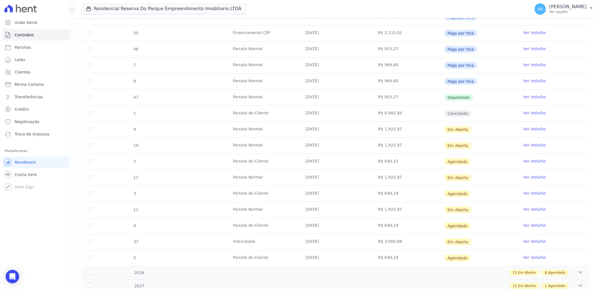
scroll to position [252, 0]
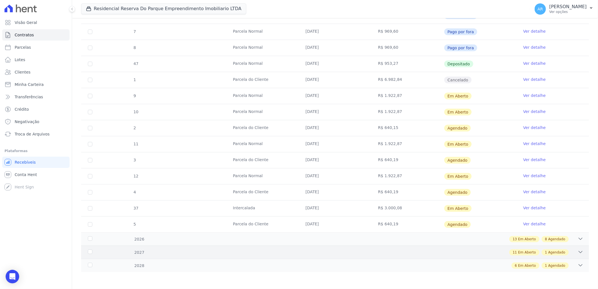
click at [544, 257] on div "2027 11 Em Aberto 1 Agendado" at bounding box center [335, 251] width 508 height 13
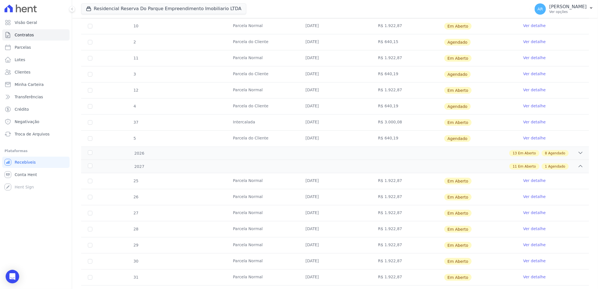
scroll to position [445, 0]
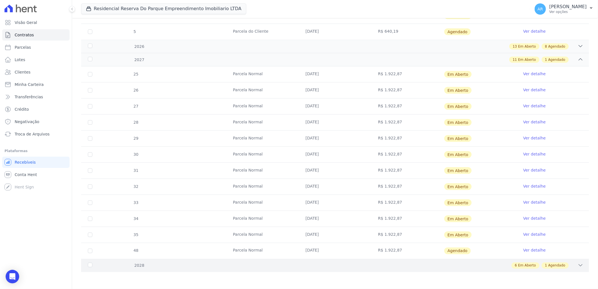
click at [550, 269] on div "2028 6 Em Aberto 1 Agendado" at bounding box center [335, 265] width 508 height 13
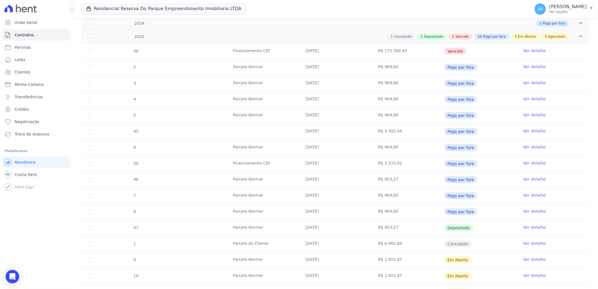
scroll to position [0, 0]
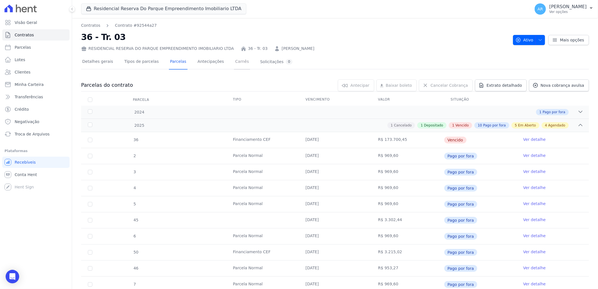
click at [234, 60] on link "Carnês" at bounding box center [242, 62] width 16 height 15
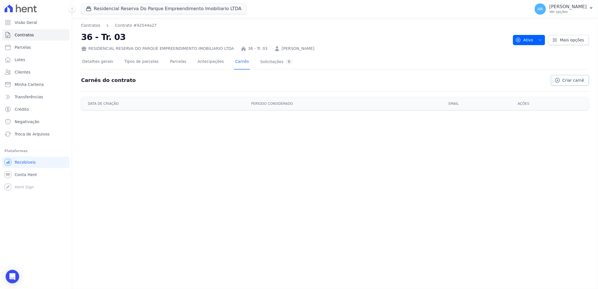
click at [564, 79] on span "Criar carnê" at bounding box center [573, 80] width 22 height 6
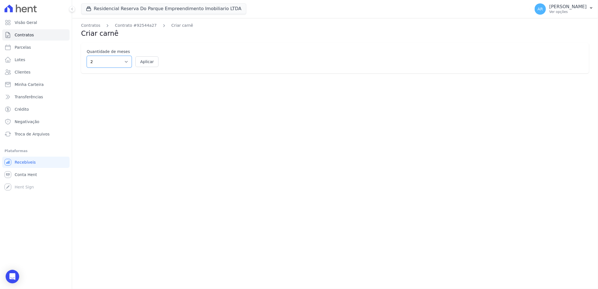
click at [115, 68] on select "2 3 4 5 6 7 8 9 10 11 12" at bounding box center [109, 62] width 45 height 12
select select "12"
click at [87, 56] on select "2 3 4 5 6 7 8 9 10 11 12" at bounding box center [109, 62] width 45 height 12
click at [145, 60] on button "Aplicar" at bounding box center [146, 61] width 23 height 11
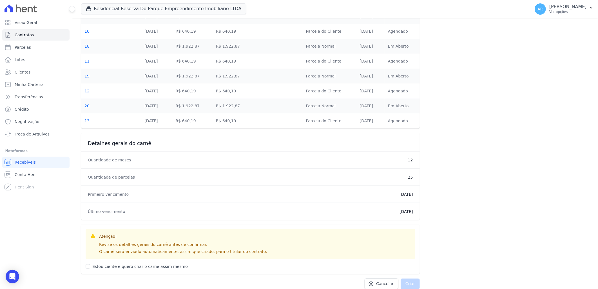
scroll to position [429, 0]
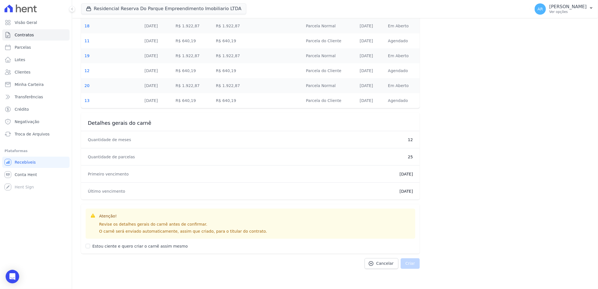
click at [119, 247] on label "Estou ciente e quero criar o carnê assim mesmo" at bounding box center [139, 246] width 95 height 5
click at [90, 247] on input "Estou ciente e quero criar o carnê assim mesmo" at bounding box center [88, 246] width 5 height 5
checkbox input "true"
click at [407, 264] on button "Criar" at bounding box center [409, 263] width 19 height 11
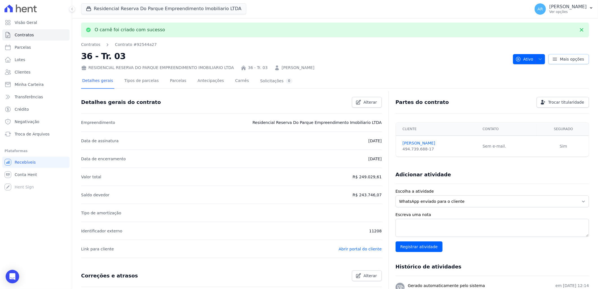
click at [568, 60] on span "Mais opções" at bounding box center [572, 59] width 24 height 6
click at [421, 61] on h2 "36 - Tr. 03" at bounding box center [294, 56] width 427 height 13
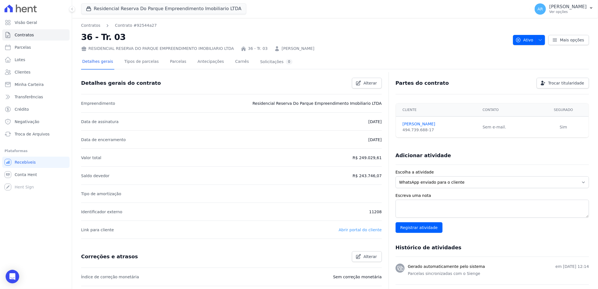
click at [363, 231] on link "Abrir portal do cliente" at bounding box center [359, 229] width 43 height 5
click at [89, 26] on link "Contratos" at bounding box center [90, 26] width 19 height 6
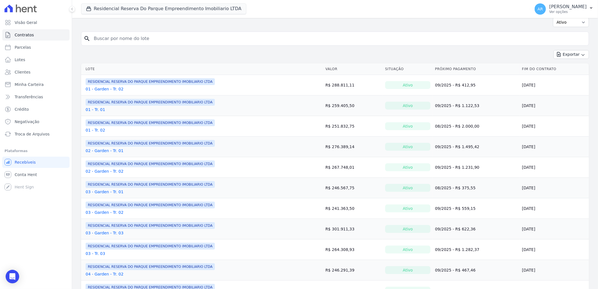
scroll to position [62, 0]
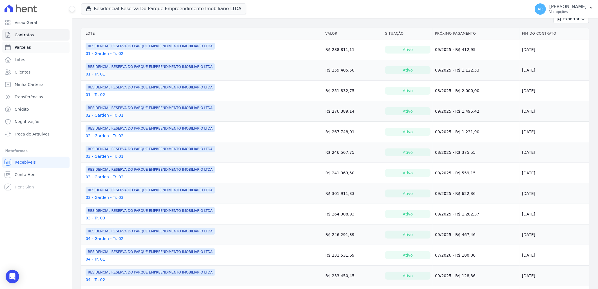
click at [26, 48] on span "Parcelas" at bounding box center [23, 47] width 16 height 6
select select
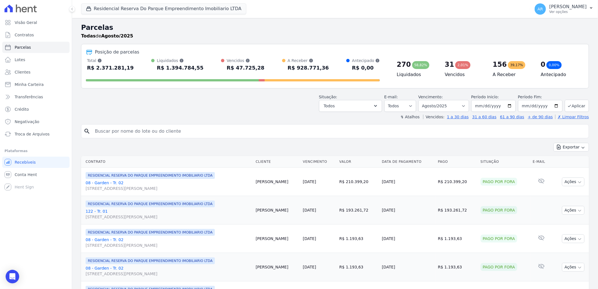
click at [225, 128] on input "search" at bounding box center [338, 130] width 495 height 11
type input "lucas"
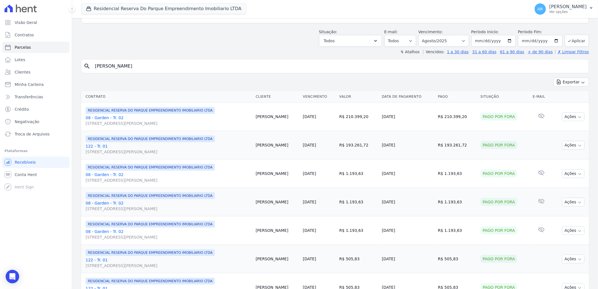
scroll to position [62, 0]
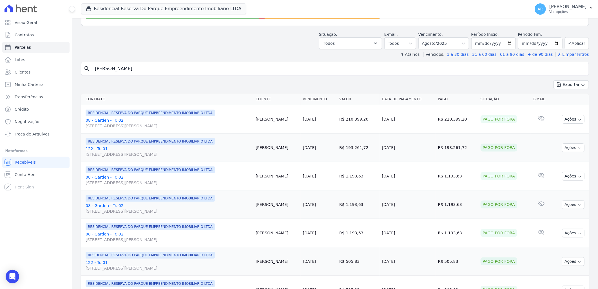
click at [550, 70] on input "lucas" at bounding box center [338, 68] width 495 height 11
click at [432, 43] on select "Filtrar por período ──────── Todos os meses Dezembro/2023 Janeiro/2024 Fevereir…" at bounding box center [443, 43] width 51 height 12
select select "09/2025"
click at [421, 37] on select "Filtrar por período ──────── Todos os meses Dezembro/2023 Janeiro/2024 Fevereir…" at bounding box center [443, 43] width 51 height 12
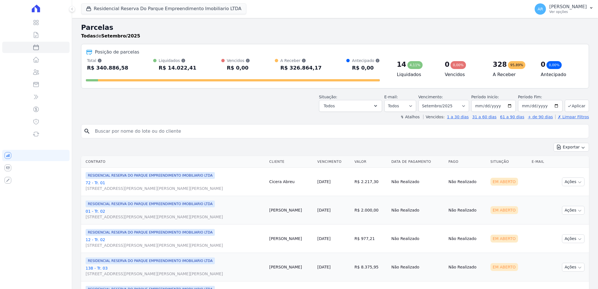
select select
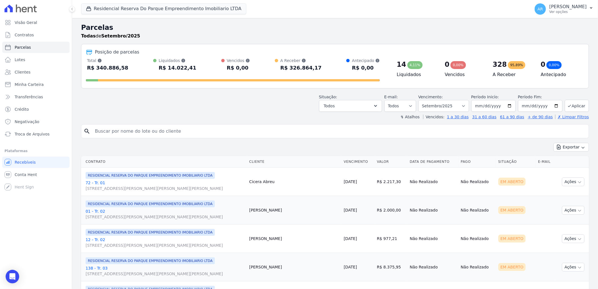
click at [168, 130] on input "search" at bounding box center [338, 130] width 495 height 11
type input "lucas"
select select
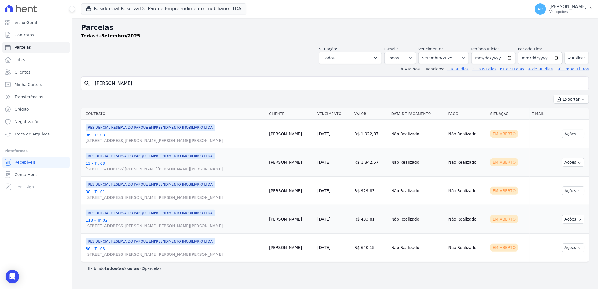
click at [100, 134] on link "36 - Tr. 03 Avenida Doutor José Bonifácio Coutinho Nogueira, 150, ANDAR 2 SALA …" at bounding box center [175, 137] width 179 height 11
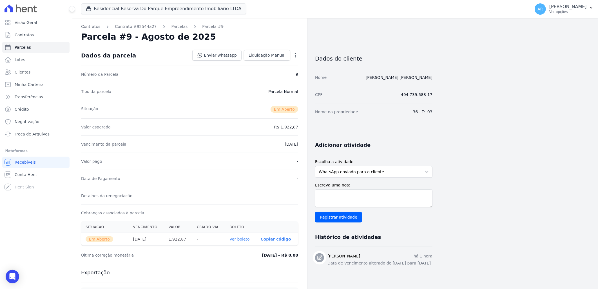
click at [297, 57] on icon "button" at bounding box center [295, 55] width 6 height 6
click at [294, 30] on div "Contratos Contrato #92544a27 Parcelas Parcela #9 Parcela #9 - Agosto de 2025 Da…" at bounding box center [189, 199] width 235 height 363
click at [21, 161] on span "Recebíveis" at bounding box center [25, 162] width 21 height 6
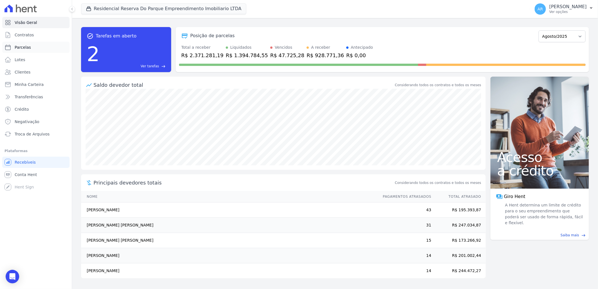
click at [31, 45] on link "Parcelas" at bounding box center [35, 47] width 67 height 11
select select
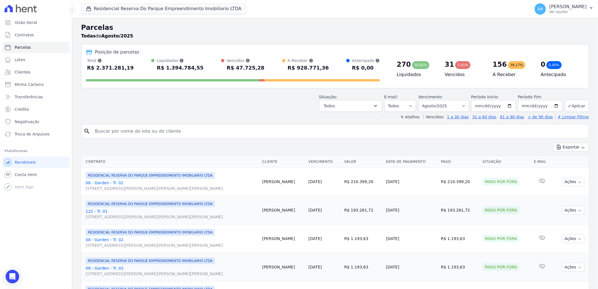
click at [159, 134] on input "search" at bounding box center [338, 130] width 495 height 11
drag, startPoint x: 459, startPoint y: 107, endPoint x: 451, endPoint y: 107, distance: 7.9
click at [459, 107] on select "Filtrar por período ──────── Todos os meses Dezembro/2023 Janeiro/2024 Fevereir…" at bounding box center [443, 106] width 51 height 12
click at [367, 110] on button "Todos" at bounding box center [350, 106] width 63 height 12
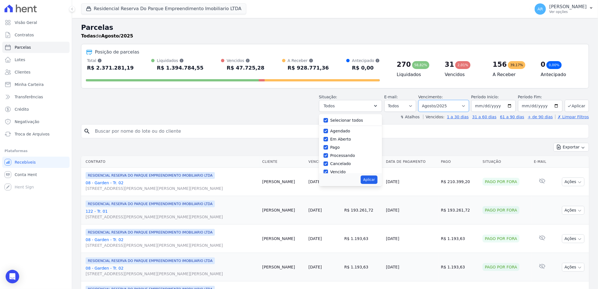
click at [454, 104] on select "Filtrar por período ──────── Todos os meses Dezembro/2023 Janeiro/2024 Fevereir…" at bounding box center [443, 106] width 51 height 12
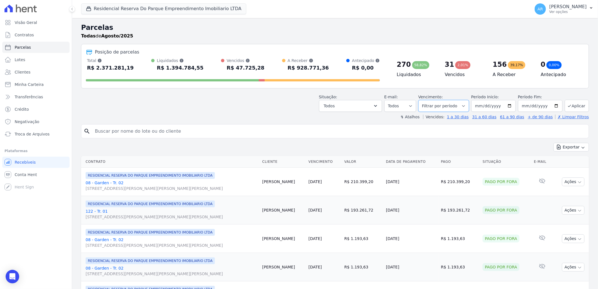
click at [421, 100] on select "Filtrar por período ──────── Todos os meses Dezembro/2023 Janeiro/2024 Fevereir…" at bounding box center [443, 106] width 51 height 12
click at [447, 105] on select "Filtrar por período ──────── Todos os meses Dezembro/2023 Janeiro/2024 Fevereir…" at bounding box center [443, 106] width 51 height 12
select select "all"
click at [421, 100] on select "Filtrar por período ──────── Todos os meses Dezembro/2023 Janeiro/2024 Fevereir…" at bounding box center [443, 106] width 51 height 12
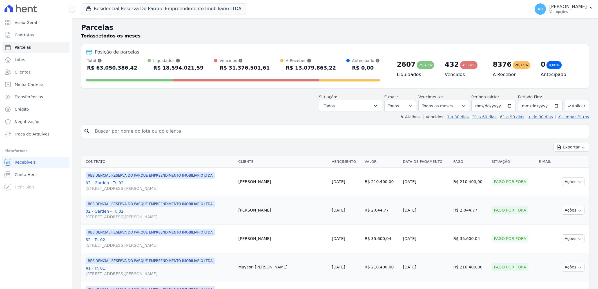
select select
click at [164, 131] on input "search" at bounding box center [338, 130] width 495 height 11
type input "lucas"
select select
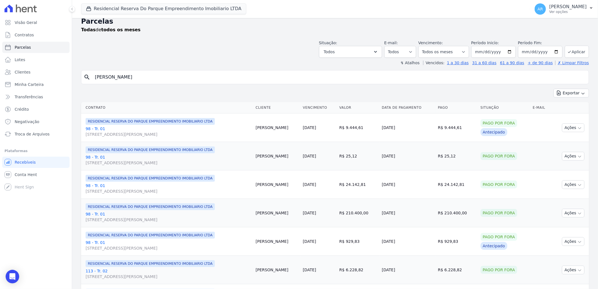
scroll to position [4, 0]
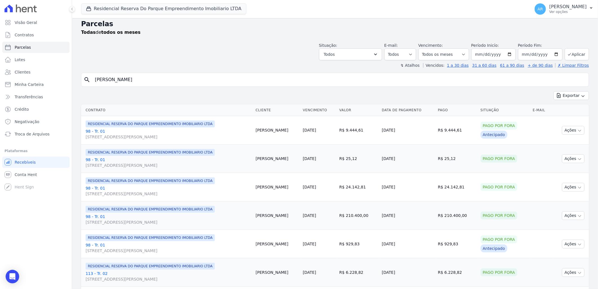
click at [140, 78] on input "lucas" at bounding box center [338, 79] width 495 height 11
type input "lucas oliveira"
select select
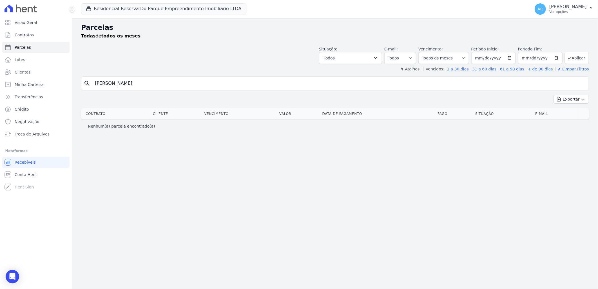
drag, startPoint x: 106, startPoint y: 84, endPoint x: 135, endPoint y: 83, distance: 29.0
click at [135, 83] on input "lucas oliveira" at bounding box center [338, 83] width 495 height 11
type input "lucas ferrari"
select select
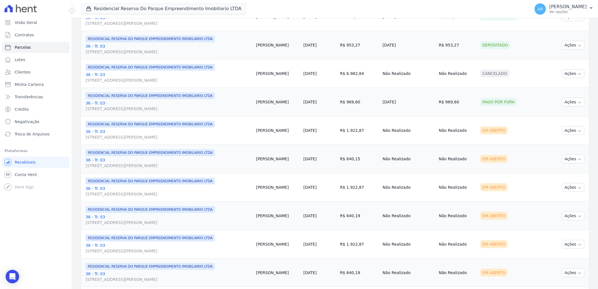
scroll to position [379, 0]
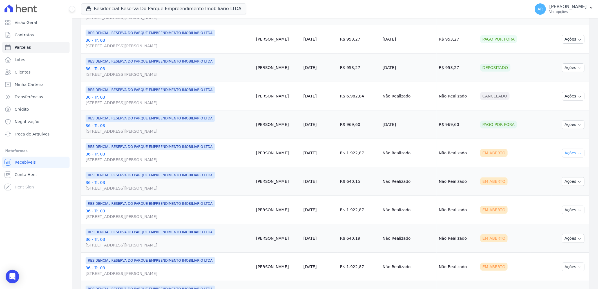
click at [571, 154] on button "Ações" at bounding box center [573, 153] width 23 height 9
click at [587, 149] on div "Contrato Cliente Vencimento Valor Data de Pagamento Pago Situação E-mail RESIDE…" at bounding box center [335, 90] width 526 height 726
click at [566, 154] on button "Ações" at bounding box center [573, 153] width 23 height 9
click at [78, 173] on div "Contrato Cliente Vencimento Valor Data de Pagamento Pago Situação E-mail RESIDE…" at bounding box center [335, 90] width 526 height 726
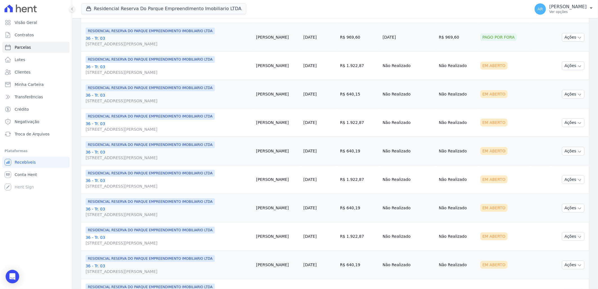
scroll to position [473, 0]
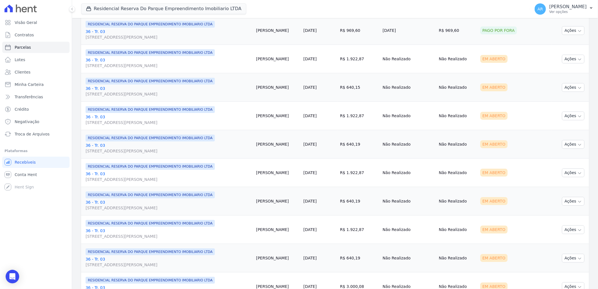
click at [96, 59] on link "36 - Tr. 03 Avenida Doutor José Bonifácio Coutinho Nogueira, 150, ANDAR 2 SALA …" at bounding box center [169, 62] width 166 height 11
click at [99, 88] on link "36 - Tr. 03 Avenida Doutor José Bonifácio Coutinho Nogueira, 150, ANDAR 2 SALA …" at bounding box center [169, 91] width 166 height 11
click at [95, 116] on link "36 - Tr. 03 Avenida Doutor José Bonifácio Coutinho Nogueira, 150, ANDAR 2 SALA …" at bounding box center [169, 119] width 166 height 11
click at [96, 150] on span "Avenida Doutor José Bonifácio Coutinho Nogueira, 150, ANDAR 2 SALA 201 A, Jardi…" at bounding box center [169, 151] width 166 height 6
drag, startPoint x: 98, startPoint y: 172, endPoint x: 97, endPoint y: 174, distance: 3.0
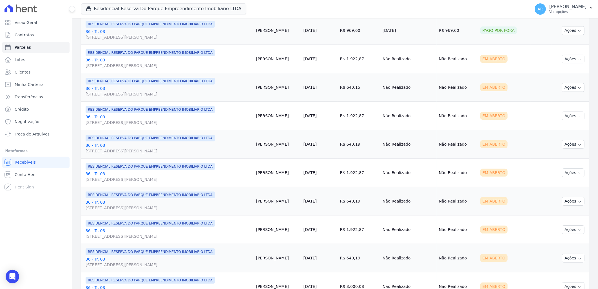
click at [98, 172] on link "36 - Tr. 03 Avenida Doutor José Bonifácio Coutinho Nogueira, 150, ANDAR 2 SALA …" at bounding box center [169, 176] width 166 height 11
click at [98, 203] on link "36 - Tr. 03 Avenida Doutor José Bonifácio Coutinho Nogueira, 150, ANDAR 2 SALA …" at bounding box center [169, 204] width 166 height 11
click at [100, 231] on link "36 - Tr. 03 Avenida Doutor José Bonifácio Coutinho Nogueira, 150, ANDAR 2 SALA …" at bounding box center [169, 233] width 166 height 11
click at [99, 256] on link "36 - Tr. 03 Avenida Doutor José Bonifácio Coutinho Nogueira, 150, ANDAR 2 SALA …" at bounding box center [169, 261] width 166 height 11
click at [94, 60] on link "36 - Tr. 03 Avenida Doutor José Bonifácio Coutinho Nogueira, 150, ANDAR 2 SALA …" at bounding box center [169, 62] width 166 height 11
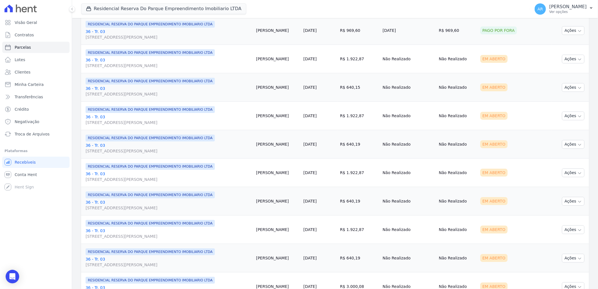
click at [93, 118] on link "36 - Tr. 03 Avenida Doutor José Bonifácio Coutinho Nogueira, 150, ANDAR 2 SALA …" at bounding box center [169, 119] width 166 height 11
click at [93, 174] on link "36 - Tr. 03 Avenida Doutor José Bonifácio Coutinho Nogueira, 150, ANDAR 2 SALA …" at bounding box center [169, 176] width 166 height 11
click at [99, 231] on link "36 - Tr. 03 Avenida Doutor José Bonifácio Coutinho Nogueira, 150, ANDAR 2 SALA …" at bounding box center [169, 233] width 166 height 11
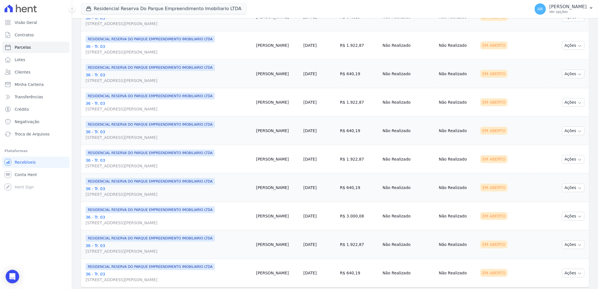
scroll to position [566, 0]
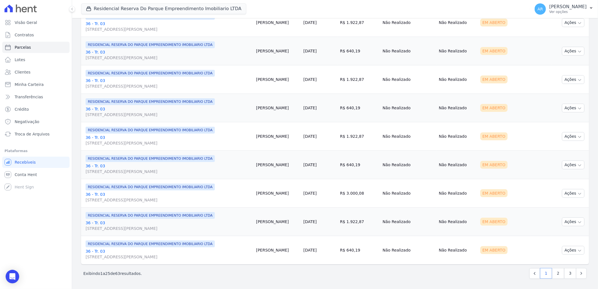
click at [96, 221] on link "36 - Tr. 03 Avenida Doutor José Bonifácio Coutinho Nogueira, 150, ANDAR 2 SALA …" at bounding box center [169, 225] width 166 height 11
click at [553, 277] on link "2" at bounding box center [558, 273] width 12 height 11
select select
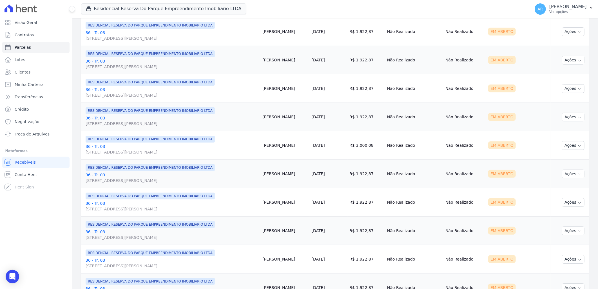
scroll to position [566, 0]
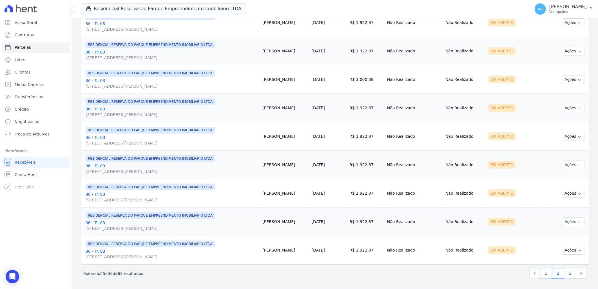
click at [540, 271] on link "1" at bounding box center [546, 273] width 12 height 11
select select
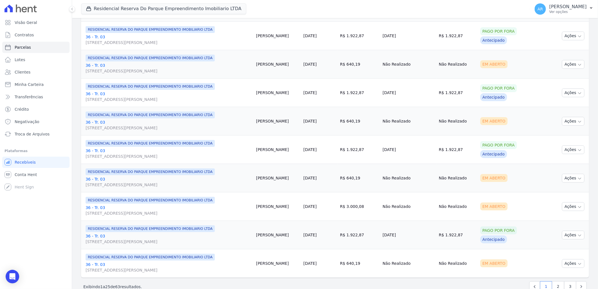
scroll to position [566, 0]
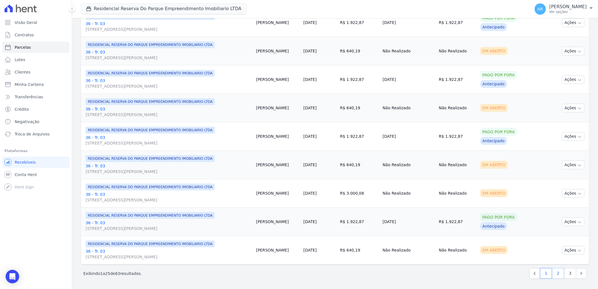
click at [553, 273] on link "2" at bounding box center [558, 273] width 12 height 11
select select
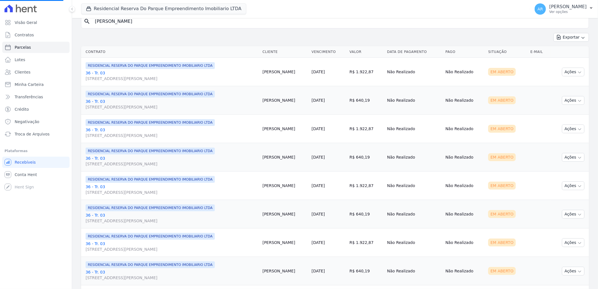
scroll to position [62, 0]
select select
click at [94, 73] on link "36 - Tr. 03 Avenida Doutor José Bonifácio Coutinho Nogueira, 150, ANDAR 2 SALA …" at bounding box center [172, 74] width 172 height 11
click at [98, 129] on link "36 - Tr. 03 Avenida Doutor José Bonifácio Coutinho Nogueira, 150, ANDAR 2 SALA …" at bounding box center [172, 131] width 172 height 11
click at [102, 184] on link "36 - Tr. 03 Avenida Doutor José Bonifácio Coutinho Nogueira, 150, ANDAR 2 SALA …" at bounding box center [172, 188] width 172 height 11
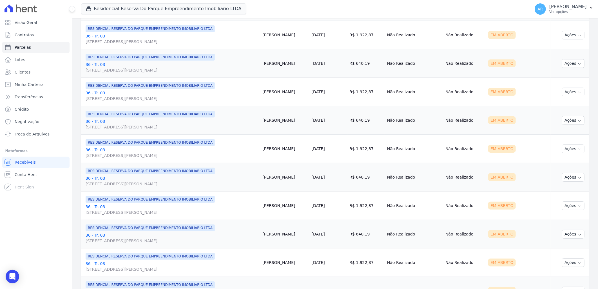
scroll to position [156, 0]
click at [99, 149] on link "36 - Tr. 03 Avenida Doutor José Bonifácio Coutinho Nogueira, 150, ANDAR 2 SALA …" at bounding box center [172, 151] width 172 height 11
click at [98, 204] on link "36 - Tr. 03 Avenida Doutor José Bonifácio Coutinho Nogueira, 150, ANDAR 2 SALA …" at bounding box center [172, 208] width 172 height 11
click at [100, 262] on link "36 - Tr. 03 Avenida Doutor José Bonifácio Coutinho Nogueira, 150, ANDAR 2 SALA …" at bounding box center [172, 265] width 172 height 11
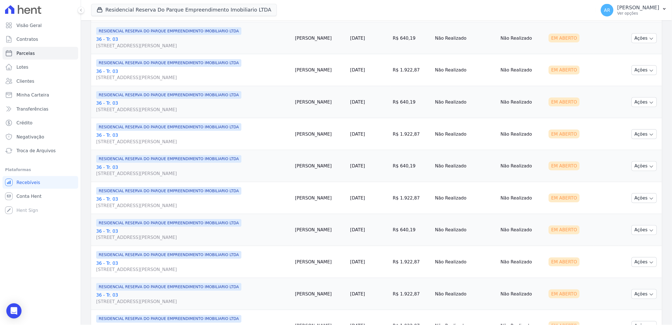
scroll to position [313, 0]
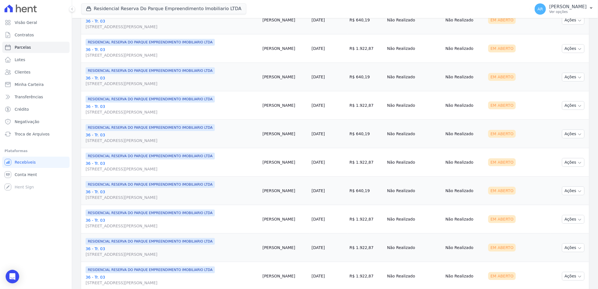
click at [100, 163] on link "36 - Tr. 03 Avenida Doutor José Bonifácio Coutinho Nogueira, 150, ANDAR 2 SALA …" at bounding box center [172, 165] width 172 height 11
click at [98, 219] on link "36 - Tr. 03 Avenida Doutor José Bonifácio Coutinho Nogueira, 150, ANDAR 2 SALA …" at bounding box center [172, 222] width 172 height 11
click at [99, 246] on link "36 - Tr. 03 Avenida Doutor José Bonifácio Coutinho Nogueira, 150, ANDAR 2 SALA …" at bounding box center [172, 251] width 172 height 11
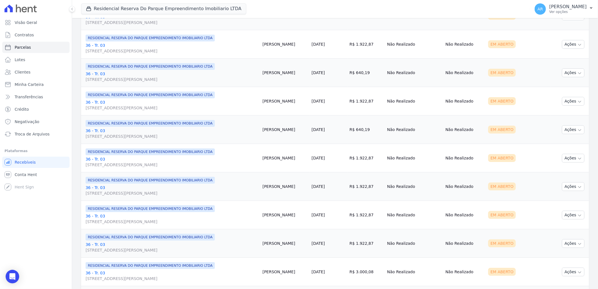
scroll to position [406, 0]
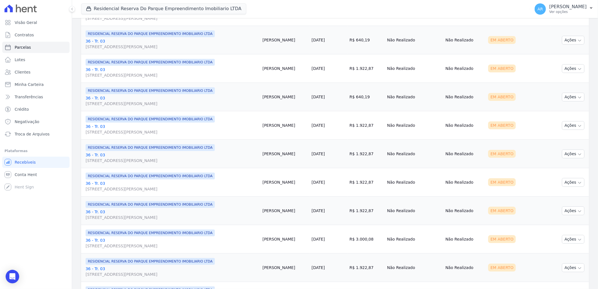
click at [93, 182] on link "36 - Tr. 03 Avenida Doutor José Bonifácio Coutinho Nogueira, 150, ANDAR 2 SALA …" at bounding box center [172, 185] width 172 height 11
click at [100, 212] on link "36 - Tr. 03 Avenida Doutor José Bonifácio Coutinho Nogueira, 150, ANDAR 2 SALA …" at bounding box center [172, 214] width 172 height 11
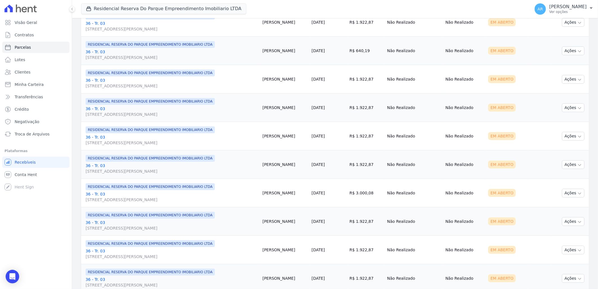
scroll to position [469, 0]
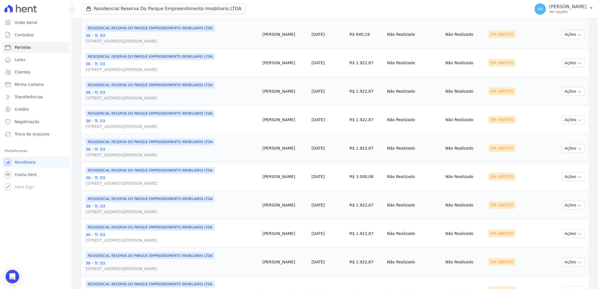
click at [93, 203] on link "36 - Tr. 03 Avenida Doutor José Bonifácio Coutinho Nogueira, 150, ANDAR 2 SALA …" at bounding box center [172, 208] width 172 height 11
click at [92, 232] on link "36 - Tr. 03 Avenida Doutor José Bonifácio Coutinho Nogueira, 150, ANDAR 2 SALA …" at bounding box center [172, 237] width 172 height 11
click at [93, 262] on link "36 - Tr. 03 Avenida Doutor José Bonifácio Coutinho Nogueira, 150, ANDAR 2 SALA …" at bounding box center [172, 265] width 172 height 11
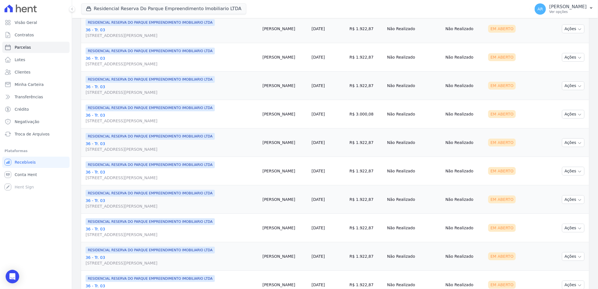
scroll to position [566, 0]
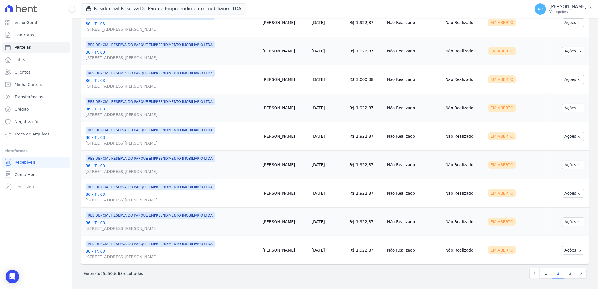
click at [95, 194] on link "36 - Tr. 03 Avenida Doutor José Bonifácio Coutinho Nogueira, 150, ANDAR 2 SALA …" at bounding box center [172, 196] width 172 height 11
drag, startPoint x: 94, startPoint y: 221, endPoint x: 97, endPoint y: 243, distance: 21.9
click at [94, 222] on link "36 - Tr. 03 Avenida Doutor José Bonifácio Coutinho Nogueira, 150, ANDAR 2 SALA …" at bounding box center [172, 225] width 172 height 11
click at [95, 253] on link "36 - Tr. 03 Avenida Doutor José Bonifácio Coutinho Nogueira, 150, ANDAR 2 SALA …" at bounding box center [172, 253] width 172 height 11
click at [564, 274] on link "3" at bounding box center [570, 273] width 12 height 11
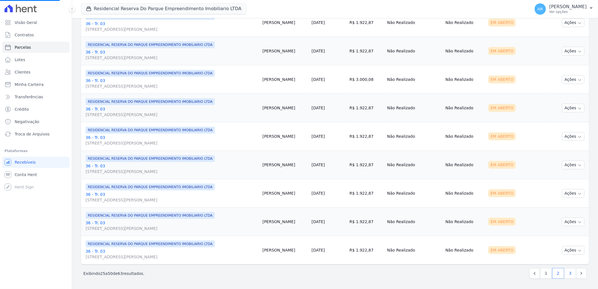
select select
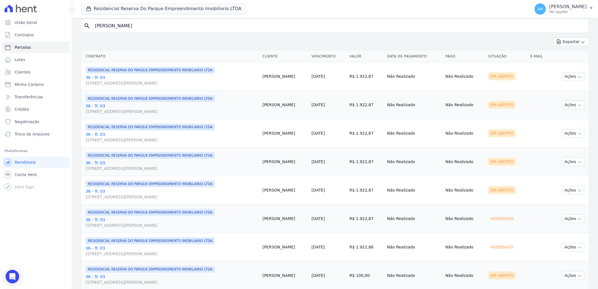
scroll to position [62, 0]
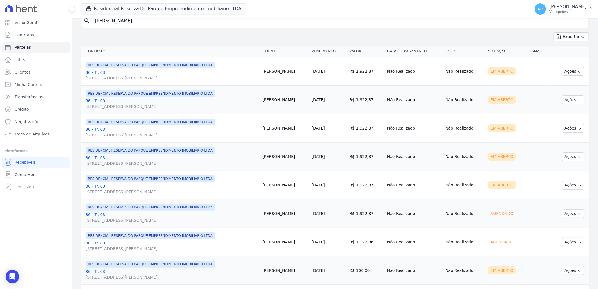
click at [95, 72] on link "36 - Tr. 03 Avenida Doutor José Bonifácio Coutinho Nogueira, 150, ANDAR 2 SALA …" at bounding box center [172, 74] width 172 height 11
click at [92, 100] on link "36 - Tr. 03 Avenida Doutor José Bonifácio Coutinho Nogueira, 150, ANDAR 2 SALA …" at bounding box center [172, 103] width 172 height 11
click at [97, 125] on div "RESIDENCIAL RESERVA DO PARQUE EMPREENDIMENTO IMOBILIARIO LTDA 36 - Tr. 03 Aveni…" at bounding box center [172, 127] width 172 height 19
click at [97, 127] on link "36 - Tr. 03 Avenida Doutor José Bonifácio Coutinho Nogueira, 150, ANDAR 2 SALA …" at bounding box center [172, 131] width 172 height 11
click at [97, 159] on link "36 - Tr. 03 Avenida Doutor José Bonifácio Coutinho Nogueira, 150, ANDAR 2 SALA …" at bounding box center [172, 160] width 172 height 11
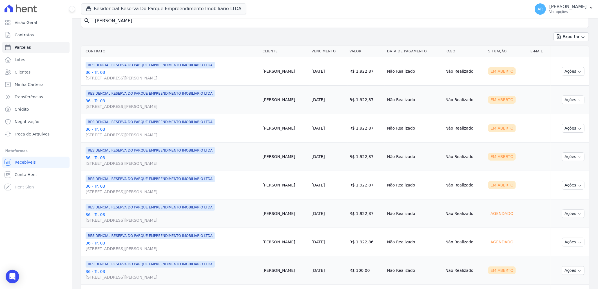
click at [97, 188] on link "36 - Tr. 03 Avenida Doutor José Bonifácio Coutinho Nogueira, 150, ANDAR 2 SALA …" at bounding box center [172, 188] width 172 height 11
click at [98, 215] on link "36 - Tr. 03 Avenida Doutor José Bonifácio Coutinho Nogueira, 150, ANDAR 2 SALA …" at bounding box center [172, 217] width 172 height 11
click at [100, 243] on link "36 - Tr. 03 Avenida Doutor José Bonifácio Coutinho Nogueira, 150, ANDAR 2 SALA …" at bounding box center [172, 245] width 172 height 11
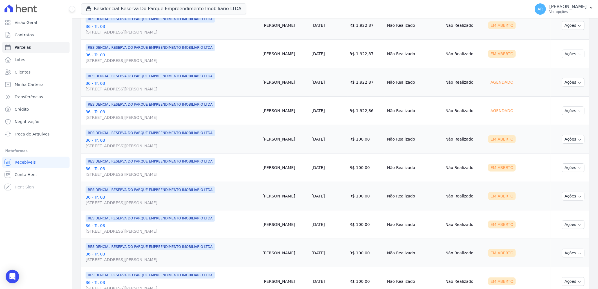
scroll to position [225, 0]
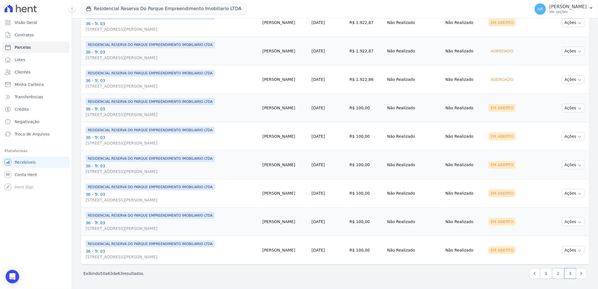
click at [553, 277] on link "2" at bounding box center [558, 273] width 12 height 11
select select
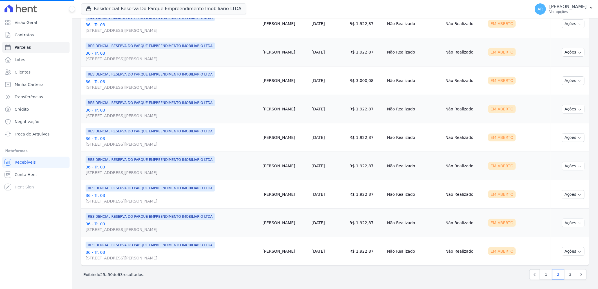
scroll to position [566, 0]
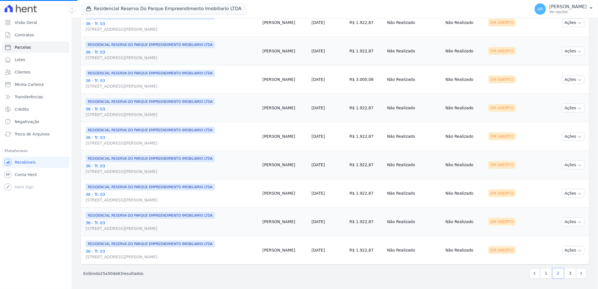
select select
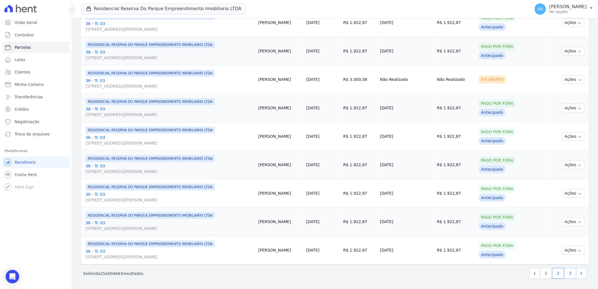
click at [564, 275] on link "3" at bounding box center [570, 273] width 12 height 11
select select
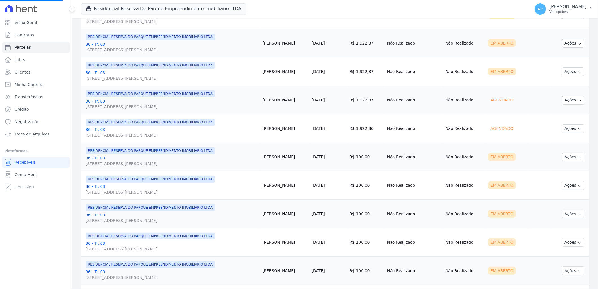
scroll to position [187, 0]
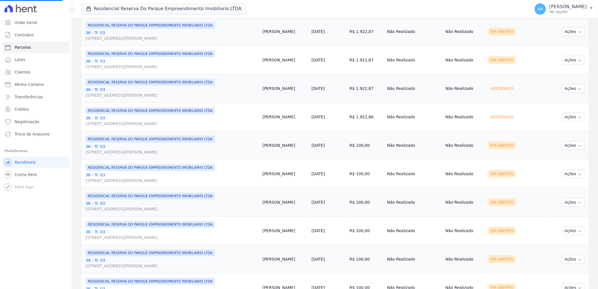
select select
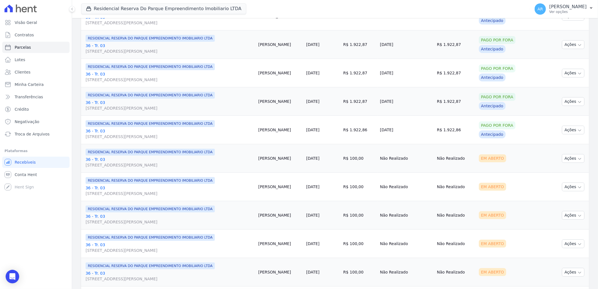
scroll to position [219, 0]
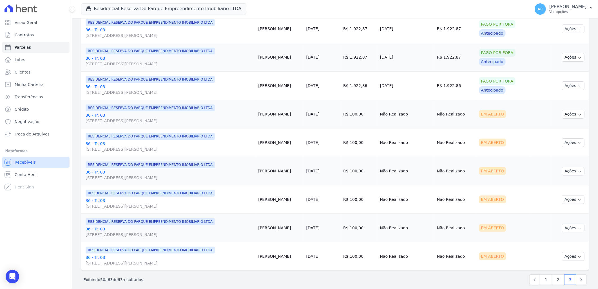
click at [28, 162] on span "Recebíveis" at bounding box center [25, 162] width 21 height 6
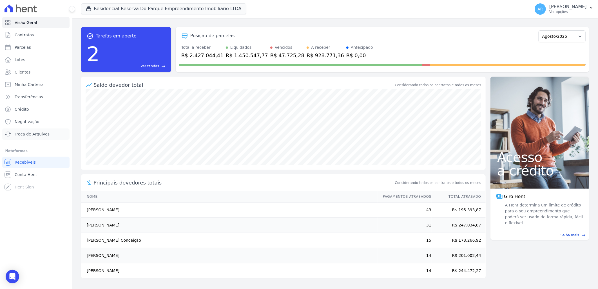
click at [37, 132] on span "Troca de Arquivos" at bounding box center [32, 134] width 35 height 6
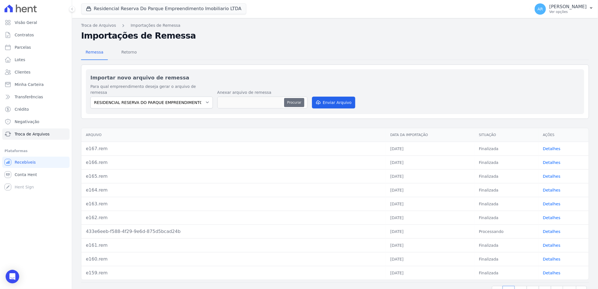
click at [299, 98] on button "Procurar" at bounding box center [294, 102] width 20 height 9
type input "e168.rem"
click at [321, 98] on button "Enviar Arquivo" at bounding box center [333, 102] width 43 height 12
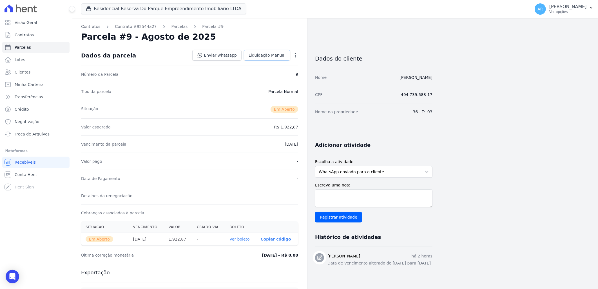
click at [275, 57] on span "Liquidação Manual" at bounding box center [266, 55] width 37 height 6
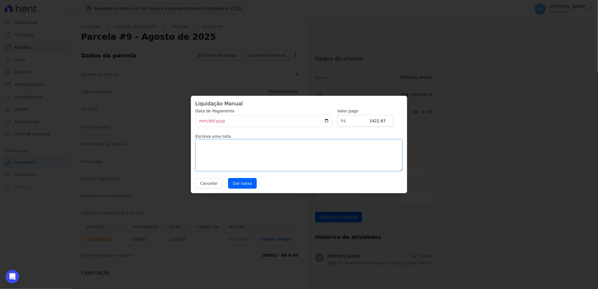
click at [268, 160] on textarea at bounding box center [298, 155] width 207 height 32
drag, startPoint x: 272, startPoint y: 149, endPoint x: 154, endPoint y: 149, distance: 118.7
click at [154, 149] on div "Liquidação Manual Data de Pagamento 2025-08-28 Valor pago R$ 1922.87 Escreva um…" at bounding box center [299, 144] width 598 height 289
type textarea "ALTERAÇÃO DE DATA DE VENCIMENTO PARA TODO DIA 07, GERAMOS NOVA REMESSA"
click at [246, 185] on input "Dar baixa" at bounding box center [242, 183] width 29 height 11
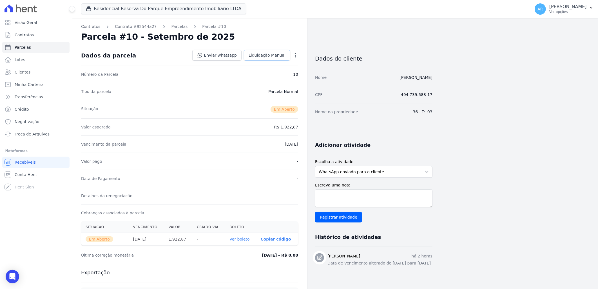
click at [271, 55] on span "Liquidação Manual" at bounding box center [266, 55] width 37 height 6
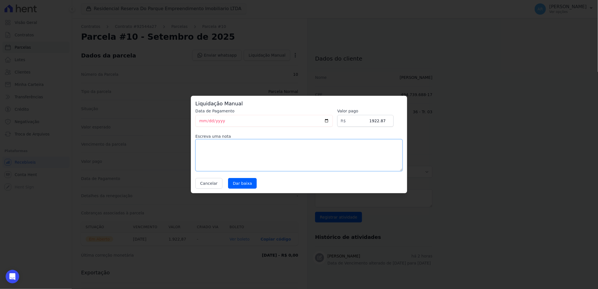
click at [263, 160] on textarea at bounding box center [298, 155] width 207 height 32
paste textarea "ALTERAÇÃO DE DATA DE VENCIMENTO PARA TODO DIA 07, GERAMOS NOVA REMESSA"
type textarea "ALTERAÇÃO DE DATA DE VENCIMENTO PARA TODO DIA 07, GERAMOS NOVA REMESSA"
drag, startPoint x: 249, startPoint y: 183, endPoint x: 306, endPoint y: 97, distance: 103.2
click at [252, 182] on input "Dar baixa" at bounding box center [242, 183] width 29 height 11
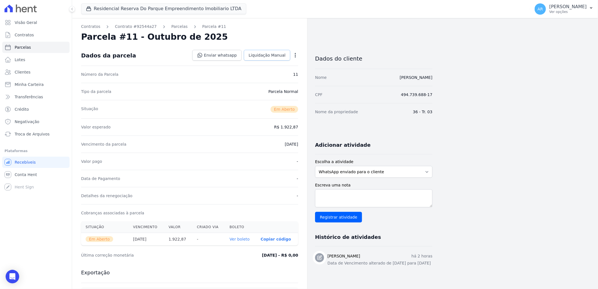
click at [269, 55] on span "Liquidação Manual" at bounding box center [266, 55] width 37 height 6
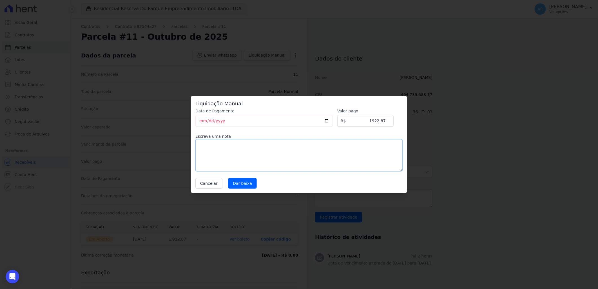
click at [269, 146] on textarea at bounding box center [298, 155] width 207 height 32
paste textarea "ALTERAÇÃO DE DATA DE VENCIMENTO PARA TODO DIA 07, GERAMOS NOVA REMESSA"
type textarea "ALTERAÇÃO DE DATA DE VENCIMENTO PARA TODO DIA 07, GERAMOS NOVA REMESSA"
click at [243, 183] on input "Dar baixa" at bounding box center [242, 183] width 29 height 11
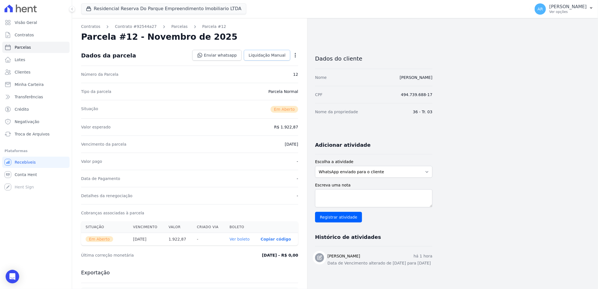
click at [264, 56] on span "Liquidação Manual" at bounding box center [266, 55] width 37 height 6
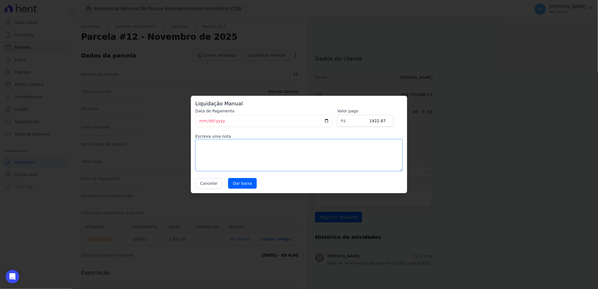
click at [263, 151] on textarea at bounding box center [298, 155] width 207 height 32
paste textarea "ALTERAÇÃO DE DATA DE VENCIMENTO PARA TODO DIA 07, GERAMOS NOVA REMESSA"
type textarea "ALTERAÇÃO DE DATA DE VENCIMENTO PARA TODO DIA 07, GERAMOS NOVA REMESSA"
drag, startPoint x: 245, startPoint y: 182, endPoint x: 304, endPoint y: 131, distance: 78.5
click at [245, 182] on input "Dar baixa" at bounding box center [242, 183] width 29 height 11
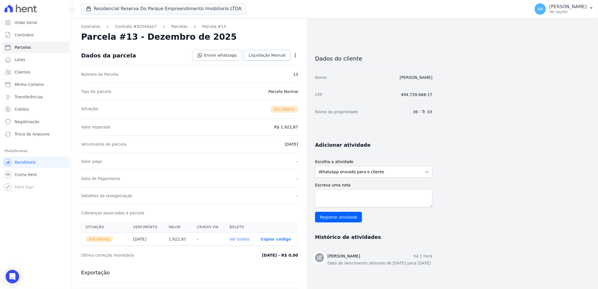
drag, startPoint x: 269, startPoint y: 52, endPoint x: 270, endPoint y: 68, distance: 15.6
click at [269, 52] on span "Liquidação Manual" at bounding box center [266, 55] width 37 height 6
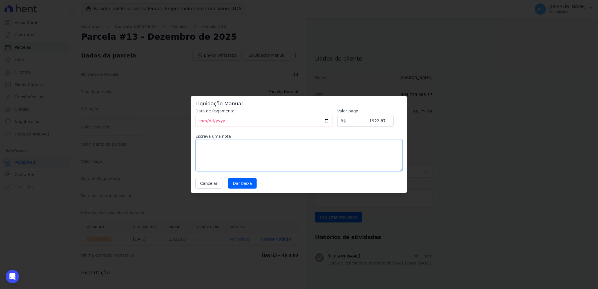
click at [251, 142] on textarea at bounding box center [298, 155] width 207 height 32
paste textarea "ALTERAÇÃO DE DATA DE VENCIMENTO PARA TODO DIA 07, GERAMOS NOVA REMESSA"
type textarea "ALTERAÇÃO DE DATA DE VENCIMENTO PARA TODO DIA 07, GERAMOS NOVA REMESSA"
click at [240, 182] on input "Dar baixa" at bounding box center [242, 183] width 29 height 11
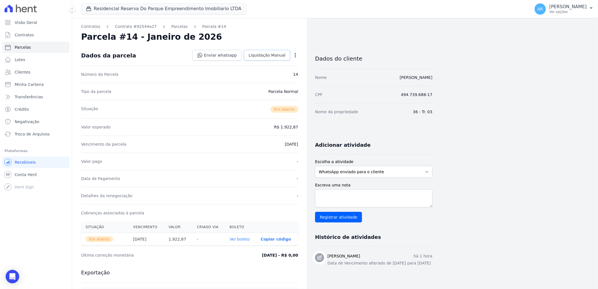
click at [264, 51] on link "Liquidação Manual" at bounding box center [267, 55] width 46 height 11
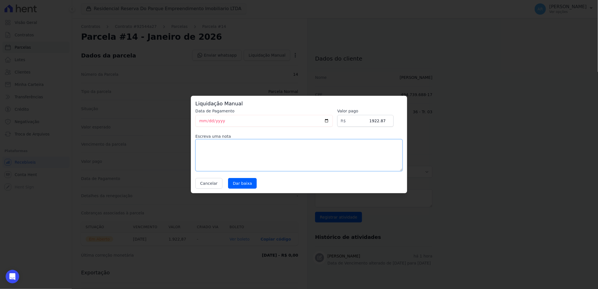
click at [237, 155] on textarea at bounding box center [298, 155] width 207 height 32
paste textarea "ALTERAÇÃO DE DATA DE VENCIMENTO PARA TODO DIA 07, GERAMOS NOVA REMESSA"
type textarea "ALTERAÇÃO DE DATA DE VENCIMENTO PARA TODO DIA 07, GERAMOS NOVA REMESSA"
click at [243, 188] on input "Dar baixa" at bounding box center [242, 183] width 29 height 11
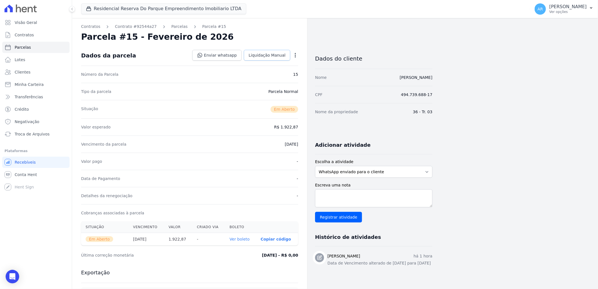
drag, startPoint x: 265, startPoint y: 54, endPoint x: 272, endPoint y: 79, distance: 25.7
click at [265, 54] on span "Liquidação Manual" at bounding box center [266, 55] width 37 height 6
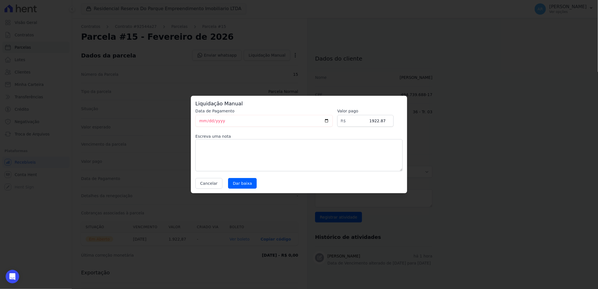
click at [275, 172] on div "Data de Pagamento 2025-08-28 Valor pago R$ 1922.87 Escreva uma nota Cancelar Da…" at bounding box center [298, 148] width 207 height 80
click at [238, 161] on textarea at bounding box center [298, 155] width 207 height 32
paste textarea "ALTERAÇÃO DE DATA DE VENCIMENTO PARA TODO DIA 07, GERAMOS NOVA REMESSA"
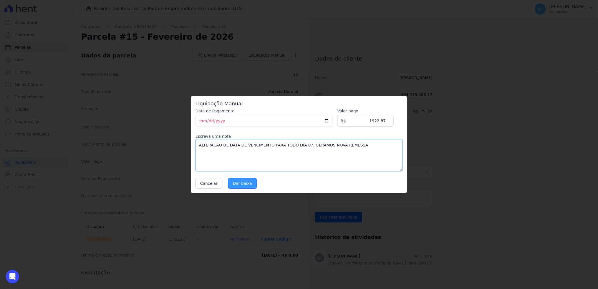
type textarea "ALTERAÇÃO DE DATA DE VENCIMENTO PARA TODO DIA 07, GERAMOS NOVA REMESSA"
click at [241, 182] on input "Dar baixa" at bounding box center [242, 183] width 29 height 11
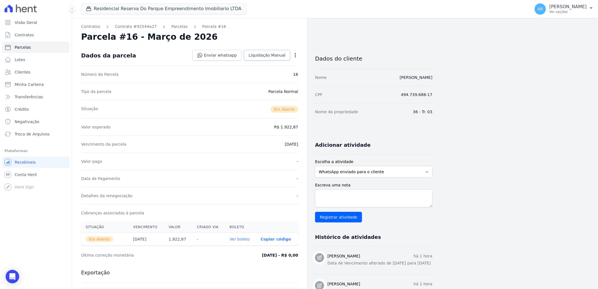
click at [273, 51] on link "Liquidação Manual" at bounding box center [267, 55] width 46 height 11
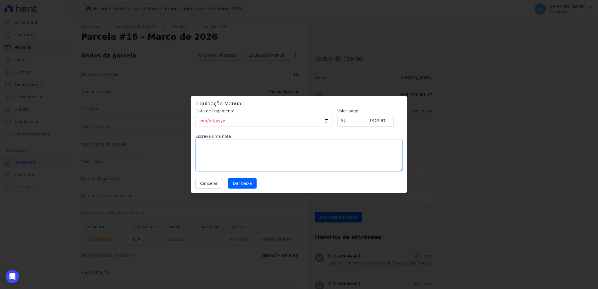
click at [269, 151] on textarea at bounding box center [298, 155] width 207 height 32
paste textarea "ALTERAÇÃO DE DATA DE VENCIMENTO PARA TODO DIA 07, GERAMOS NOVA REMESSA"
type textarea "ALTERAÇÃO DE DATA DE VENCIMENTO PARA TODO DIA 07, GERAMOS NOVA REMESSA"
drag, startPoint x: 238, startPoint y: 185, endPoint x: 230, endPoint y: 120, distance: 65.0
click at [239, 185] on input "Dar baixa" at bounding box center [242, 183] width 29 height 11
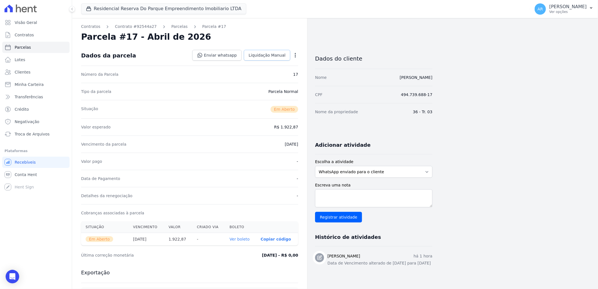
drag, startPoint x: 266, startPoint y: 55, endPoint x: 266, endPoint y: 59, distance: 4.2
click at [265, 54] on span "Liquidação Manual" at bounding box center [266, 55] width 37 height 6
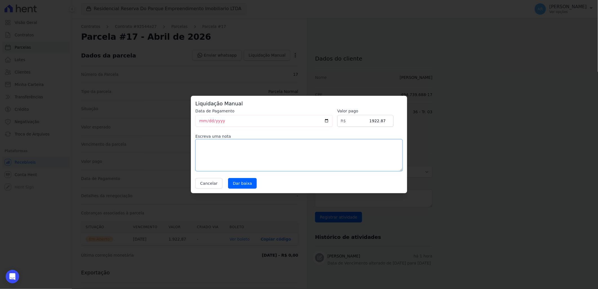
click at [274, 153] on textarea at bounding box center [298, 155] width 207 height 32
paste textarea "ALTERAÇÃO DE DATA DE VENCIMENTO PARA TODO DIA 07, GERAMOS NOVA REMESSA"
type textarea "ALTERAÇÃO DE DATA DE VENCIMENTO PARA TODO DIA 07, GERAMOS NOVA REMESSA"
click at [235, 188] on input "Dar baixa" at bounding box center [242, 183] width 29 height 11
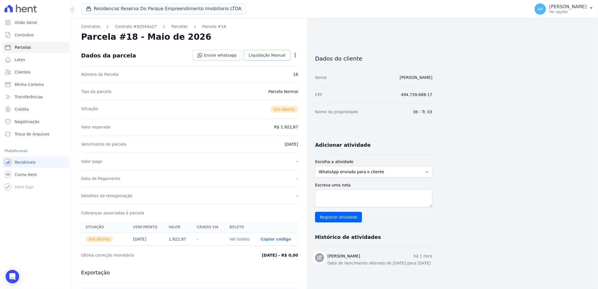
click at [269, 55] on span "Liquidação Manual" at bounding box center [266, 55] width 37 height 6
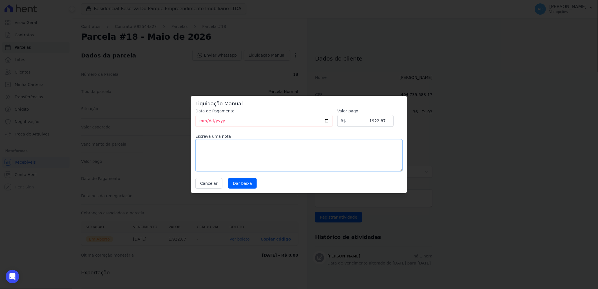
click at [268, 158] on textarea at bounding box center [298, 155] width 207 height 32
paste textarea "ALTERAÇÃO DE DATA DE VENCIMENTO PARA TODO DIA 07, GERAMOS NOVA REMESSA"
type textarea "ALTERAÇÃO DE DATA DE VENCIMENTO PARA TODO DIA 07, GERAMOS NOVA REMESSA"
click at [238, 185] on input "Dar baixa" at bounding box center [242, 183] width 29 height 11
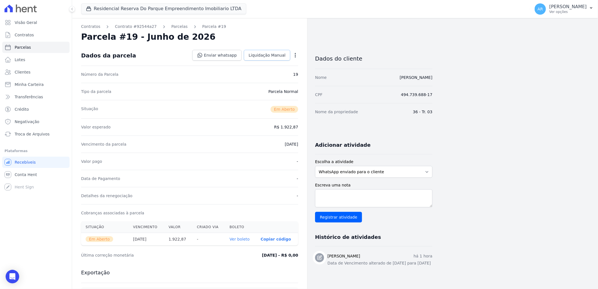
click at [268, 53] on span "Liquidação Manual" at bounding box center [266, 55] width 37 height 6
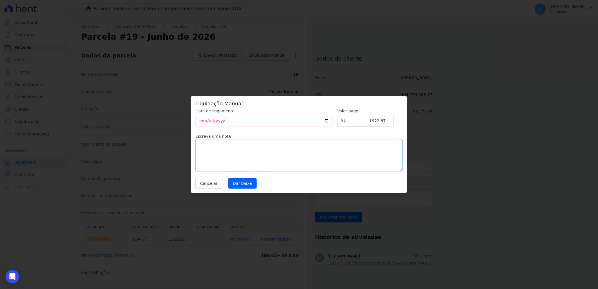
click at [282, 160] on textarea at bounding box center [298, 155] width 207 height 32
paste textarea "ALTERAÇÃO DE DATA DE VENCIMENTO PARA TODO DIA 07, GERAMOS NOVA REMESSA"
type textarea "ALTERAÇÃO DE DATA DE VENCIMENTO PARA TODO DIA 07, GERAMOS NOVA REMESSA"
click at [243, 181] on input "Dar baixa" at bounding box center [242, 183] width 29 height 11
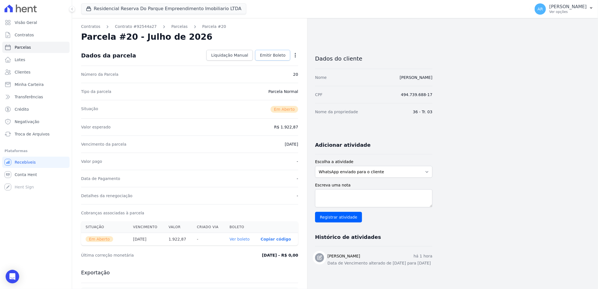
click at [273, 57] on span "Emitir Boleto" at bounding box center [273, 55] width 26 height 6
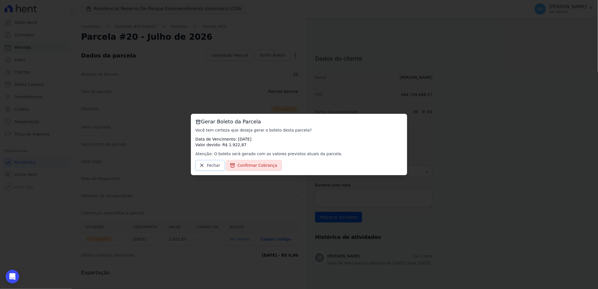
click at [219, 164] on link "Fechar" at bounding box center [210, 165] width 30 height 11
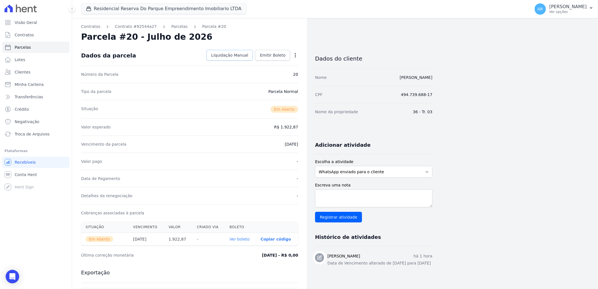
drag, startPoint x: 240, startPoint y: 56, endPoint x: 243, endPoint y: 63, distance: 7.5
click at [240, 56] on span "Liquidação Manual" at bounding box center [229, 55] width 37 height 6
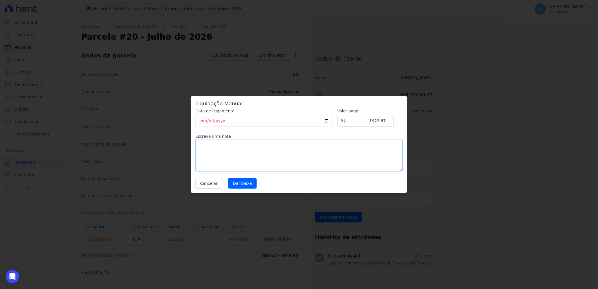
click at [288, 160] on textarea at bounding box center [298, 155] width 207 height 32
paste textarea "ALTERAÇÃO DE DATA DE VENCIMENTO PARA TODO DIA 07, GERAMOS NOVA REMESSA"
type textarea "ALTERAÇÃO DE DATA DE VENCIMENTO PARA TODO DIA 07, GERAMOS NOVA REMESSA"
click at [244, 179] on input "Dar baixa" at bounding box center [242, 183] width 29 height 11
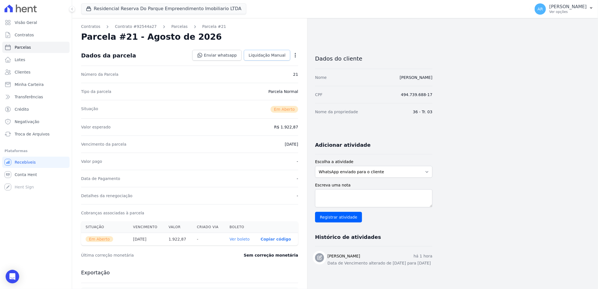
click at [263, 55] on span "Liquidação Manual" at bounding box center [266, 55] width 37 height 6
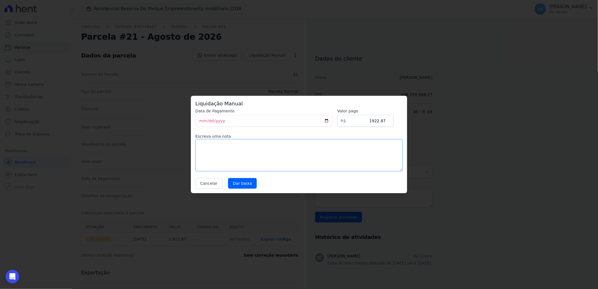
click at [257, 155] on textarea at bounding box center [298, 155] width 207 height 32
paste textarea "ALTERAÇÃO DE DATA DE VENCIMENTO PARA TODO DIA 07, GERAMOS NOVA REMESSA"
type textarea "ALTERAÇÃO DE DATA DE VENCIMENTO PARA TODO DIA 07, GERAMOS NOVA REMESSA"
click at [245, 185] on input "Dar baixa" at bounding box center [242, 183] width 29 height 11
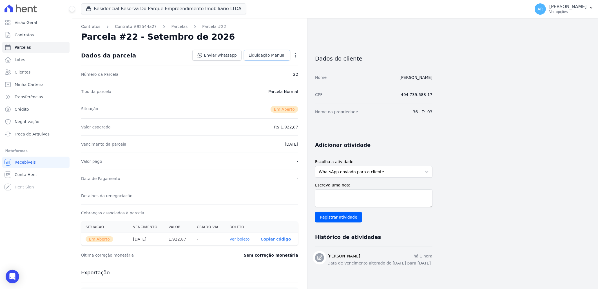
click at [275, 55] on span "Liquidação Manual" at bounding box center [266, 55] width 37 height 6
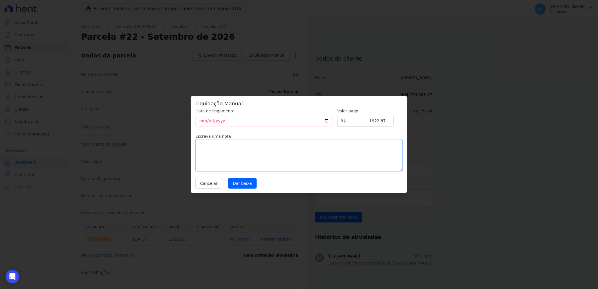
click at [253, 146] on textarea at bounding box center [298, 155] width 207 height 32
paste textarea "ALTERAÇÃO DE DATA DE VENCIMENTO PARA TODO DIA 07, GERAMOS NOVA REMESSA"
type textarea "ALTERAÇÃO DE DATA DE VENCIMENTO PARA TODO DIA 07, GERAMOS NOVA REMESSA"
click at [241, 188] on input "Dar baixa" at bounding box center [242, 183] width 29 height 11
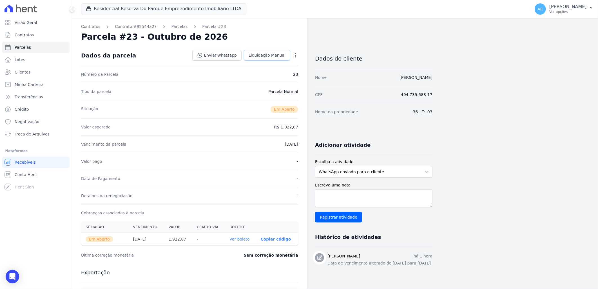
click at [258, 50] on link "Liquidação Manual" at bounding box center [267, 55] width 46 height 11
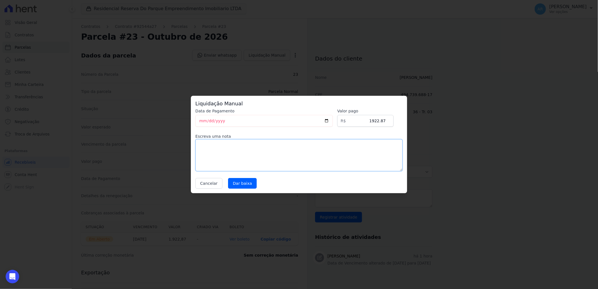
click at [239, 151] on textarea at bounding box center [298, 155] width 207 height 32
paste textarea "ALTERAÇÃO DE DATA DE VENCIMENTO PARA TODO DIA 07, GERAMOS NOVA REMESSA"
type textarea "ALTERAÇÃO DE DATA DE VENCIMENTO PARA TODO DIA 07, GERAMOS NOVA REMESSA"
click at [238, 182] on input "Dar baixa" at bounding box center [242, 183] width 29 height 11
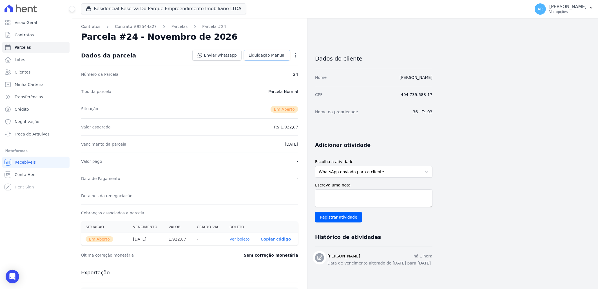
drag, startPoint x: 274, startPoint y: 56, endPoint x: 272, endPoint y: 121, distance: 65.0
click at [274, 57] on span "Liquidação Manual" at bounding box center [266, 55] width 37 height 6
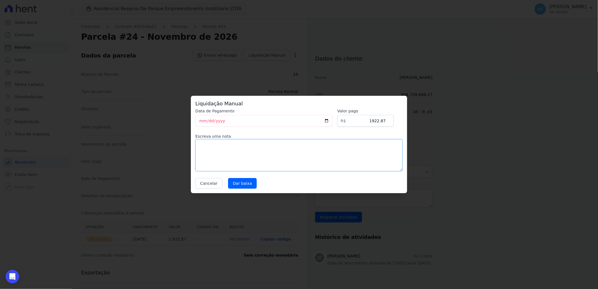
click at [258, 149] on textarea at bounding box center [298, 155] width 207 height 32
paste textarea "ALTERAÇÃO DE DATA DE VENCIMENTO PARA TODO DIA 07, GERAMOS NOVA REMESSA"
type textarea "ALTERAÇÃO DE DATA DE VENCIMENTO PARA TODO DIA 07, GERAMOS NOVA REMESSA"
click at [248, 181] on input "Dar baixa" at bounding box center [242, 183] width 29 height 11
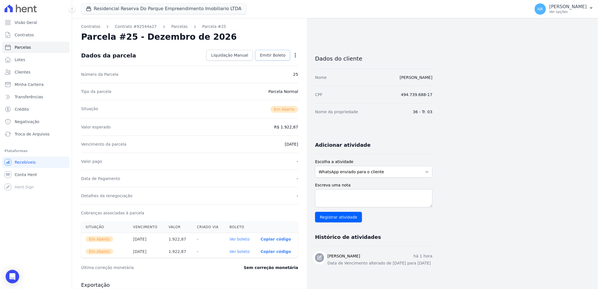
click at [269, 55] on span "Emitir Boleto" at bounding box center [273, 55] width 26 height 6
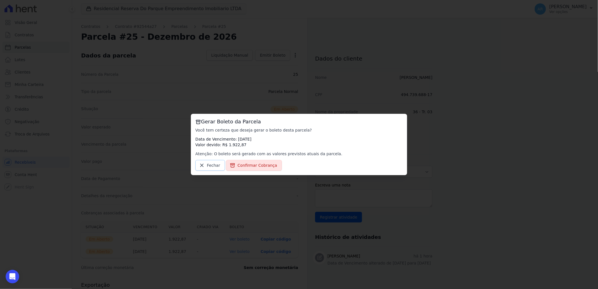
click at [220, 165] on link "Fechar" at bounding box center [210, 165] width 30 height 11
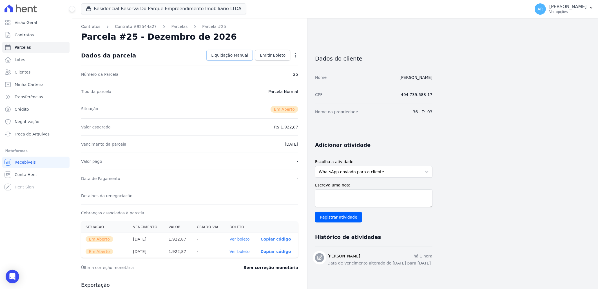
click at [240, 54] on span "Liquidação Manual" at bounding box center [229, 55] width 37 height 6
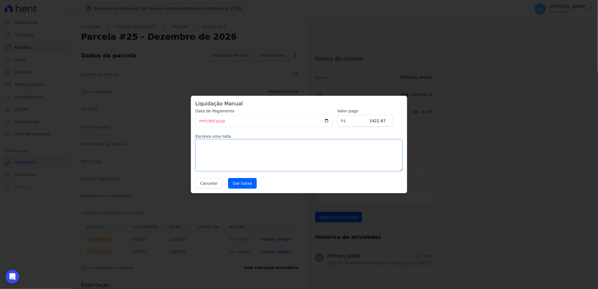
click at [285, 154] on textarea at bounding box center [298, 155] width 207 height 32
paste textarea "ALTERAÇÃO DE DATA DE VENCIMENTO PARA TODO DIA 07, GERAMOS NOVA REMESSA"
type textarea "ALTERAÇÃO DE DATA DE VENCIMENTO PARA TODO DIA 07, GERAMOS NOVA REMESSA"
click at [234, 181] on input "Dar baixa" at bounding box center [242, 183] width 29 height 11
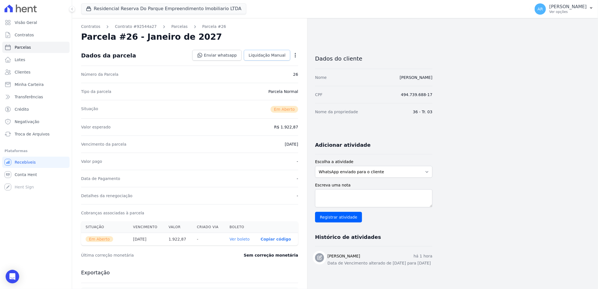
drag, startPoint x: 257, startPoint y: 56, endPoint x: 257, endPoint y: 62, distance: 6.5
click at [257, 56] on span "Liquidação Manual" at bounding box center [266, 55] width 37 height 6
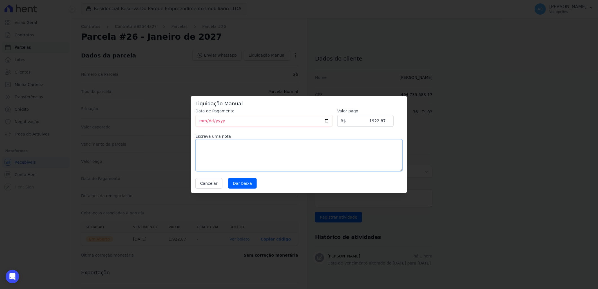
click at [244, 152] on textarea at bounding box center [298, 155] width 207 height 32
paste textarea "ALTERAÇÃO DE DATA DE VENCIMENTO PARA TODO DIA 07, GERAMOS NOVA REMESSA"
type textarea "ALTERAÇÃO DE DATA DE VENCIMENTO PARA TODO DIA 07, GERAMOS NOVA REMESSA"
click at [238, 185] on input "Dar baixa" at bounding box center [242, 183] width 29 height 11
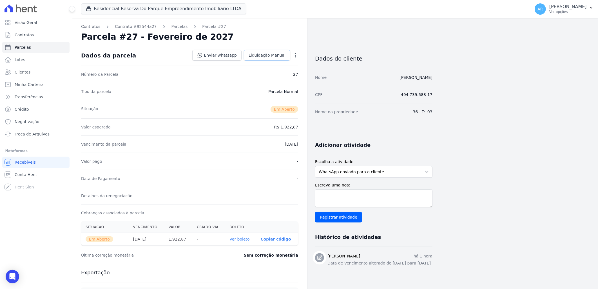
click at [260, 54] on span "Liquidação Manual" at bounding box center [266, 55] width 37 height 6
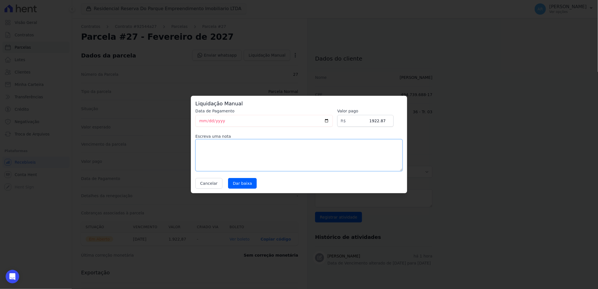
drag, startPoint x: 265, startPoint y: 149, endPoint x: 252, endPoint y: 152, distance: 13.0
click at [263, 150] on textarea at bounding box center [298, 155] width 207 height 32
paste textarea "ALTERAÇÃO DE DATA DE VENCIMENTO PARA TODO DIA 07, GERAMOS NOVA REMESSA"
type textarea "ALTERAÇÃO DE DATA DE VENCIMENTO PARA TODO DIA 07, GERAMOS NOVA REMESSA"
click at [246, 185] on input "Dar baixa" at bounding box center [242, 183] width 29 height 11
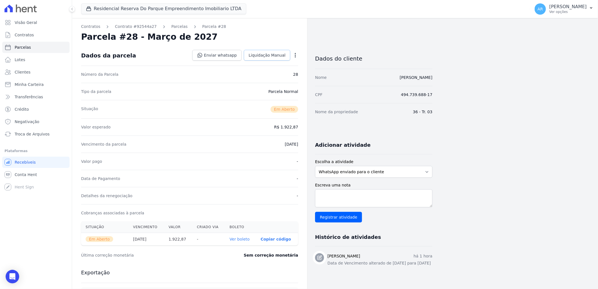
click at [275, 55] on span "Liquidação Manual" at bounding box center [266, 55] width 37 height 6
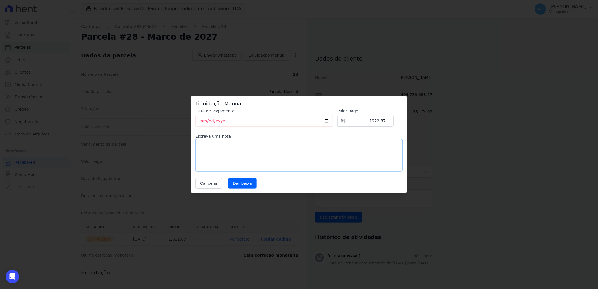
click at [282, 154] on textarea at bounding box center [298, 155] width 207 height 32
paste textarea "ALTERAÇÃO DE DATA DE VENCIMENTO PARA TODO DIA 07, GERAMOS NOVA REMESSA"
type textarea "ALTERAÇÃO DE DATA DE VENCIMENTO PARA TODO DIA 07, GERAMOS NOVA REMESSA"
click at [238, 183] on input "Dar baixa" at bounding box center [242, 183] width 29 height 11
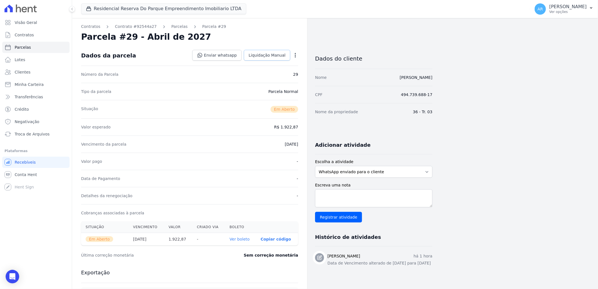
click at [261, 54] on span "Liquidação Manual" at bounding box center [266, 55] width 37 height 6
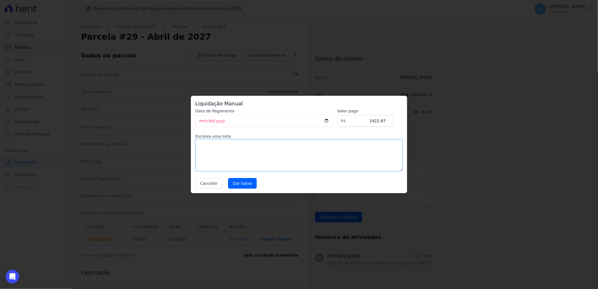
click at [218, 150] on textarea at bounding box center [298, 155] width 207 height 32
paste textarea "ALTERAÇÃO DE DATA DE VENCIMENTO PARA TODO DIA 07, GERAMOS NOVA REMESSA"
type textarea "ALTERAÇÃO DE DATA DE VENCIMENTO PARA TODO DIA 07, GERAMOS NOVA REMESSA"
click at [238, 187] on input "Dar baixa" at bounding box center [242, 183] width 29 height 11
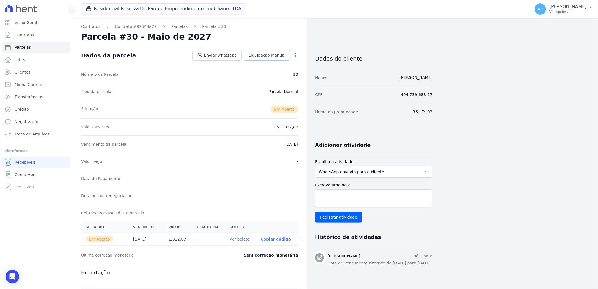
click at [267, 52] on span "Liquidação Manual" at bounding box center [266, 55] width 37 height 6
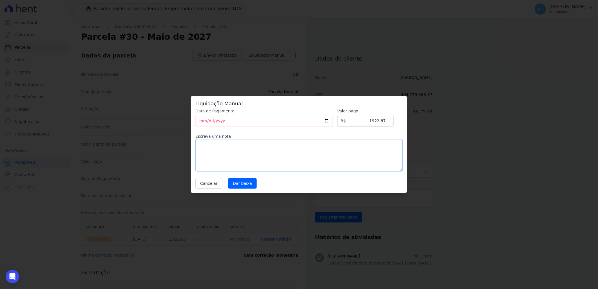
click at [249, 147] on textarea at bounding box center [298, 155] width 207 height 32
paste textarea "ALTERAÇÃO DE DATA DE VENCIMENTO PARA TODO DIA 07, GERAMOS NOVA REMESSA"
type textarea "ALTERAÇÃO DE DATA DE VENCIMENTO PARA TODO DIA 07, GERAMOS NOVA REMESSA"
click at [249, 187] on input "Dar baixa" at bounding box center [242, 183] width 29 height 11
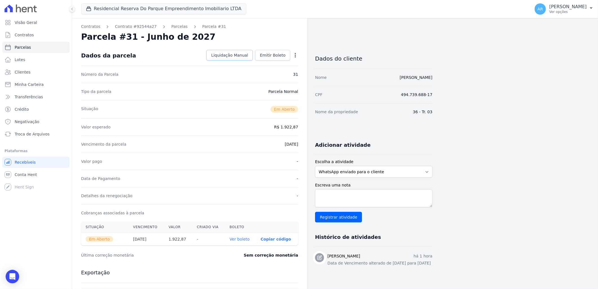
click at [241, 57] on span "Liquidação Manual" at bounding box center [229, 55] width 37 height 6
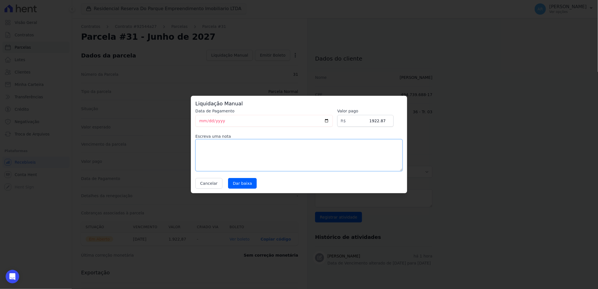
click at [228, 161] on textarea at bounding box center [298, 155] width 207 height 32
paste textarea "ALTERAÇÃO DE DATA DE VENCIMENTO PARA TODO DIA 07, GERAMOS NOVA REMESSA"
type textarea "ALTERAÇÃO DE DATA DE VENCIMENTO PARA TODO DIA 07, GERAMOS NOVA REMESSA"
click at [240, 180] on input "Dar baixa" at bounding box center [242, 183] width 29 height 11
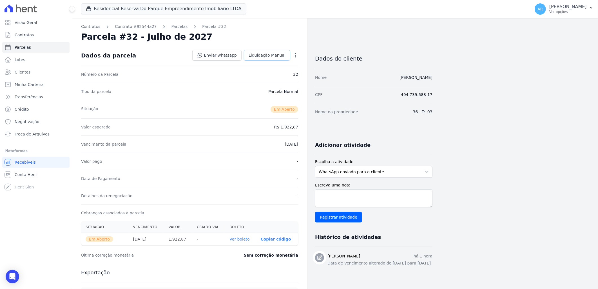
click at [269, 57] on span "Liquidação Manual" at bounding box center [266, 55] width 37 height 6
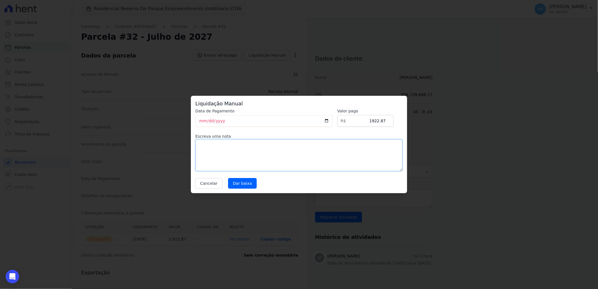
click at [241, 158] on textarea at bounding box center [298, 155] width 207 height 32
paste textarea "ALTERAÇÃO DE DATA DE VENCIMENTO PARA TODO DIA 07, GERAMOS NOVA REMESSA"
type textarea "ALTERAÇÃO DE DATA DE VENCIMENTO PARA TODO DIA 07, GERAMOS NOVA REMESSA"
click at [244, 187] on input "Dar baixa" at bounding box center [242, 183] width 29 height 11
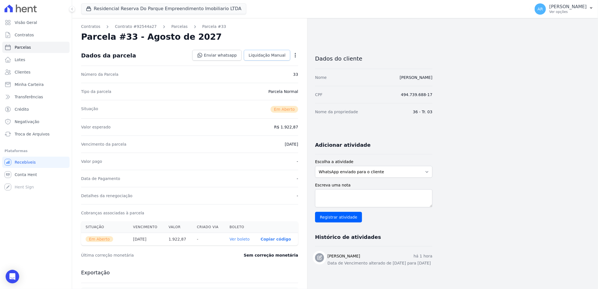
drag, startPoint x: 261, startPoint y: 51, endPoint x: 263, endPoint y: 62, distance: 10.9
click at [262, 51] on link "Liquidação Manual" at bounding box center [267, 55] width 46 height 11
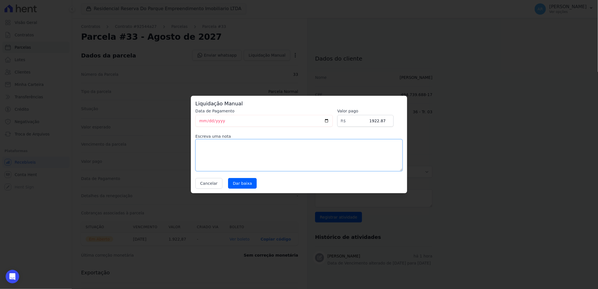
click at [281, 159] on textarea at bounding box center [298, 155] width 207 height 32
paste textarea "ALTERAÇÃO DE DATA DE VENCIMENTO PARA TODO DIA 07, GERAMOS NOVA REMESSA"
type textarea "ALTERAÇÃO DE DATA DE VENCIMENTO PARA TODO DIA 07, GERAMOS NOVA REMESSA"
click at [236, 180] on input "Dar baixa" at bounding box center [242, 183] width 29 height 11
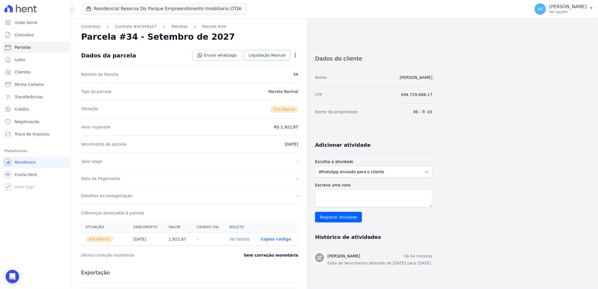
drag, startPoint x: 276, startPoint y: 59, endPoint x: 276, endPoint y: 75, distance: 15.5
click at [276, 59] on link "Liquidação Manual" at bounding box center [267, 55] width 46 height 11
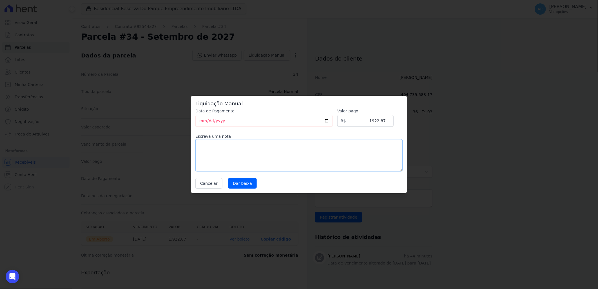
drag, startPoint x: 283, startPoint y: 162, endPoint x: 275, endPoint y: 165, distance: 8.6
click at [283, 162] on textarea at bounding box center [298, 155] width 207 height 32
paste textarea "ALTERAÇÃO DE DATA DE VENCIMENTO PARA TODO DIA 07, GERAMOS NOVA REMESSA"
type textarea "ALTERAÇÃO DE DATA DE VENCIMENTO PARA TODO DIA 07, GERAMOS NOVA REMESSA"
click at [244, 182] on input "Dar baixa" at bounding box center [242, 183] width 29 height 11
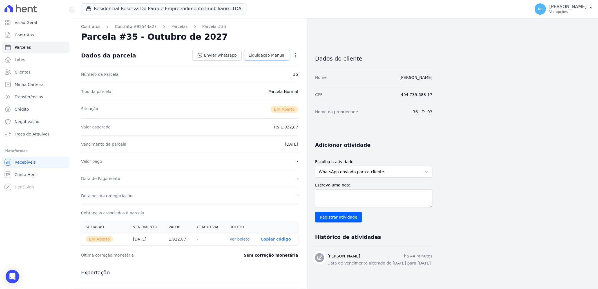
drag, startPoint x: 275, startPoint y: 53, endPoint x: 271, endPoint y: 66, distance: 13.1
click at [276, 53] on span "Liquidação Manual" at bounding box center [266, 55] width 37 height 6
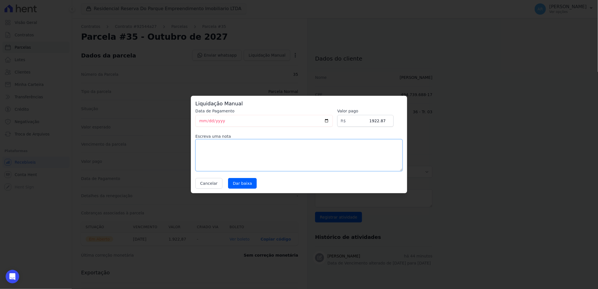
drag, startPoint x: 273, startPoint y: 154, endPoint x: 258, endPoint y: 160, distance: 16.5
click at [273, 154] on textarea at bounding box center [298, 155] width 207 height 32
paste textarea "ALTERAÇÃO DE DATA DE VENCIMENTO PARA TODO DIA 07, GERAMOS NOVA REMESSA"
type textarea "ALTERAÇÃO DE DATA DE VENCIMENTO PARA TODO DIA 07, GERAMOS NOVA REMESSA"
drag, startPoint x: 233, startPoint y: 184, endPoint x: 246, endPoint y: 143, distance: 42.3
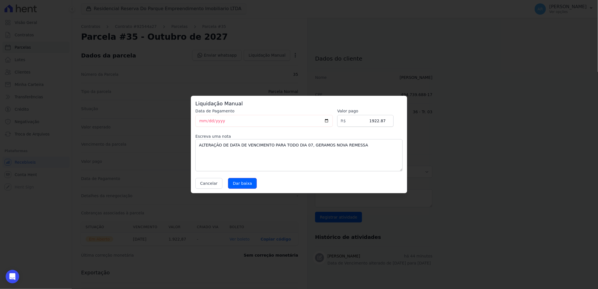
click at [233, 184] on input "Dar baixa" at bounding box center [242, 183] width 29 height 11
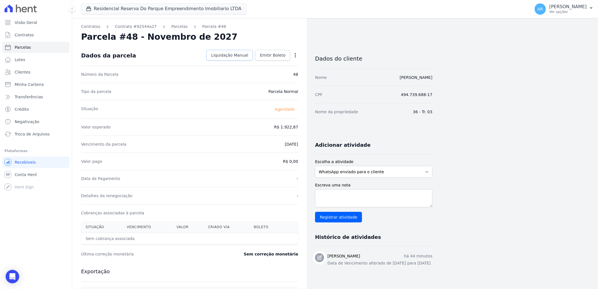
click at [244, 58] on link "Liquidação Manual" at bounding box center [229, 55] width 46 height 11
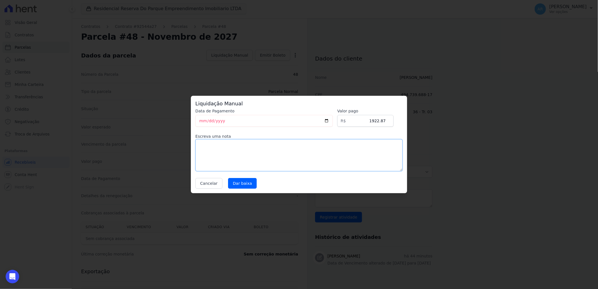
drag, startPoint x: 299, startPoint y: 154, endPoint x: 290, endPoint y: 148, distance: 10.9
click at [296, 151] on textarea at bounding box center [298, 155] width 207 height 32
paste textarea "ALTERAÇÃO DE DATA DE VENCIMENTO PARA TODO DIA 07, GERAMOS NOVA REMESSA"
type textarea "ALTERAÇÃO DE DATA DE VENCIMENTO PARA TODO DIA 07, GERAMOS NOVA REMESSA"
click at [240, 179] on input "Dar baixa" at bounding box center [242, 183] width 29 height 11
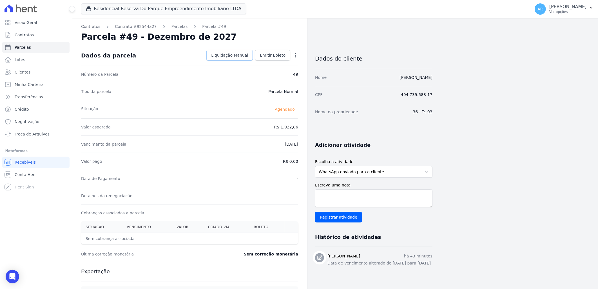
click at [235, 53] on span "Liquidação Manual" at bounding box center [229, 55] width 37 height 6
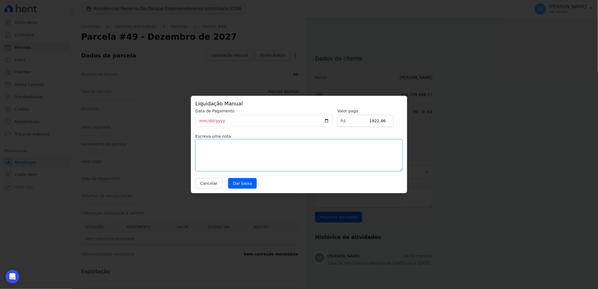
click at [260, 150] on textarea at bounding box center [298, 155] width 207 height 32
paste textarea "ALTERAÇÃO DE DATA DE VENCIMENTO PARA TODO DIA 07, GERAMOS NOVA REMESSA"
type textarea "ALTERAÇÃO DE DATA DE VENCIMENTO PARA TODO DIA 07, GERAMOS NOVA REMESSA"
click at [247, 179] on input "Dar baixa" at bounding box center [242, 183] width 29 height 11
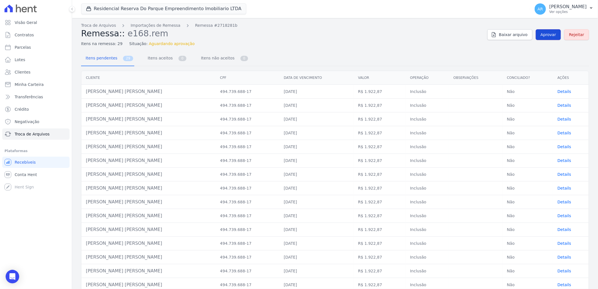
click at [548, 32] on span "Aprovar" at bounding box center [547, 35] width 15 height 6
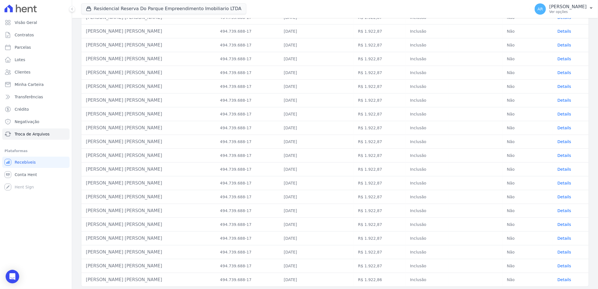
scroll to position [201, 0]
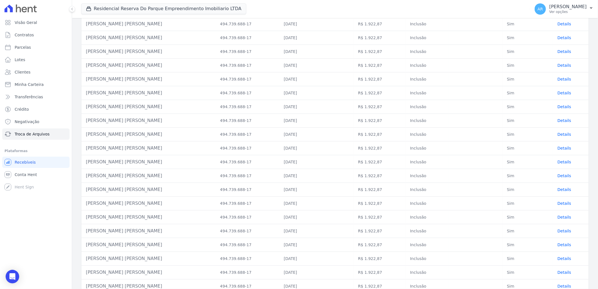
scroll to position [209, 0]
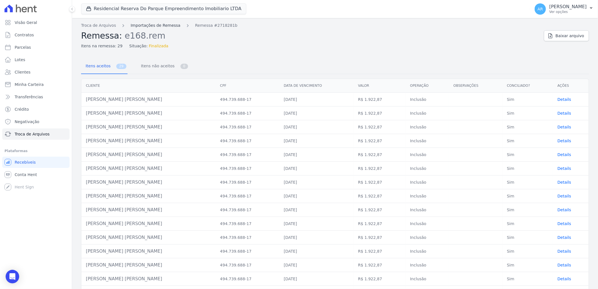
click at [134, 23] on link "Importações de Remessa" at bounding box center [156, 26] width 50 height 6
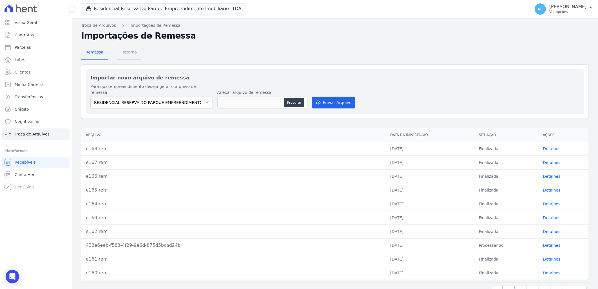
click at [133, 50] on span "Retorno" at bounding box center [129, 51] width 22 height 11
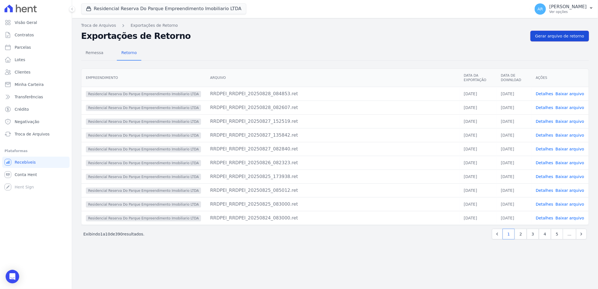
click at [563, 37] on span "Gerar arquivo de retorno" at bounding box center [559, 36] width 49 height 6
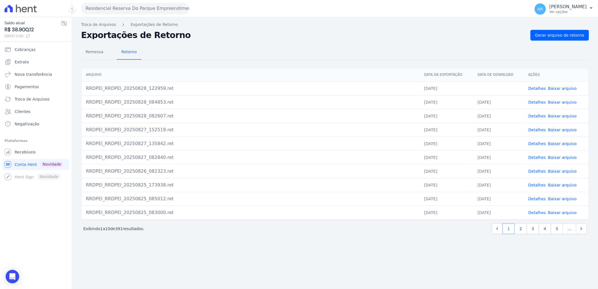
click at [561, 87] on link "Baixar arquivo" at bounding box center [562, 88] width 29 height 5
drag, startPoint x: 305, startPoint y: 61, endPoint x: 291, endPoint y: 48, distance: 19.3
click at [305, 61] on div "Remessa Retorno [GEOGRAPHIC_DATA] Data da Exportação Data de Download Ações RRD…" at bounding box center [335, 140] width 508 height 199
click at [535, 88] on link "Detalhes" at bounding box center [536, 88] width 17 height 5
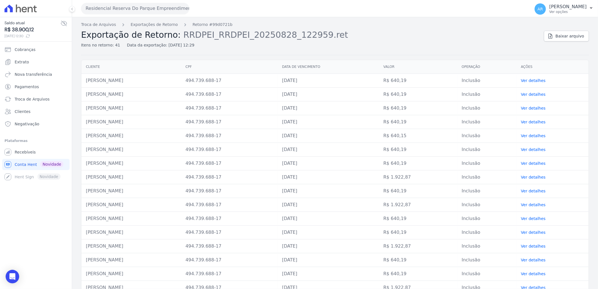
click at [147, 29] on div "Troca de Arquivos Exportações de Retorno Retorno #99d0721b Exportação de Retorn…" at bounding box center [310, 35] width 458 height 26
click at [152, 24] on link "Exportações de Retorno" at bounding box center [154, 25] width 47 height 6
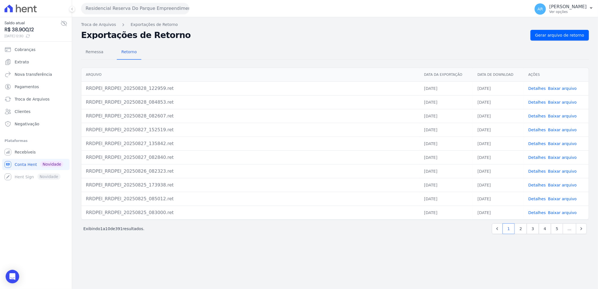
click at [537, 100] on link "Detalhes" at bounding box center [536, 102] width 17 height 5
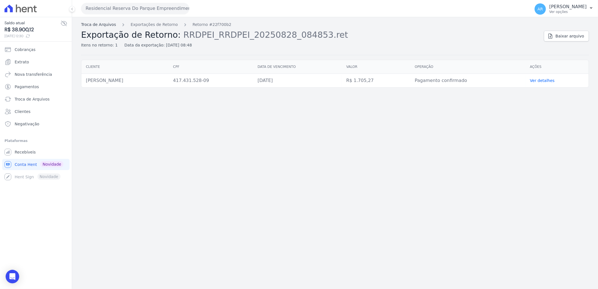
click at [105, 25] on link "Troca de Arquivos" at bounding box center [98, 25] width 35 height 6
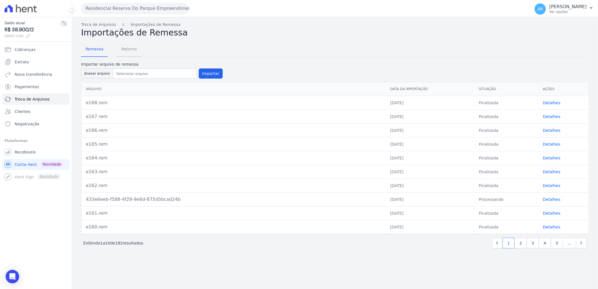
click at [123, 49] on span "Retorno" at bounding box center [129, 48] width 22 height 11
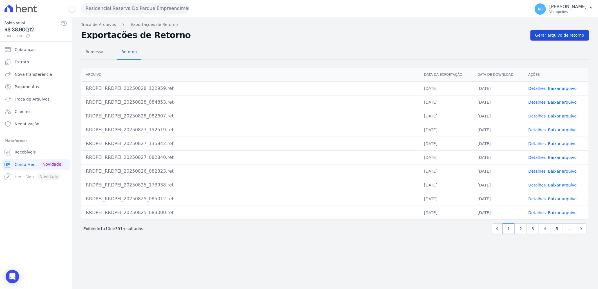
click at [544, 34] on span "Gerar arquivo de retorno" at bounding box center [559, 35] width 49 height 6
